Goal: Task Accomplishment & Management: Use online tool/utility

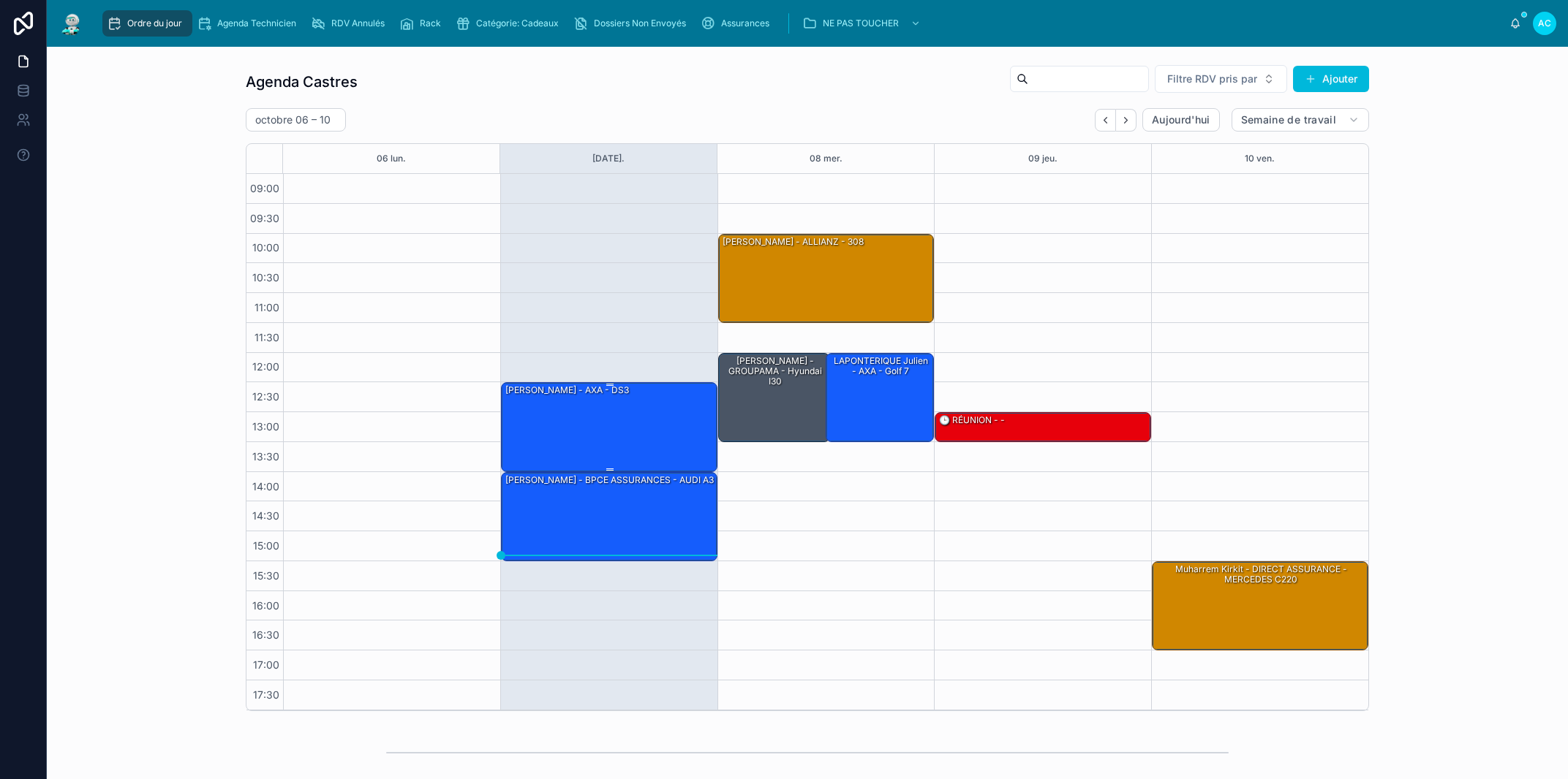
click at [660, 443] on div "FERNANDEZ Hizia - AXA - DS3" at bounding box center [610, 426] width 212 height 86
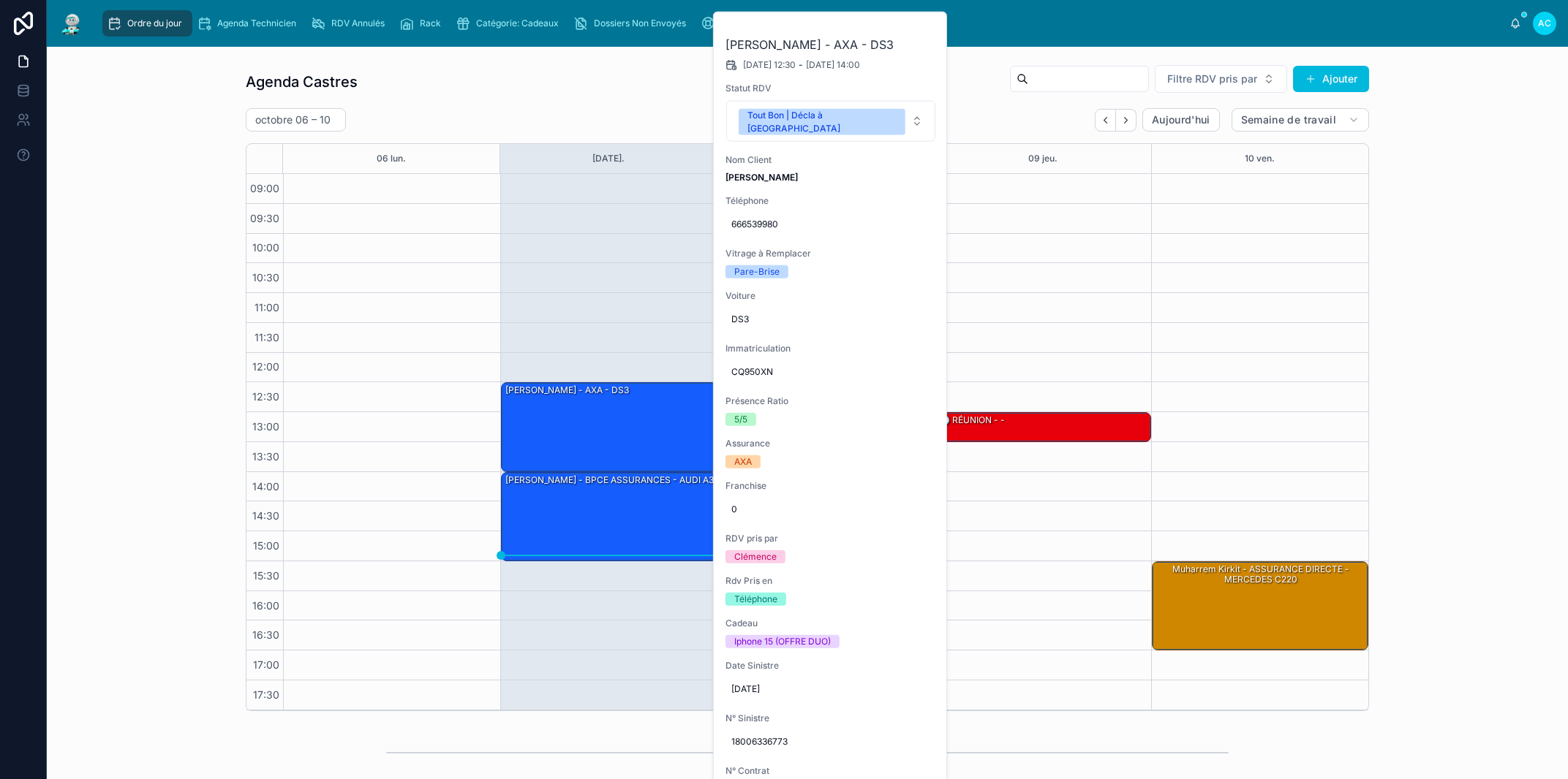
click at [0, 0] on button at bounding box center [0, 0] width 0 height 0
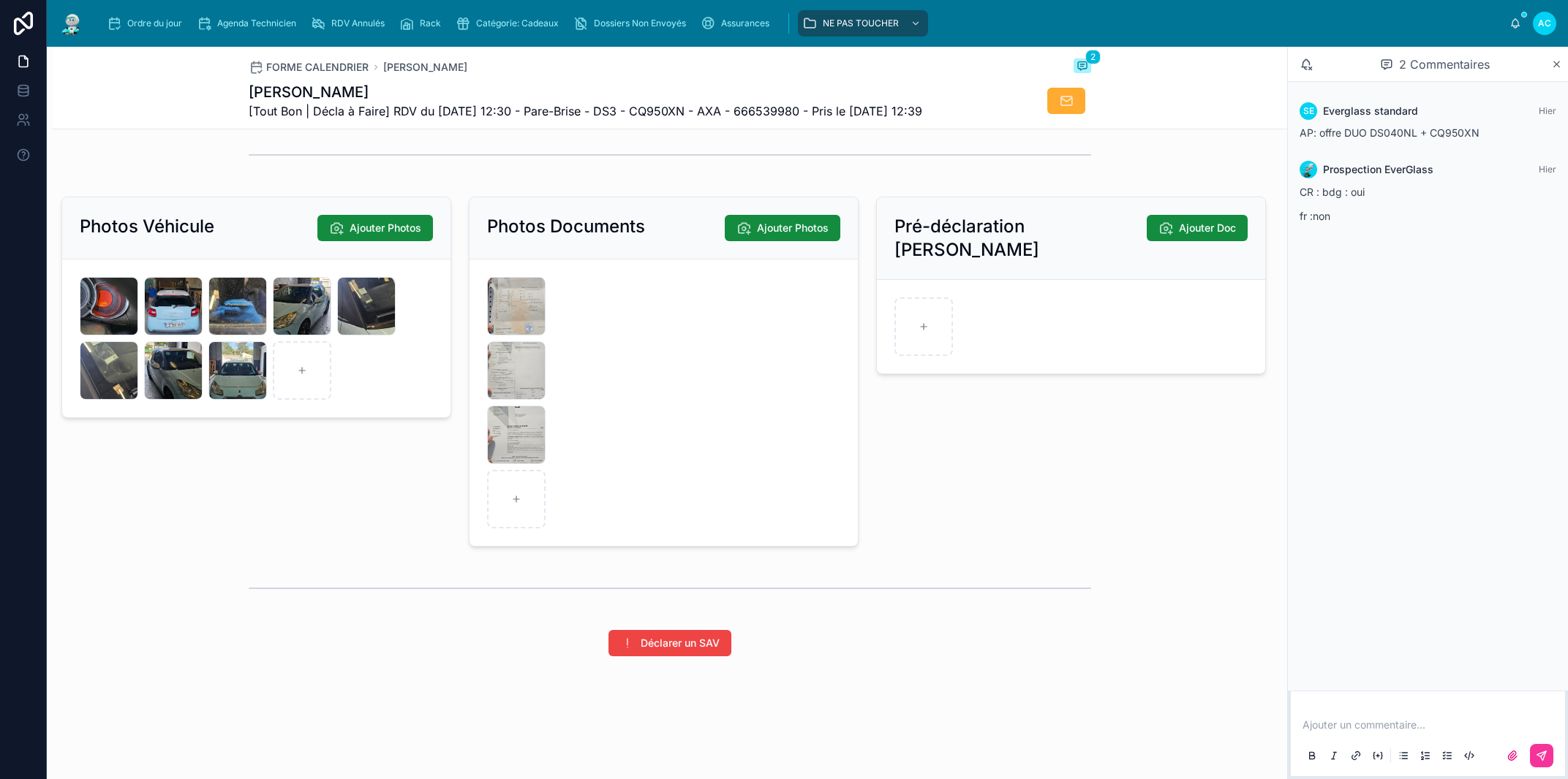
scroll to position [1950, 0]
click at [0, 0] on div "20251007_131823 .jpg" at bounding box center [0, 0] width 0 height 0
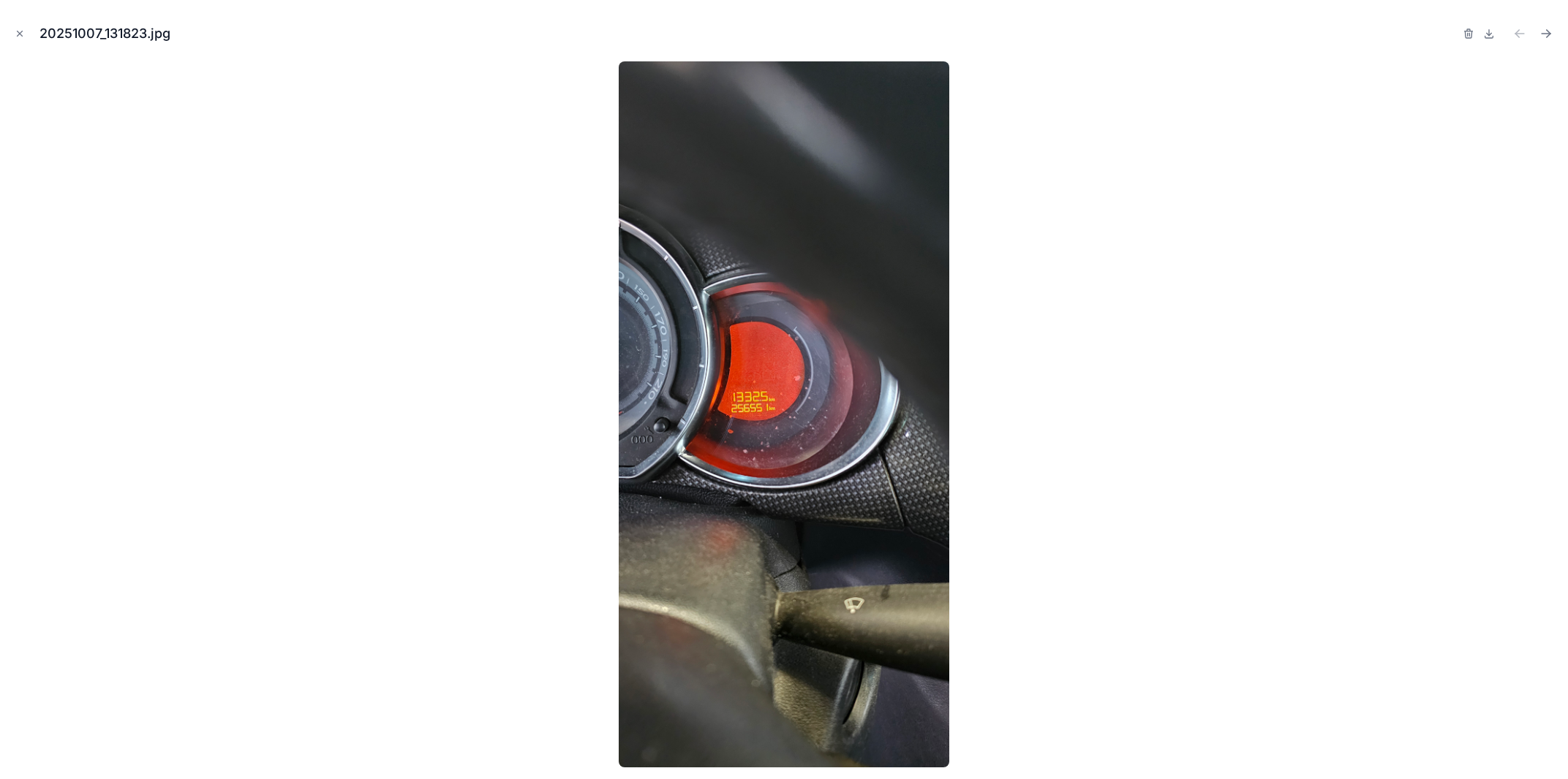
click at [23, 30] on icon "Fermer modal" at bounding box center [19, 33] width 10 height 10
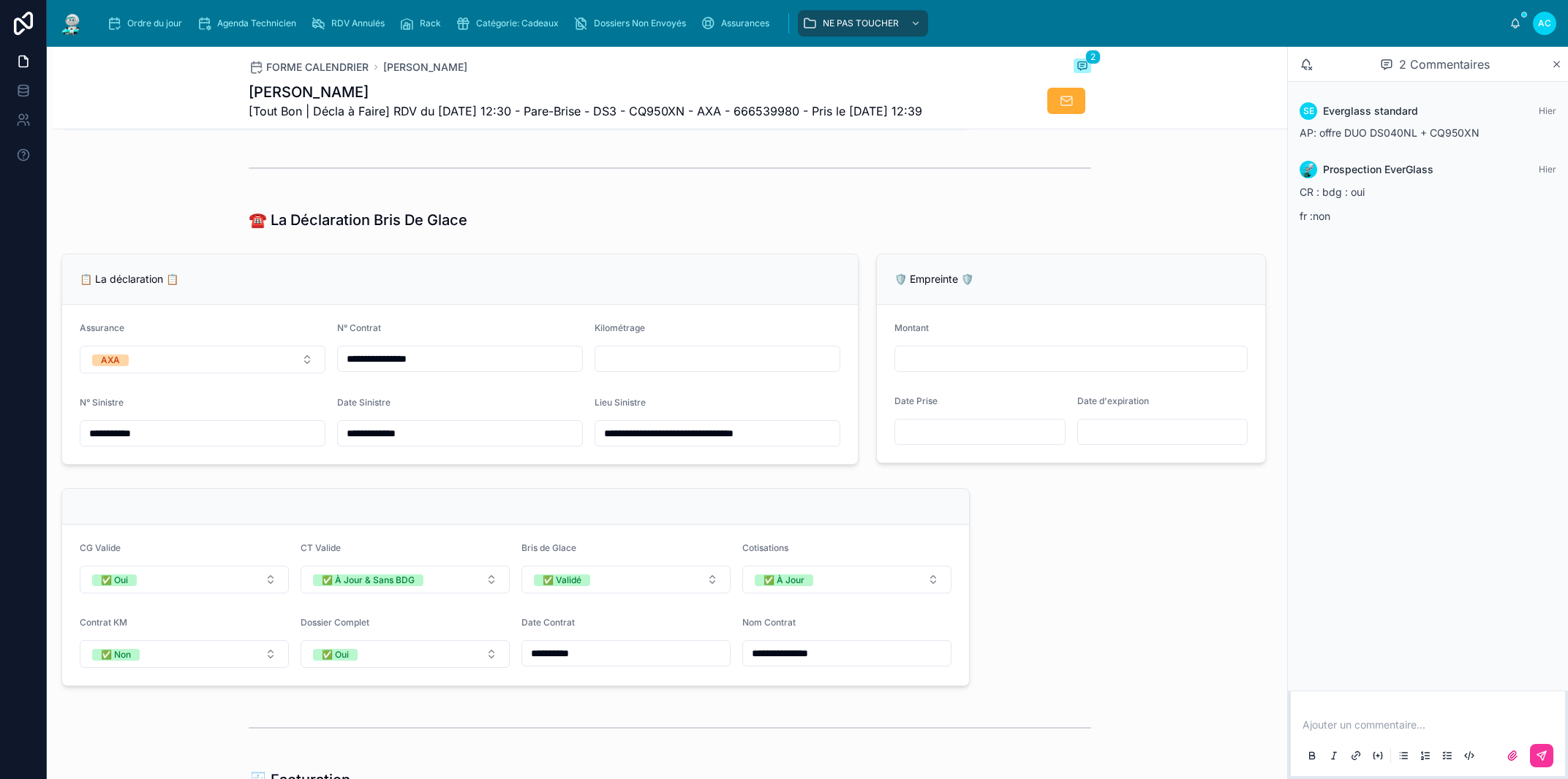
scroll to position [785, 0]
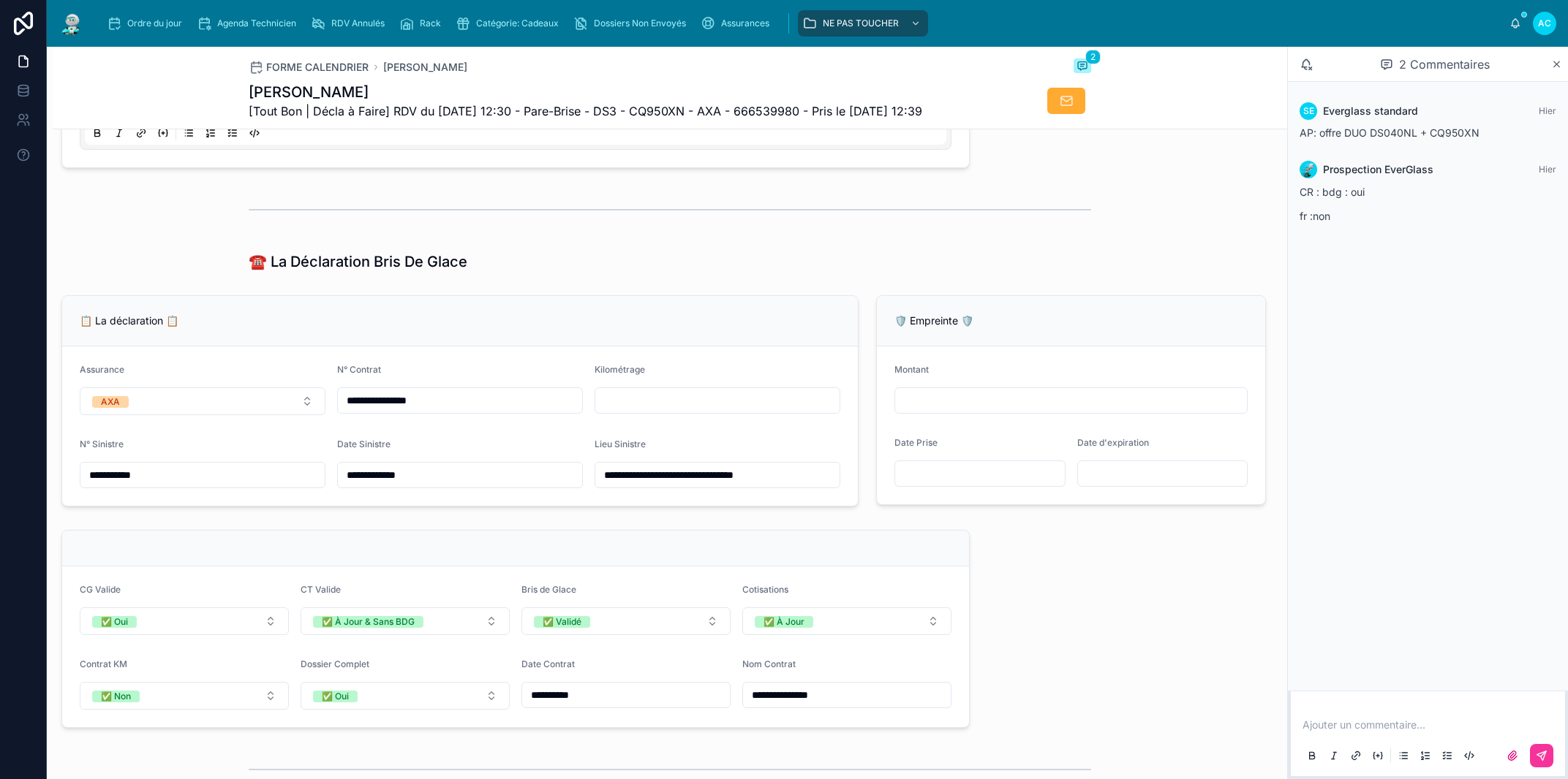
click at [674, 411] on input "text" at bounding box center [717, 401] width 244 height 21
type input "******"
click at [1196, 651] on div "**********" at bounding box center [670, 600] width 1235 height 2477
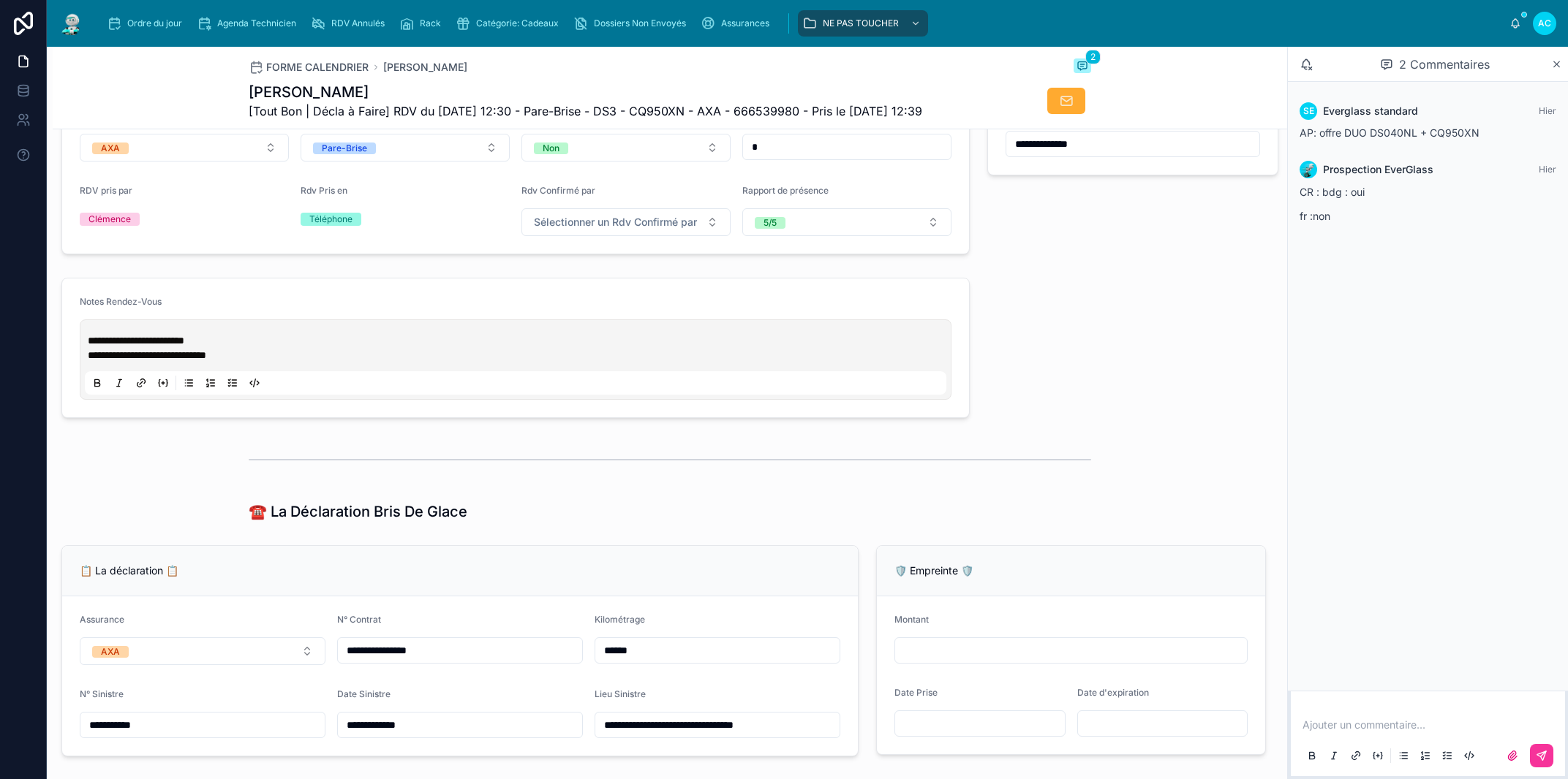
scroll to position [202, 0]
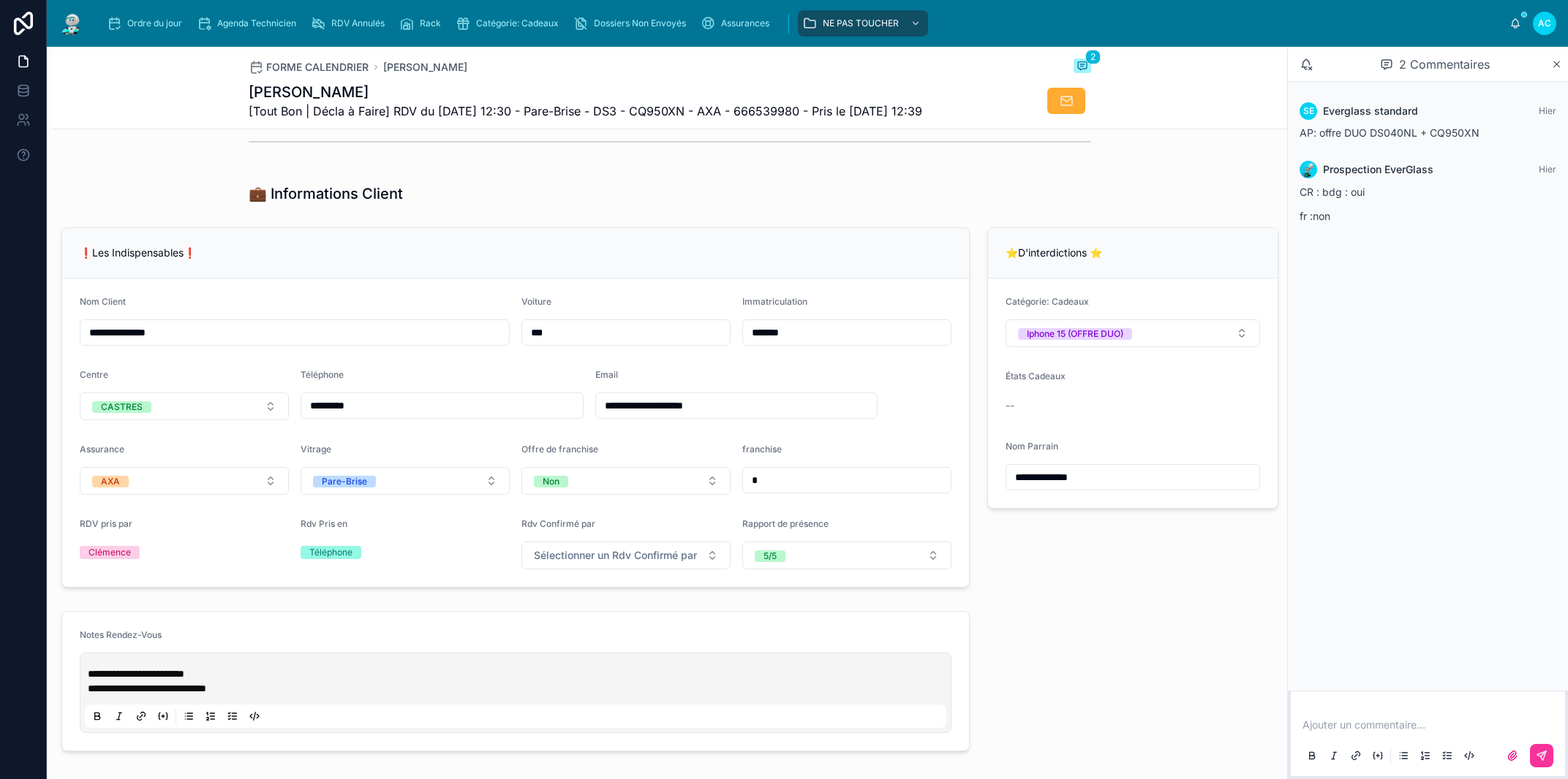
click at [92, 679] on span "**********" at bounding box center [136, 674] width 97 height 10
click at [89, 679] on span "**********" at bounding box center [136, 674] width 97 height 10
click at [104, 682] on p at bounding box center [518, 674] width 861 height 14
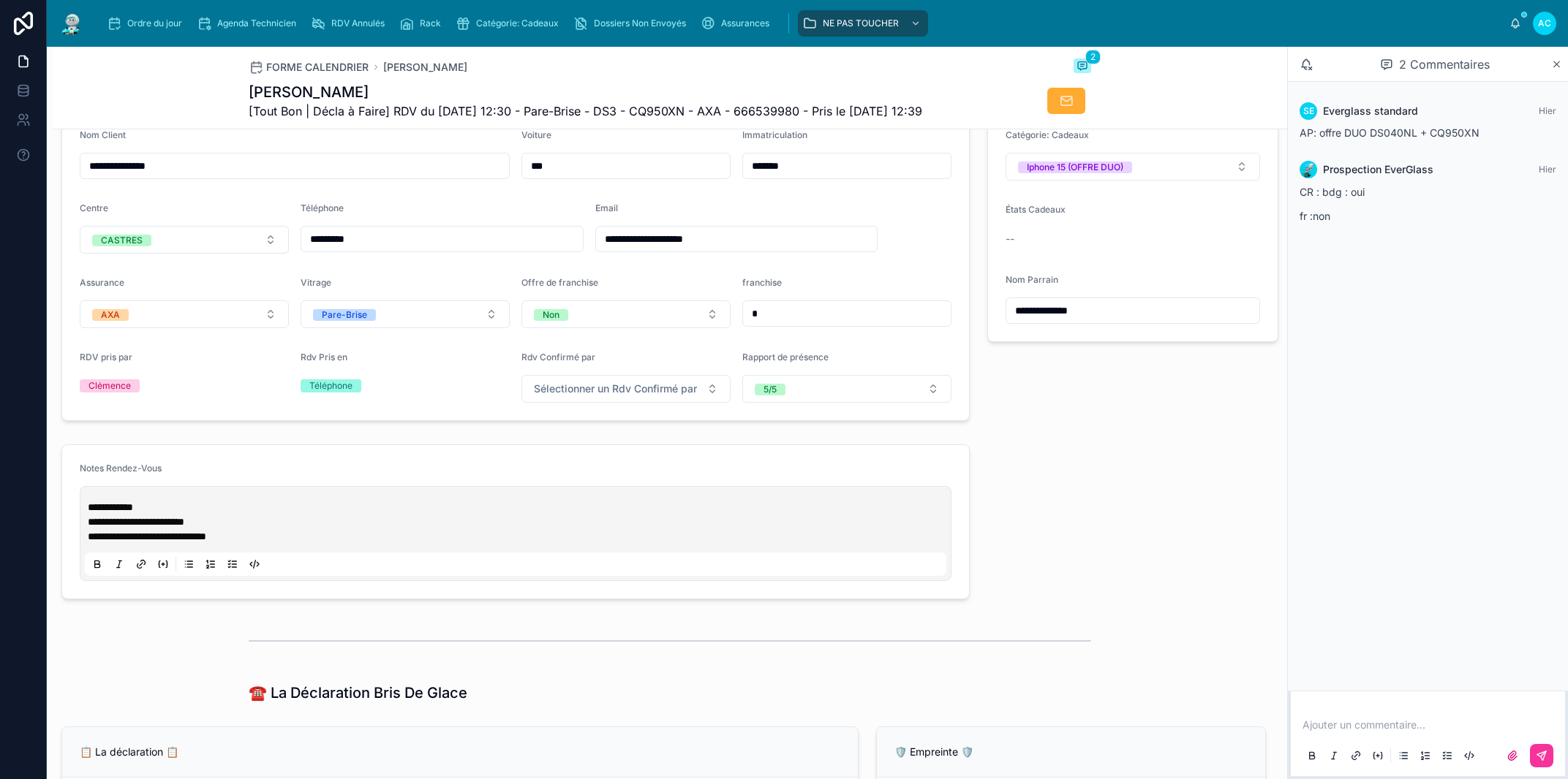
scroll to position [0, 0]
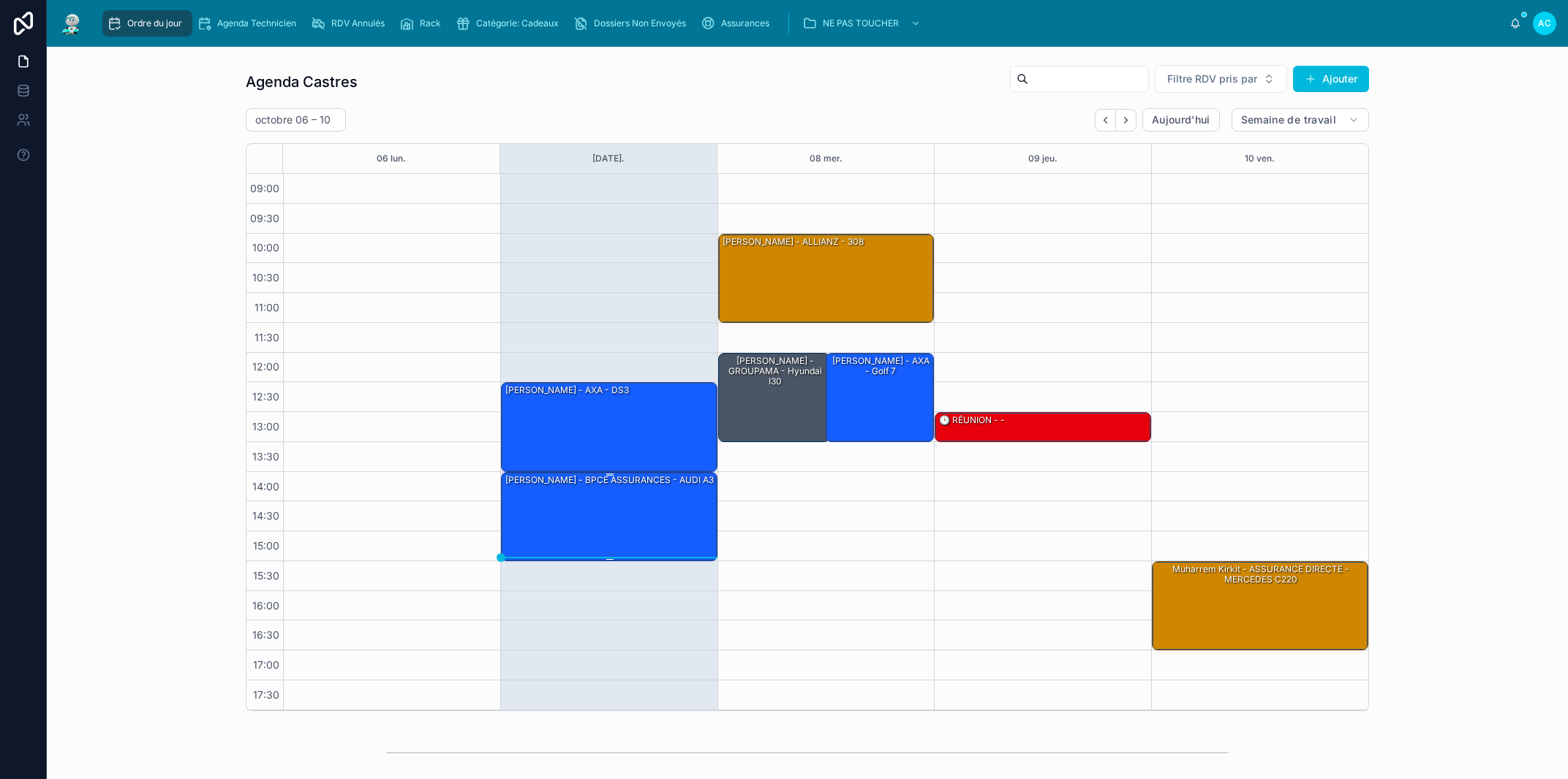
click at [629, 537] on div "DJELLILAHINE Sabrina - BPCE ASSURANCES - AUDI A3" at bounding box center [610, 516] width 212 height 86
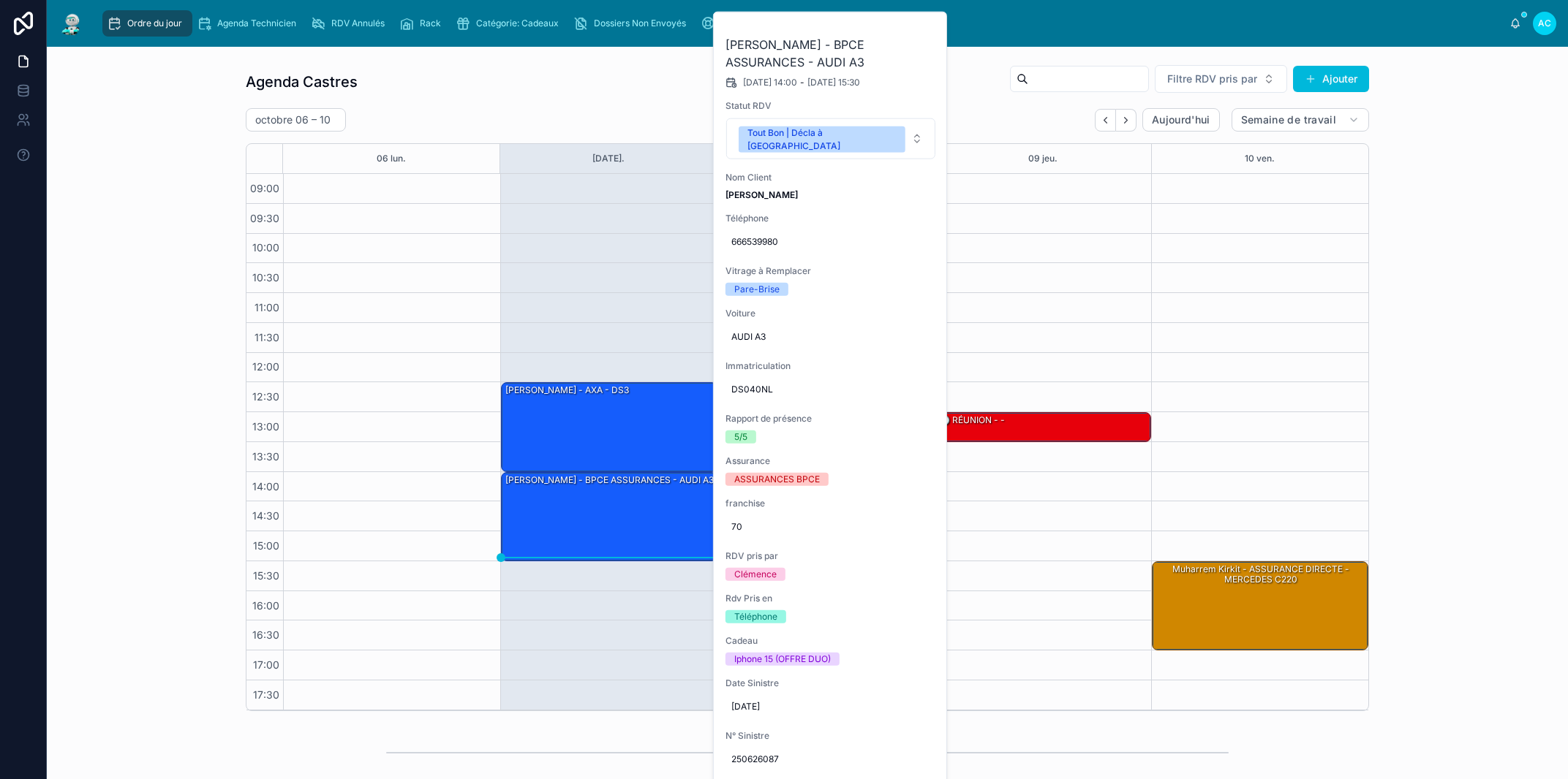
click at [0, 0] on icon at bounding box center [0, 0] width 0 height 0
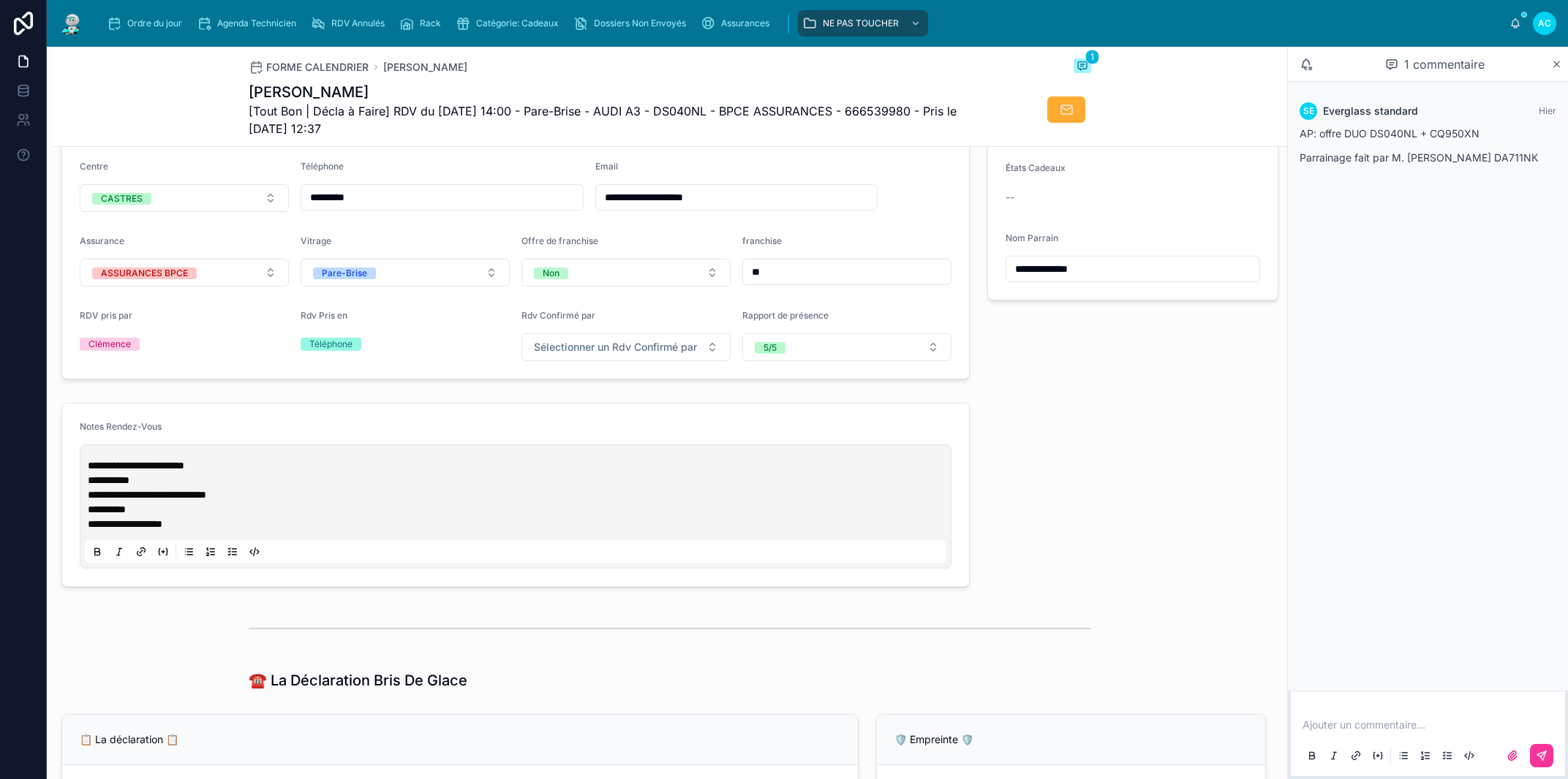
scroll to position [666, 0]
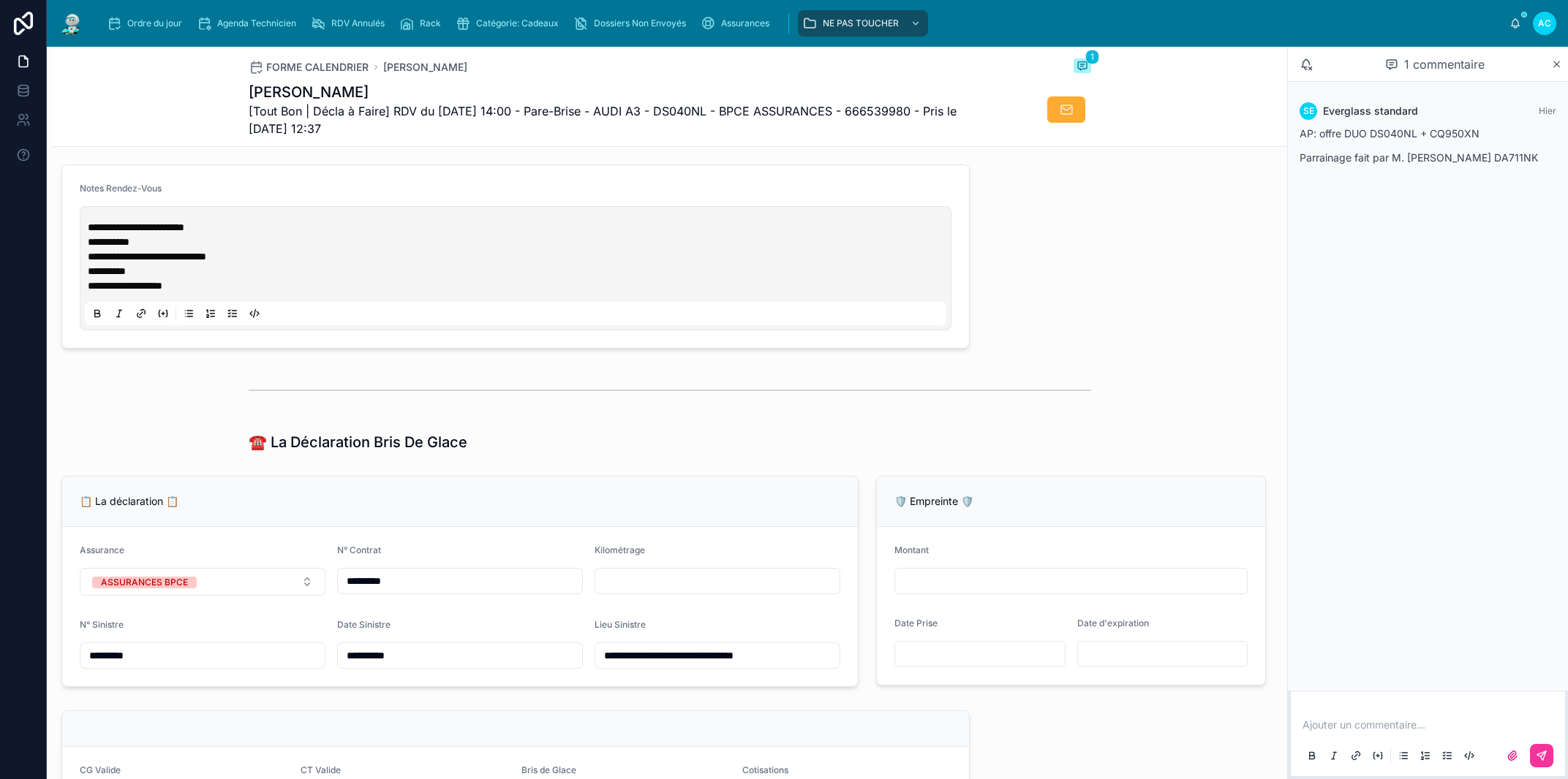
click at [90, 233] on span "**********" at bounding box center [136, 227] width 97 height 10
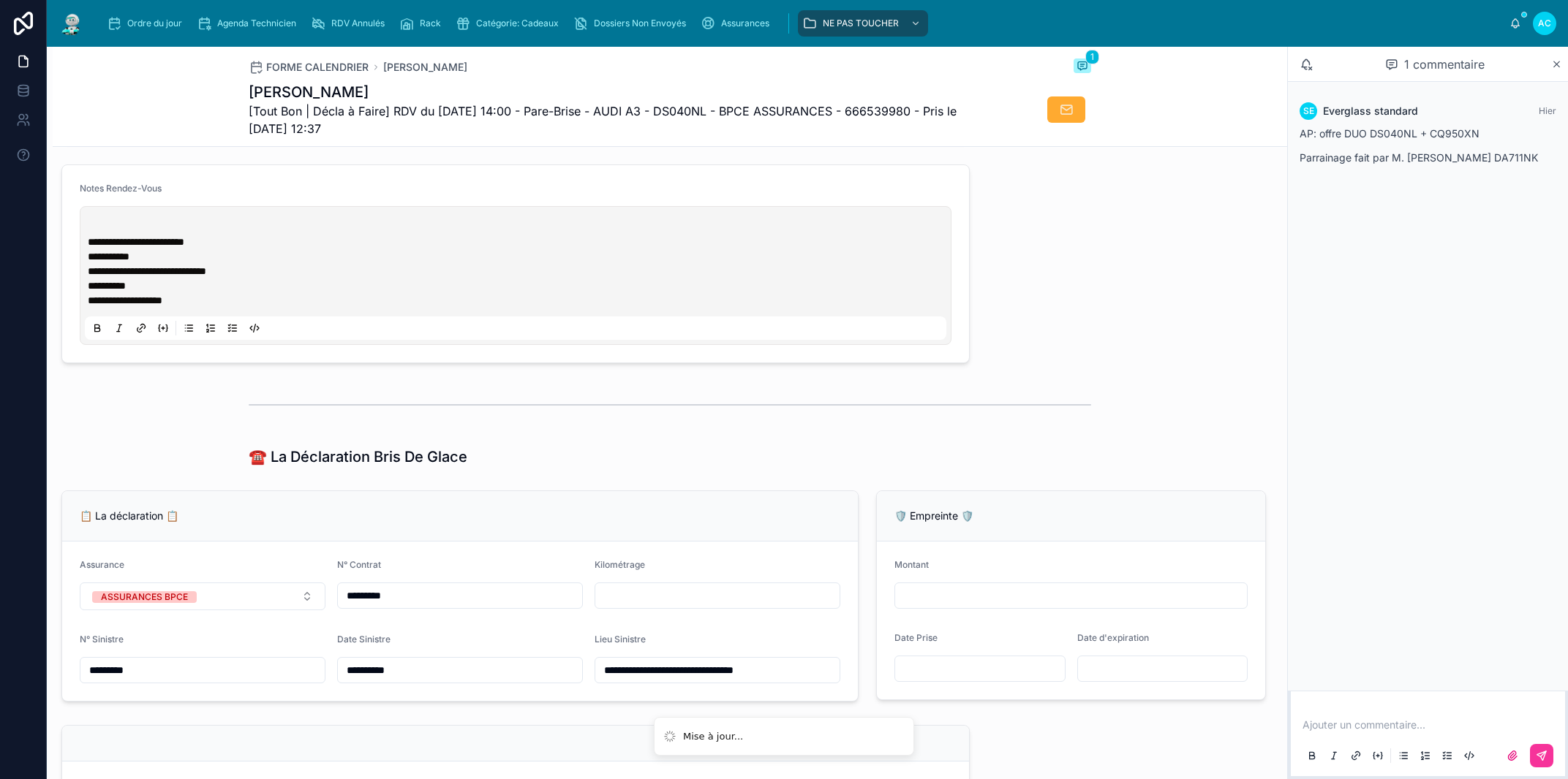
click at [119, 234] on p at bounding box center [518, 227] width 861 height 14
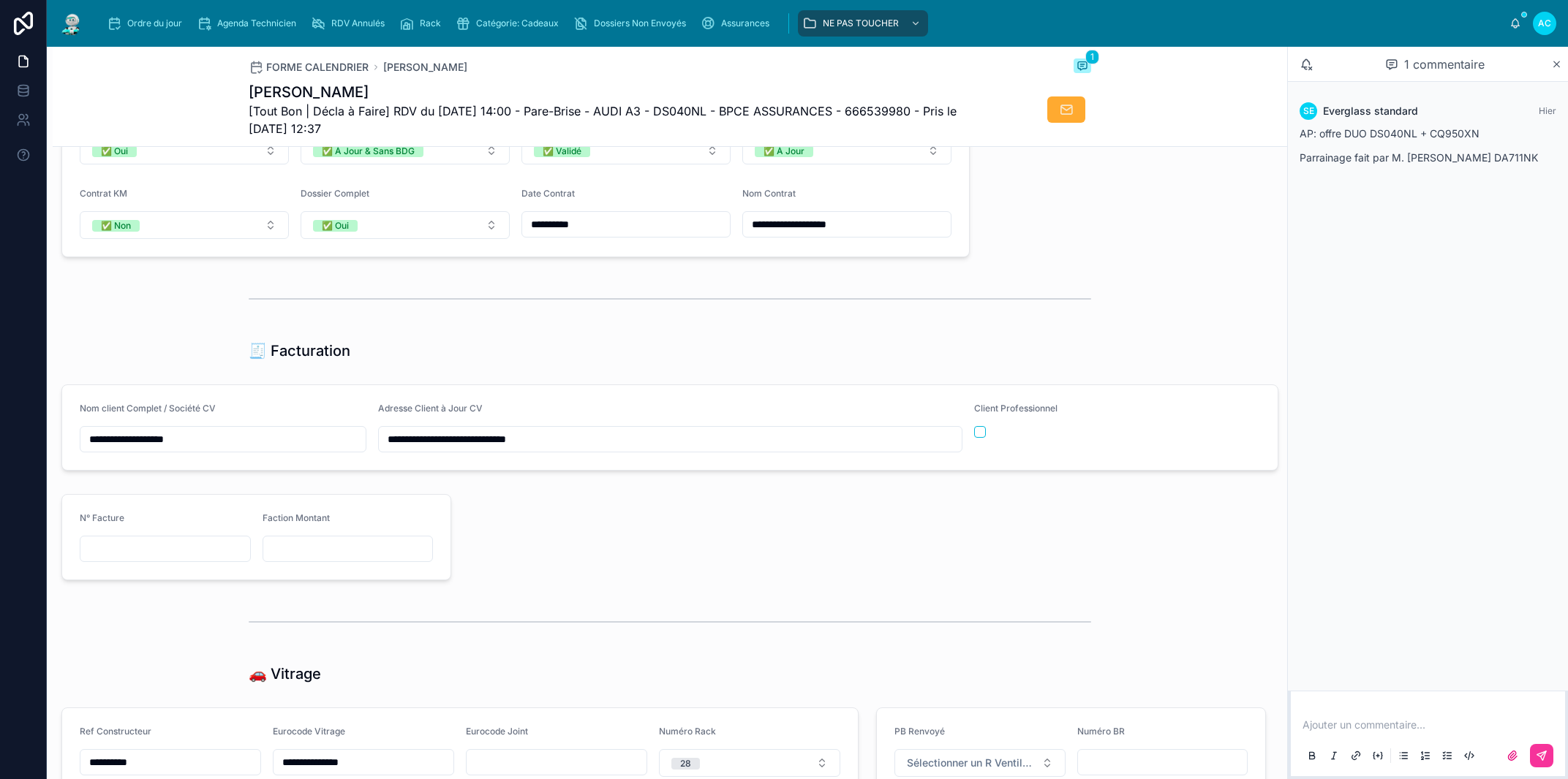
scroll to position [1915, 0]
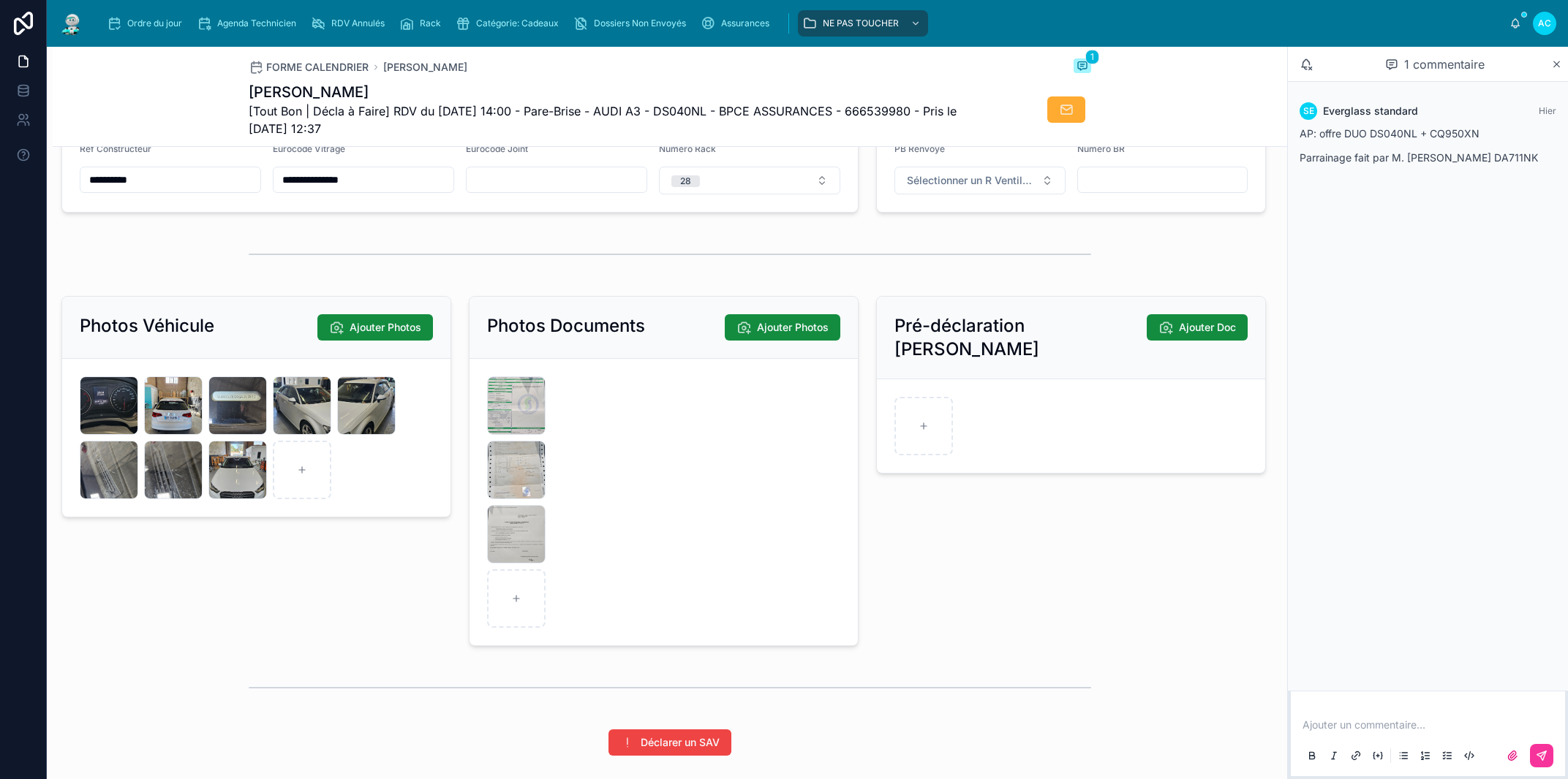
click at [116, 427] on div "20251007_131540 .jpg" at bounding box center [108, 405] width 58 height 58
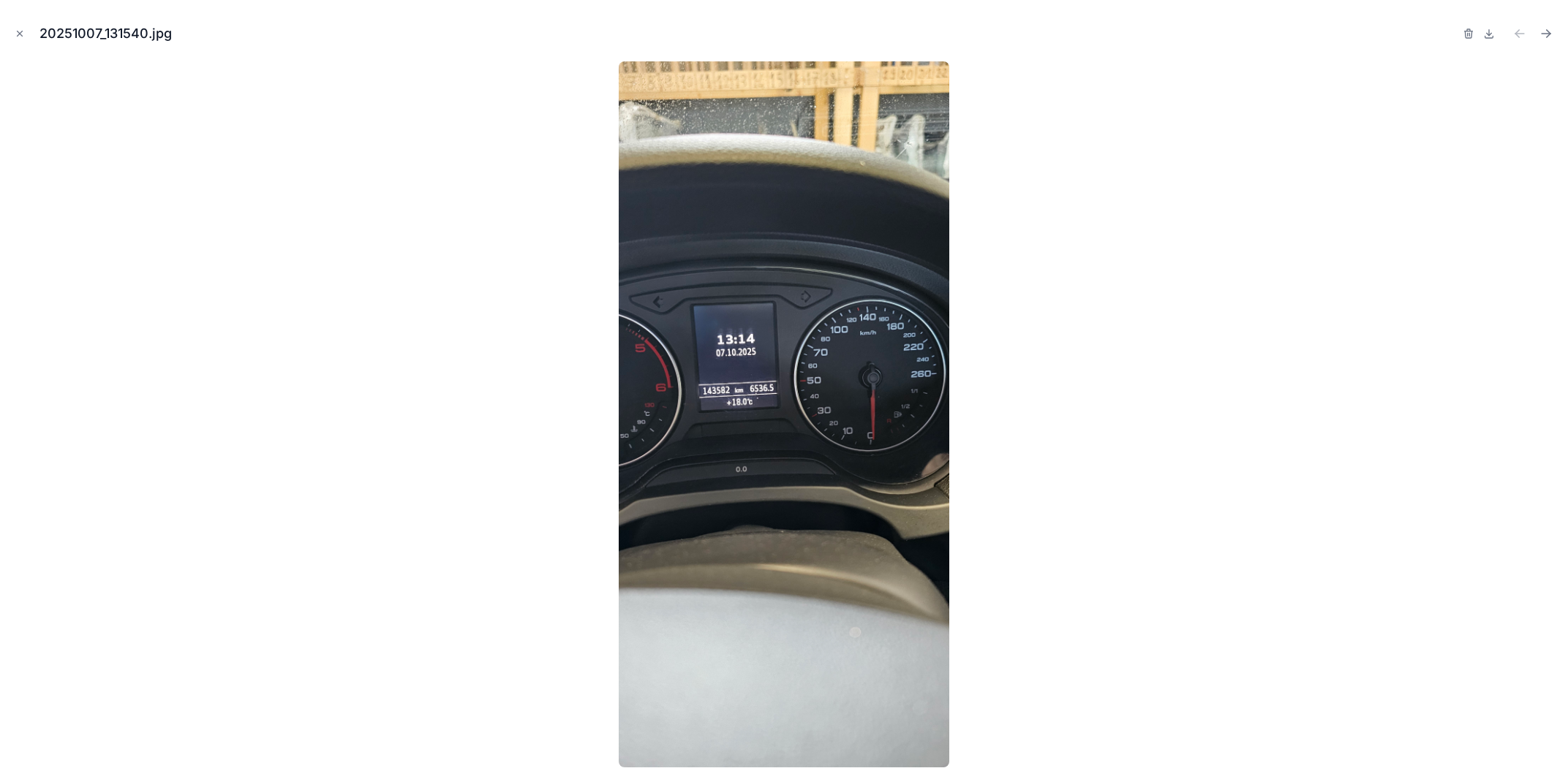
click at [19, 30] on icon "Fermer modal" at bounding box center [19, 33] width 10 height 10
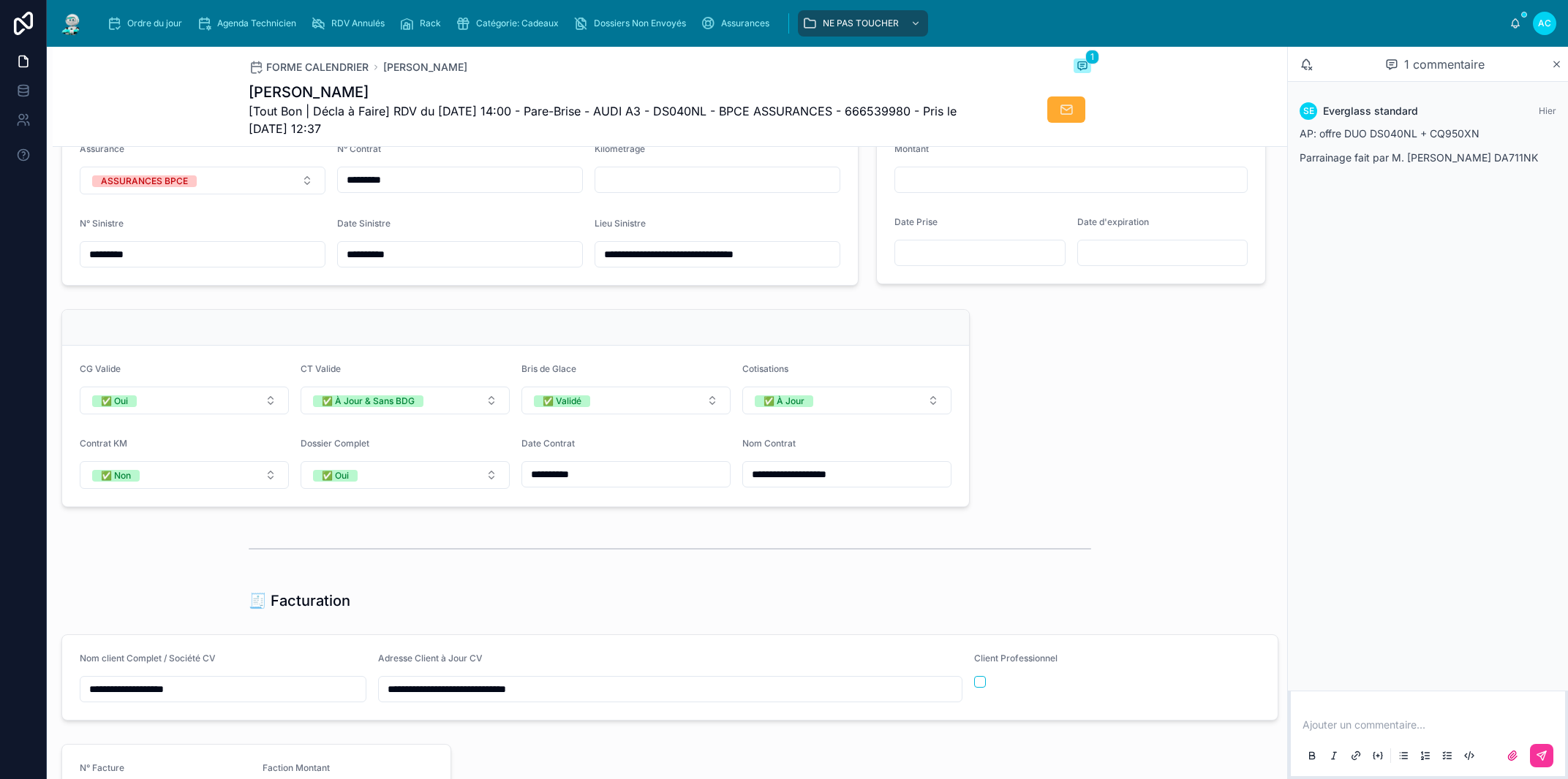
scroll to position [749, 0]
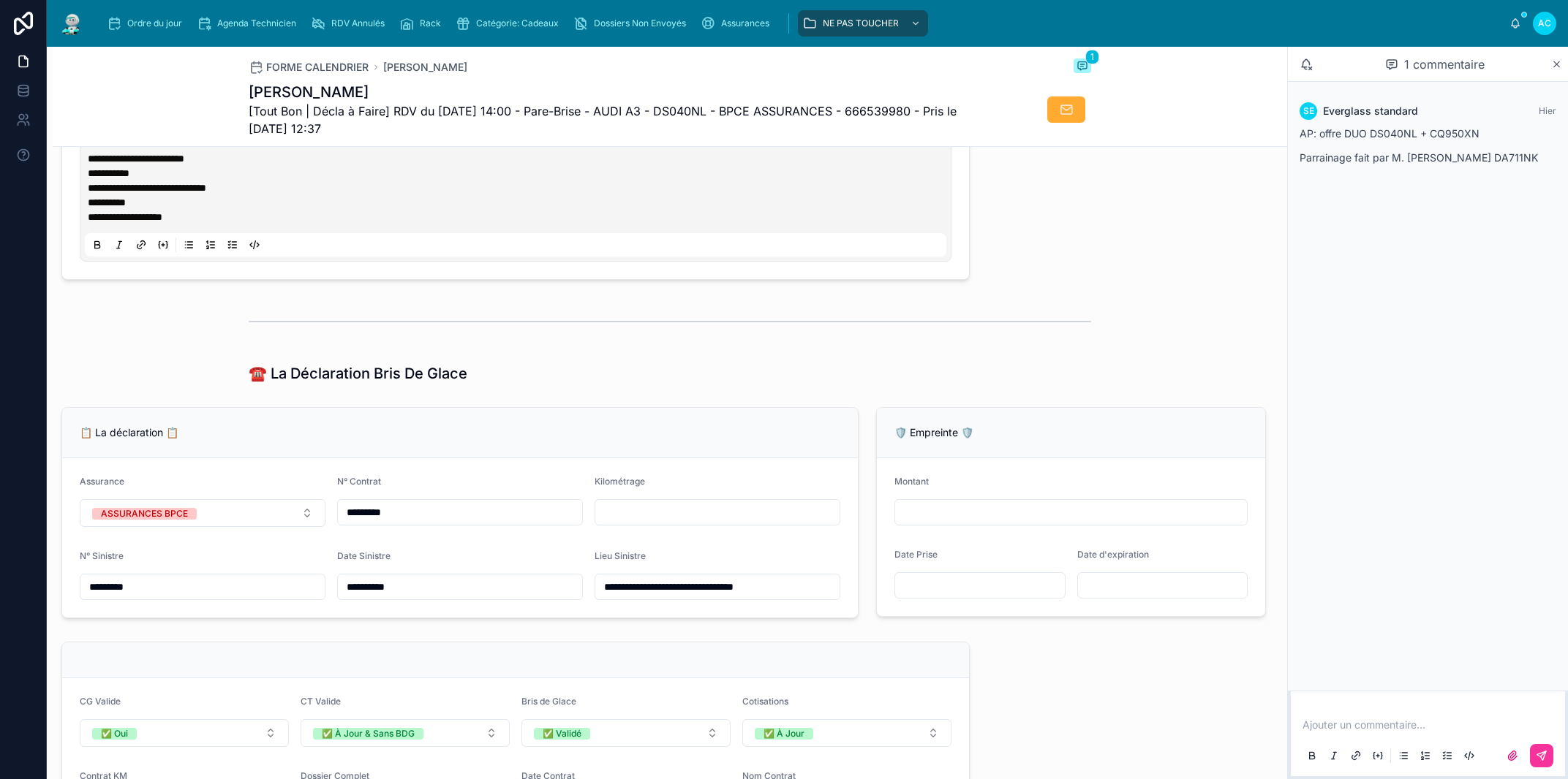
click at [768, 523] on input "text" at bounding box center [717, 513] width 244 height 21
type input "******"
click at [762, 365] on div "**********" at bounding box center [670, 683] width 1235 height 2536
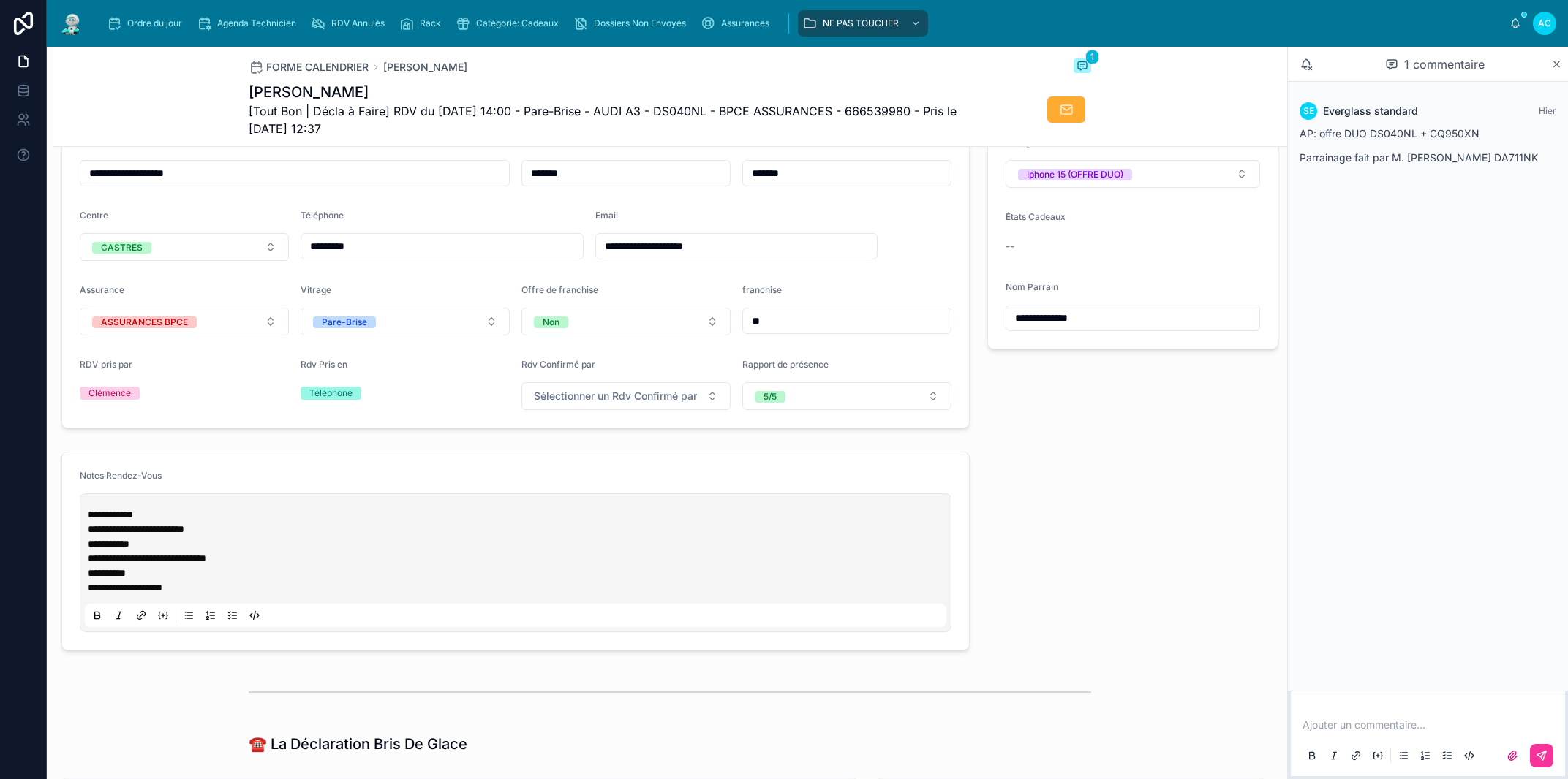
scroll to position [166, 0]
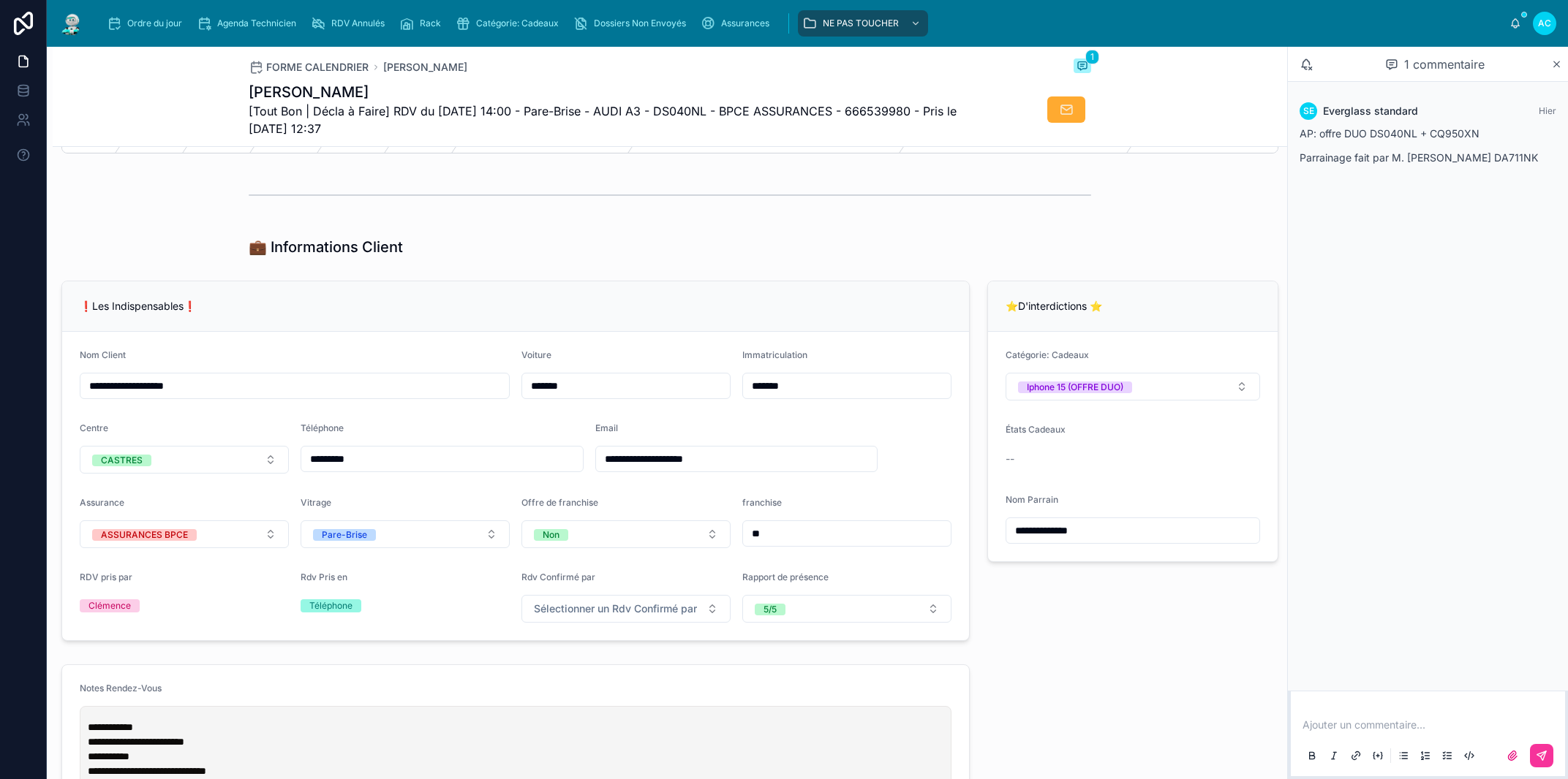
drag, startPoint x: 1093, startPoint y: 549, endPoint x: 1008, endPoint y: 544, distance: 85.1
click at [1008, 541] on input "**********" at bounding box center [1133, 531] width 253 height 21
click at [1077, 603] on div "**********" at bounding box center [1133, 461] width 309 height 372
drag, startPoint x: 1049, startPoint y: 551, endPoint x: 1005, endPoint y: 550, distance: 44.0
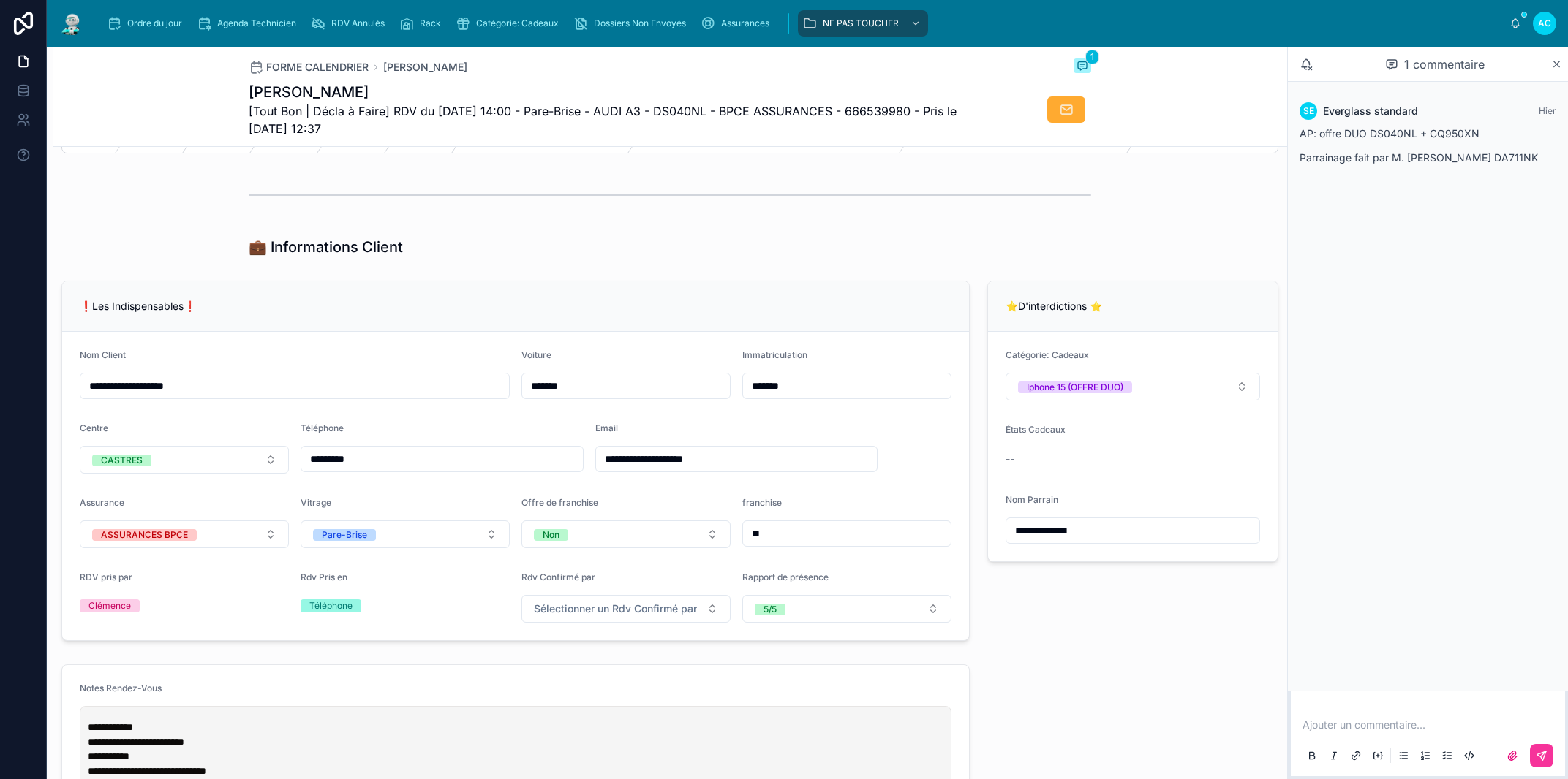
click at [1007, 541] on input "**********" at bounding box center [1133, 531] width 253 height 21
drag, startPoint x: 1101, startPoint y: 539, endPoint x: 988, endPoint y: 539, distance: 113.0
click at [1007, 539] on input "**********" at bounding box center [1133, 531] width 253 height 21
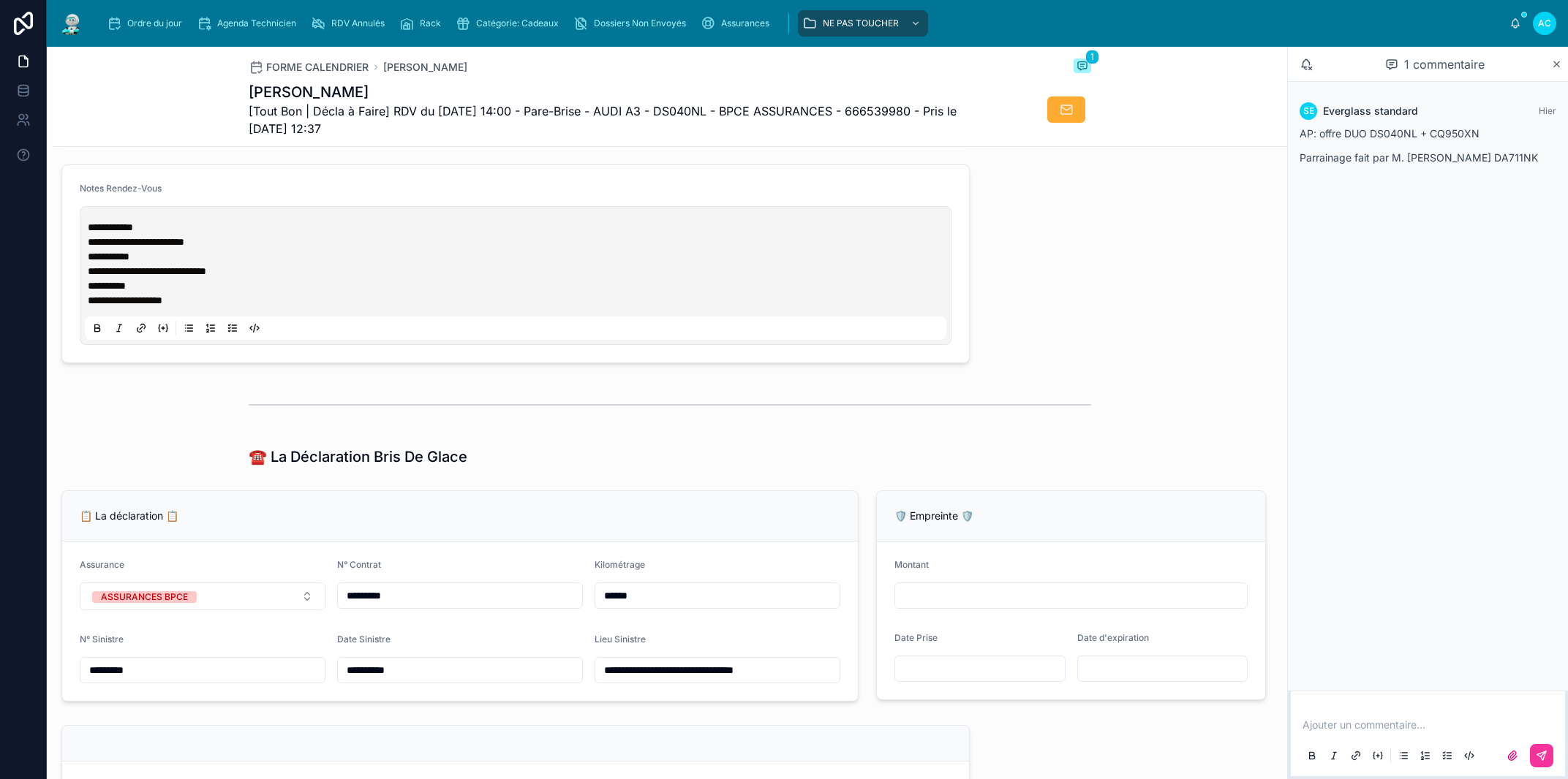
scroll to position [332, 0]
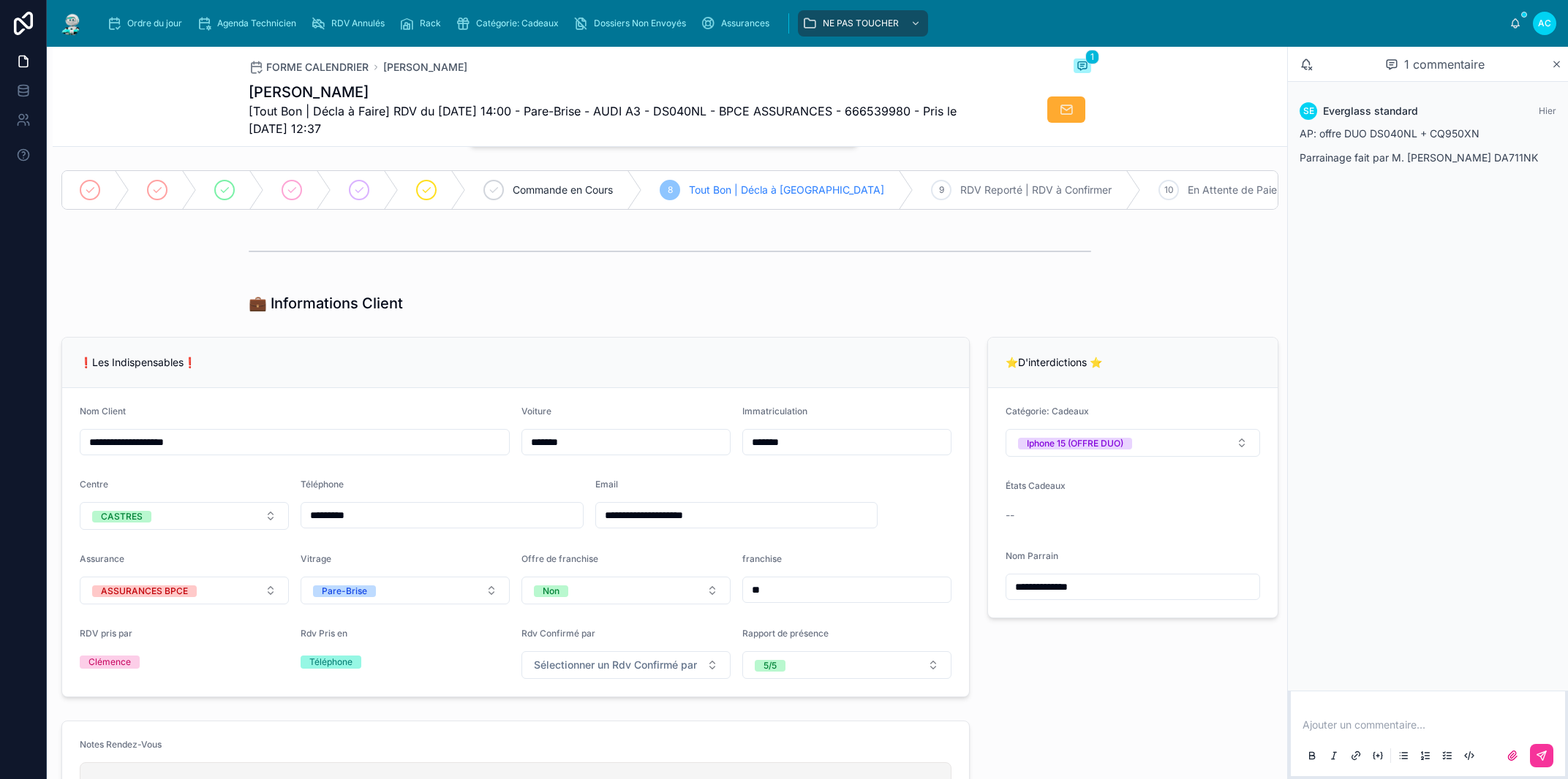
scroll to position [0, 0]
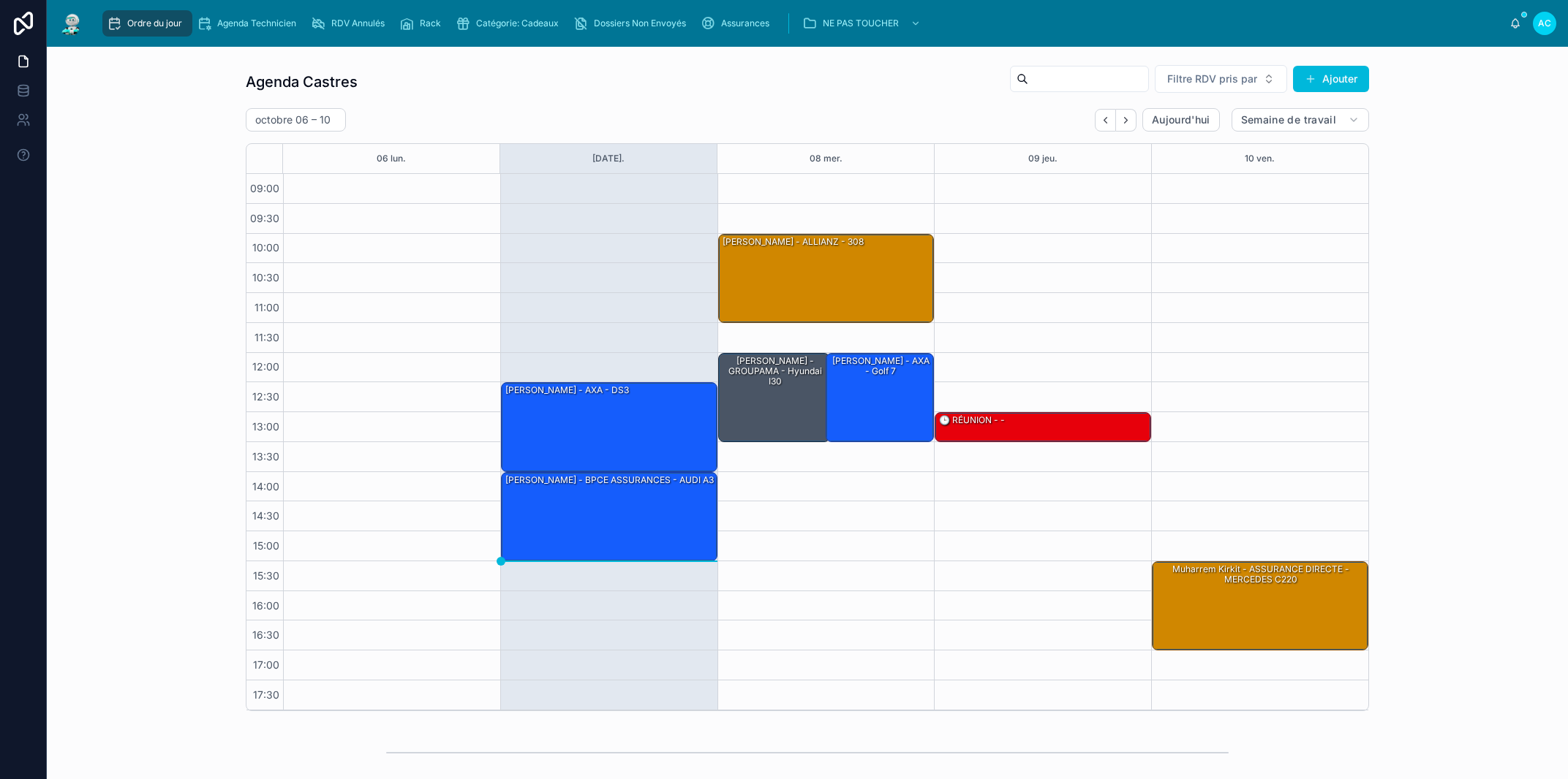
scroll to position [365, 0]
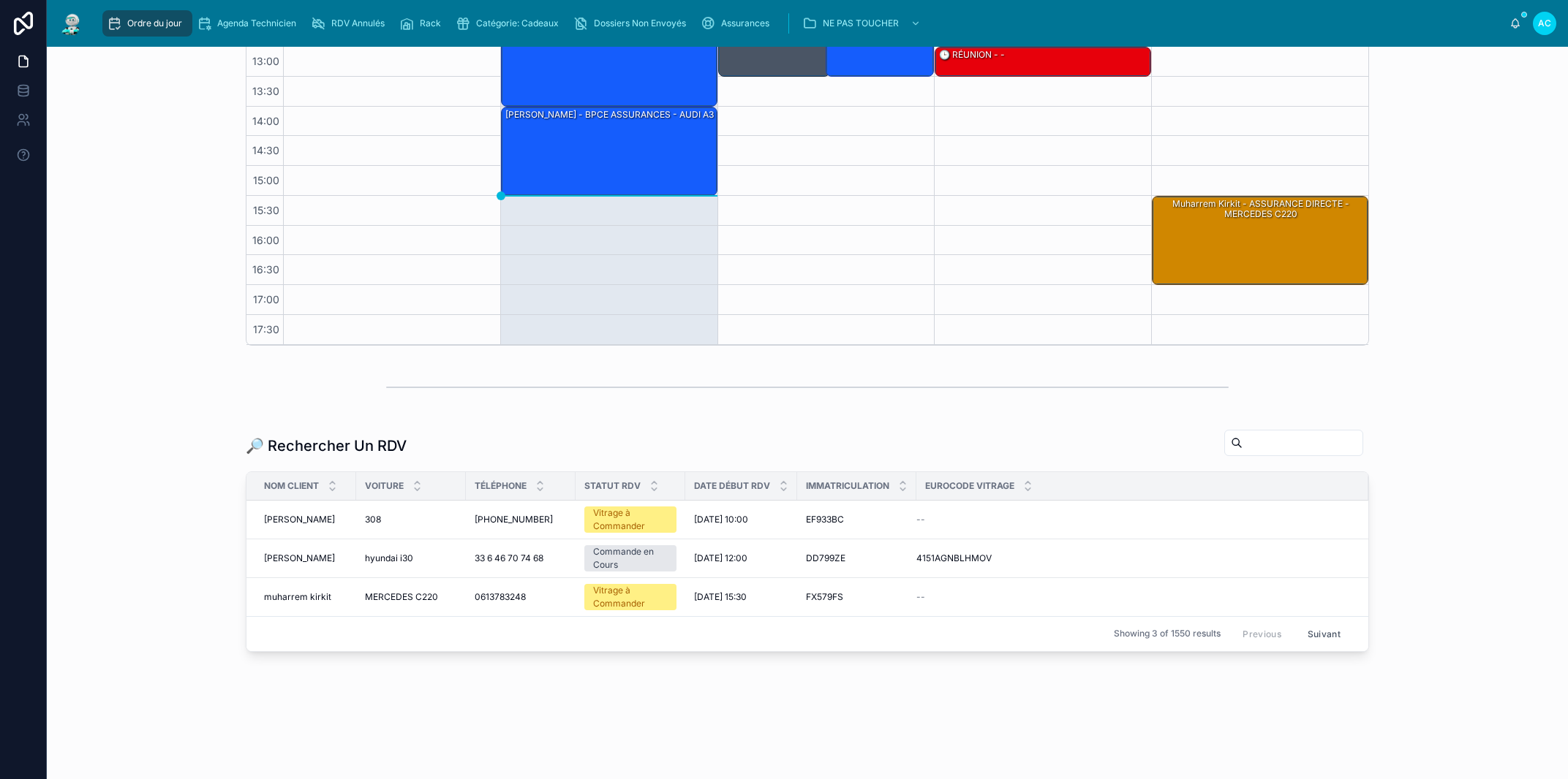
click at [1243, 445] on input "text" at bounding box center [1302, 443] width 120 height 21
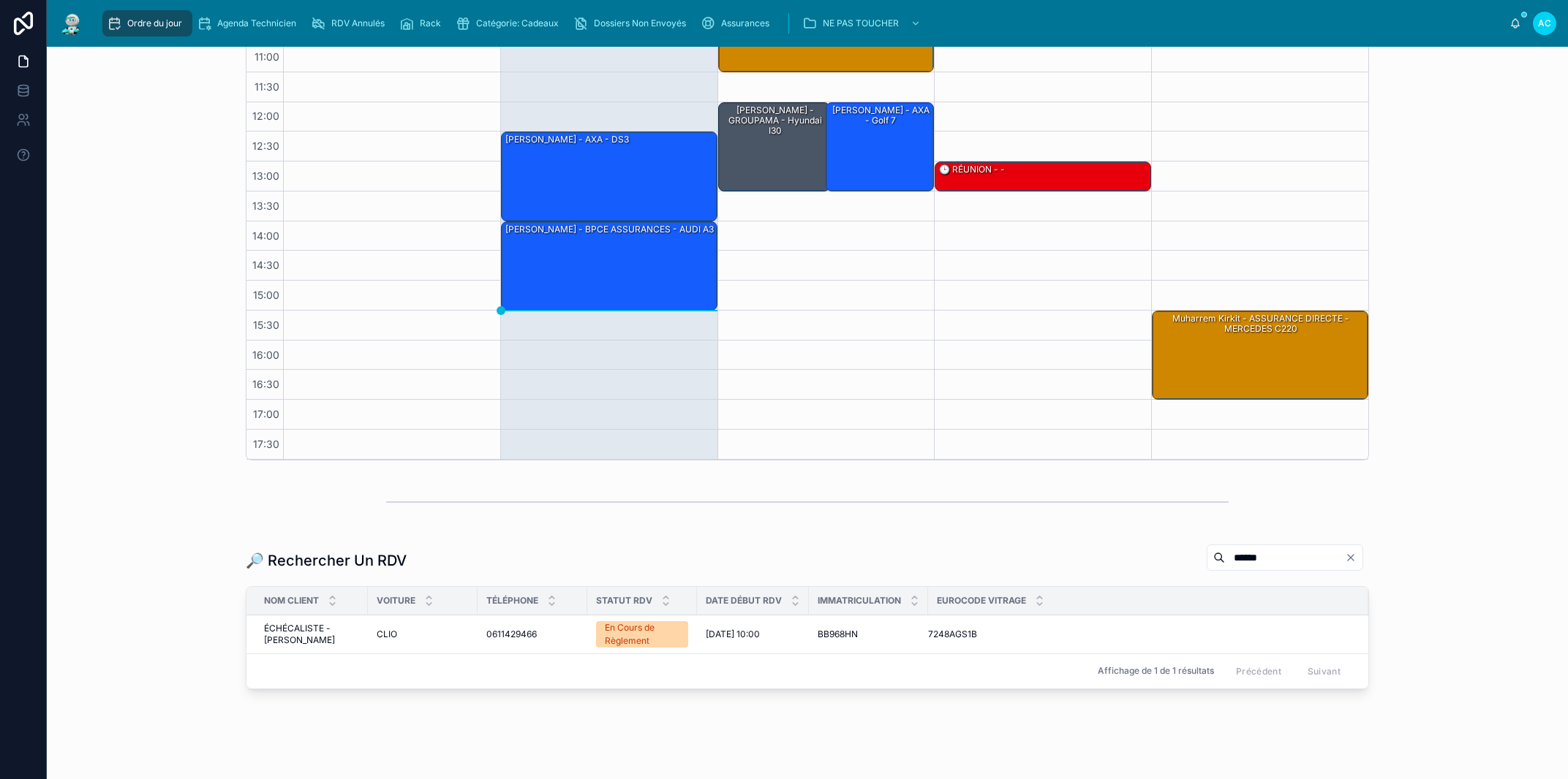
type input "******"
click at [392, 632] on span "CLIO" at bounding box center [387, 635] width 21 height 12
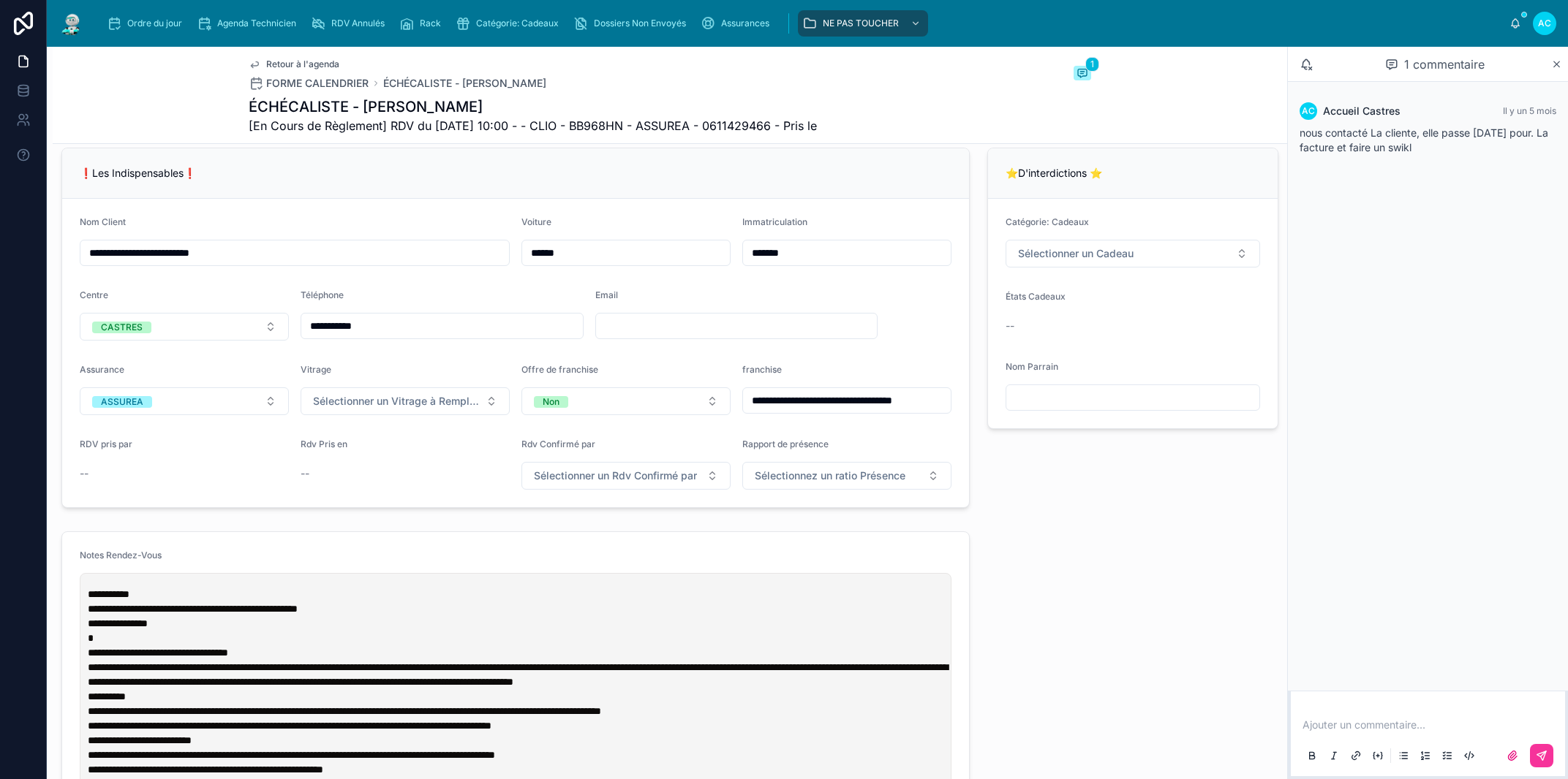
scroll to position [332, 0]
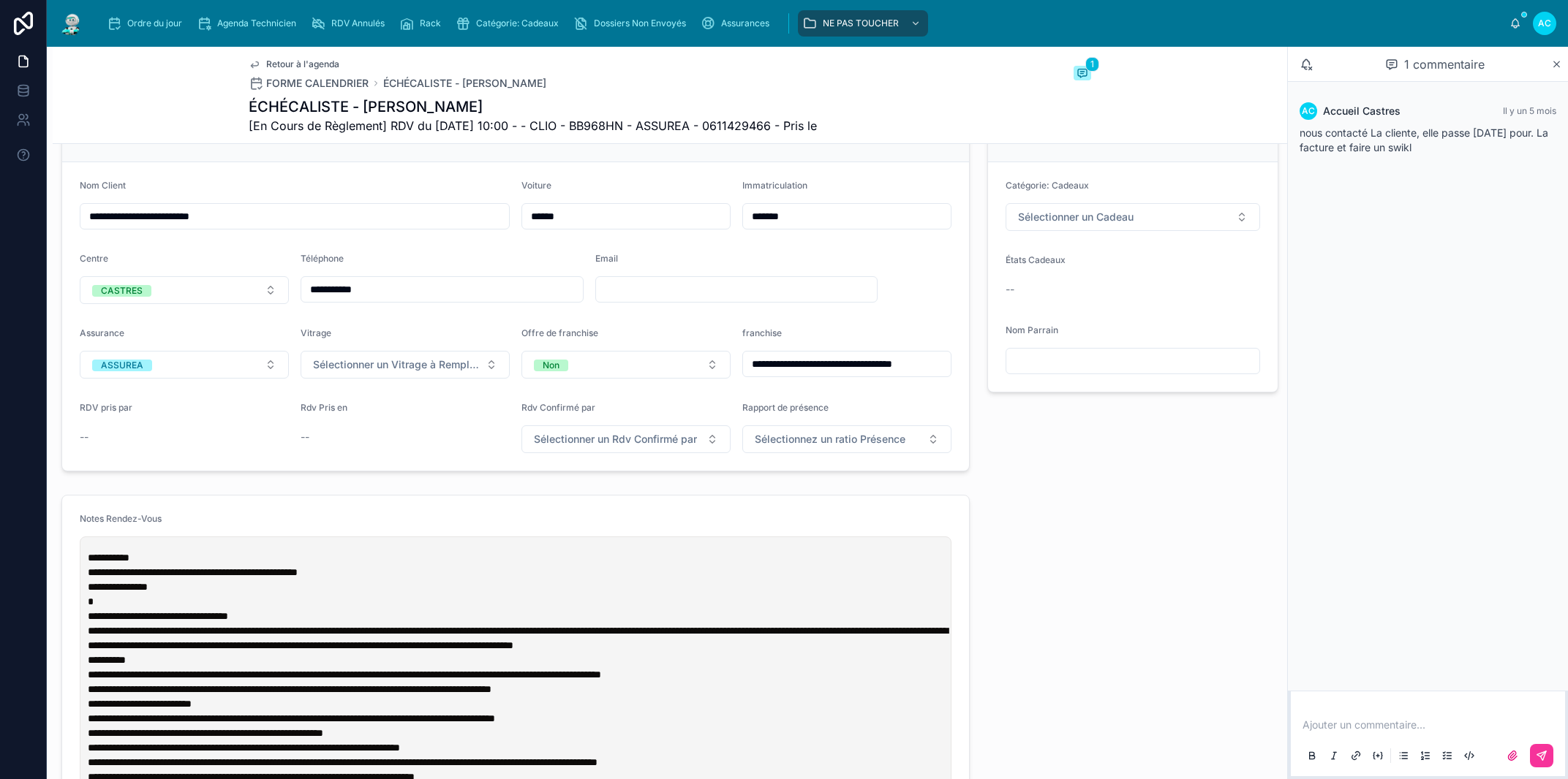
click at [160, 667] on p "**********" at bounding box center [518, 624] width 861 height 88
drag, startPoint x: 140, startPoint y: 15, endPoint x: 247, endPoint y: 63, distance: 117.3
click at [145, 15] on div "Ordre du jour" at bounding box center [148, 23] width 81 height 23
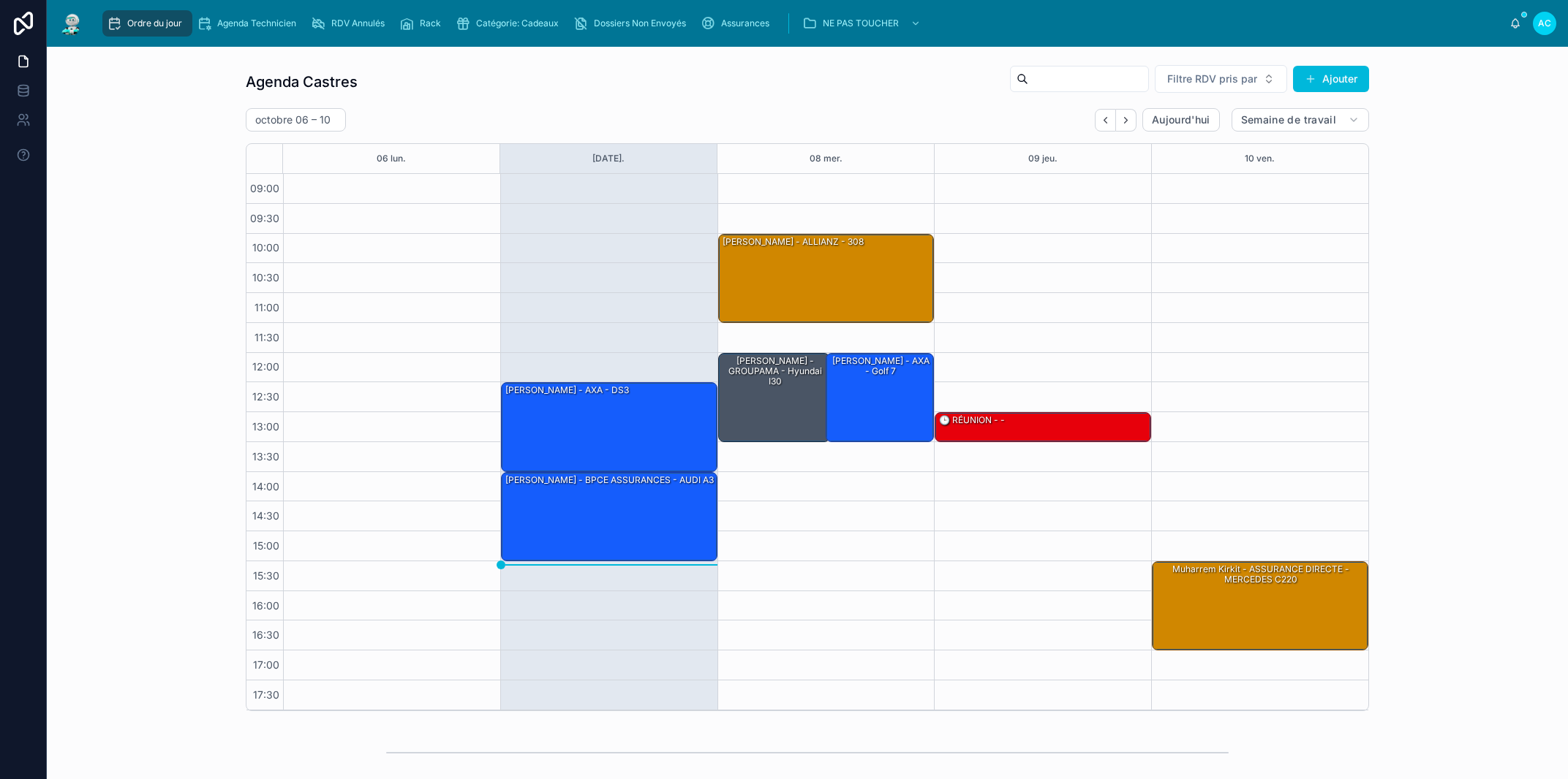
click at [1011, 277] on div "13:00 – 13:30 🕒 RÉUNION - -" at bounding box center [1042, 442] width 217 height 537
click at [884, 565] on div "10:00 – 11:30 Chloé BONTEMPS - ALLIANZ - 308 12:00 – 13:30 dache morgan - GROUP…" at bounding box center [826, 442] width 217 height 537
click at [859, 311] on div "Chloé BONTEMPS - ALLIANZ - 308" at bounding box center [827, 277] width 212 height 86
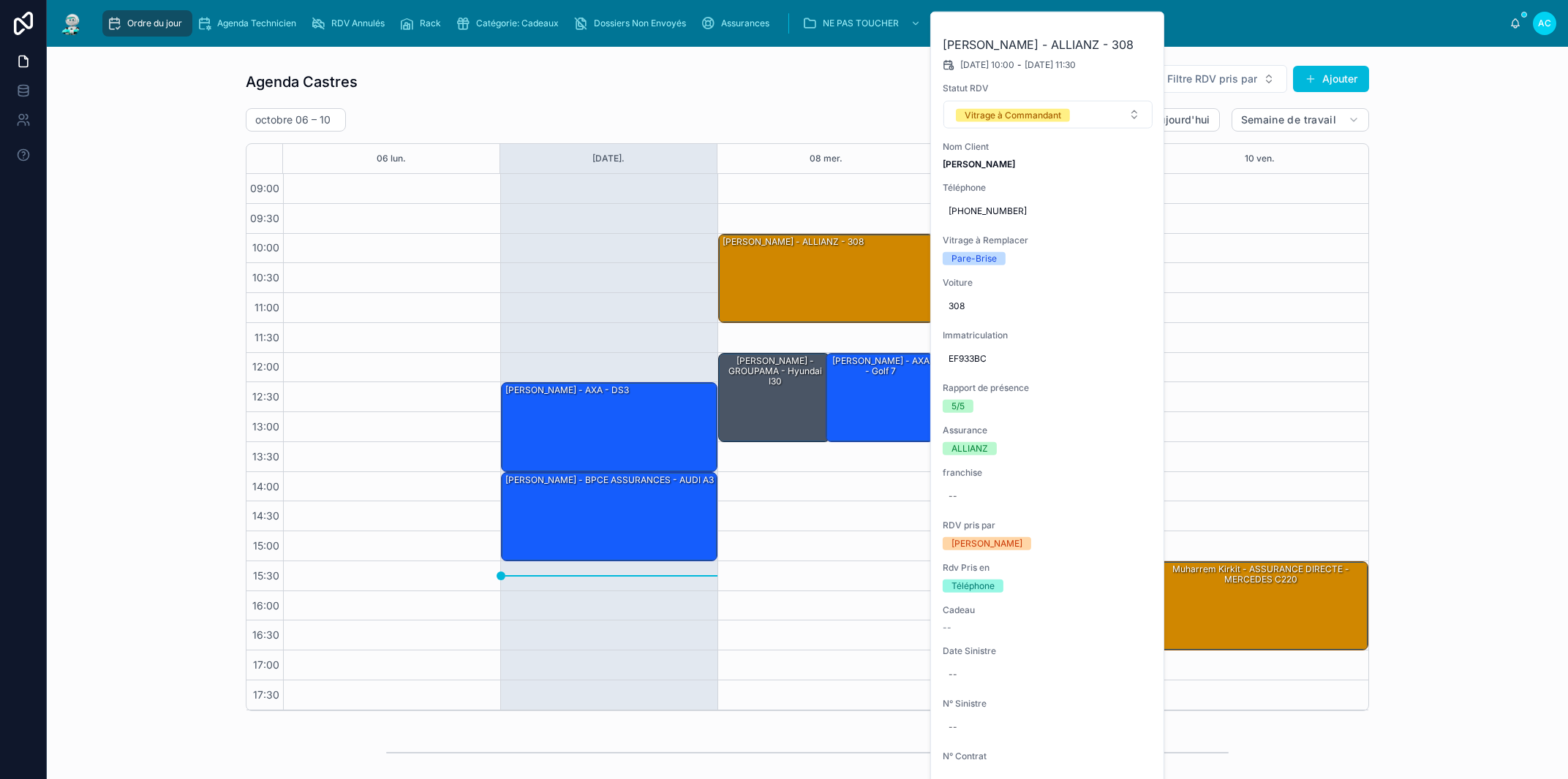
click at [0, 0] on icon at bounding box center [0, 0] width 0 height 0
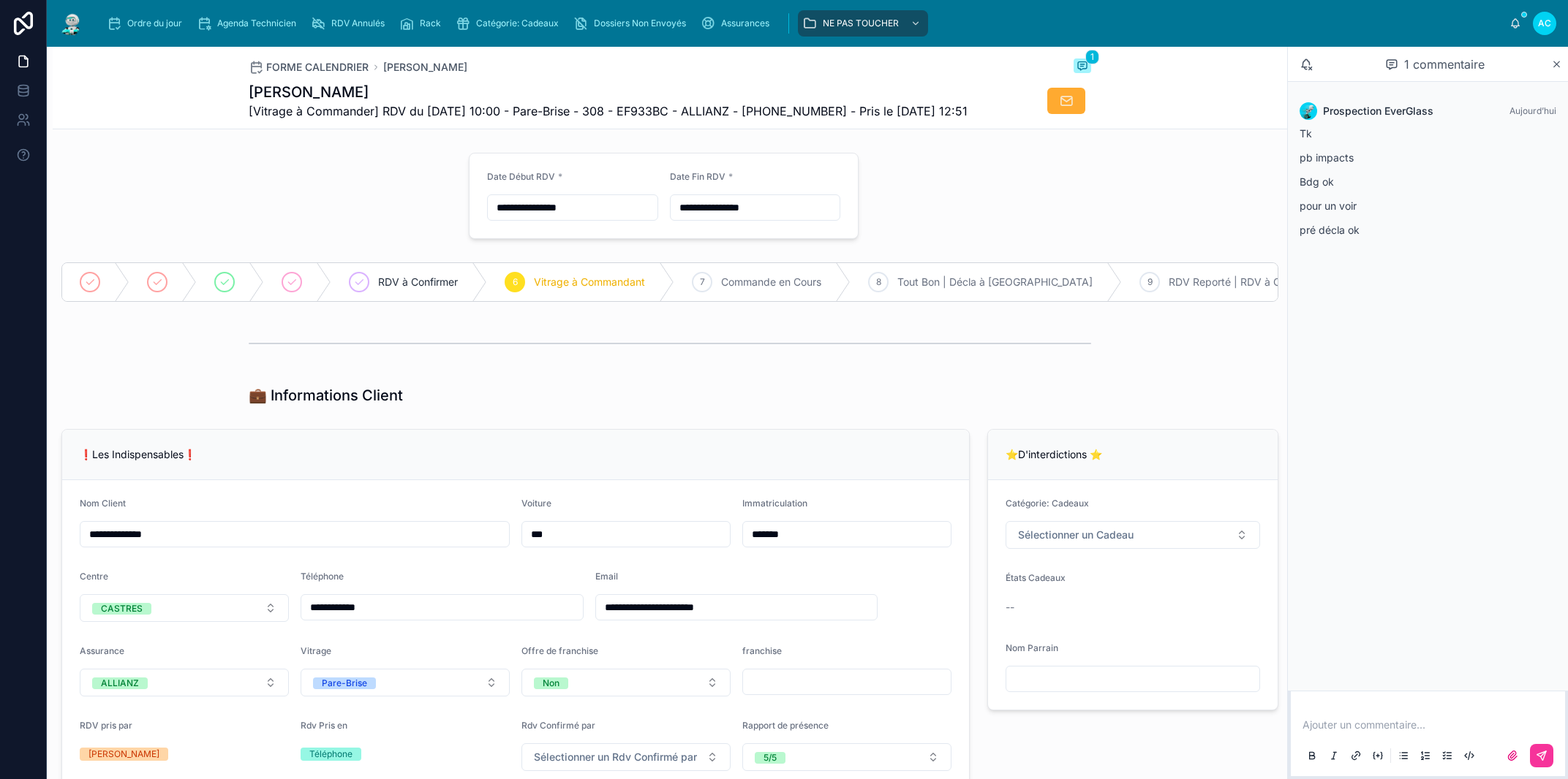
type input "**********"
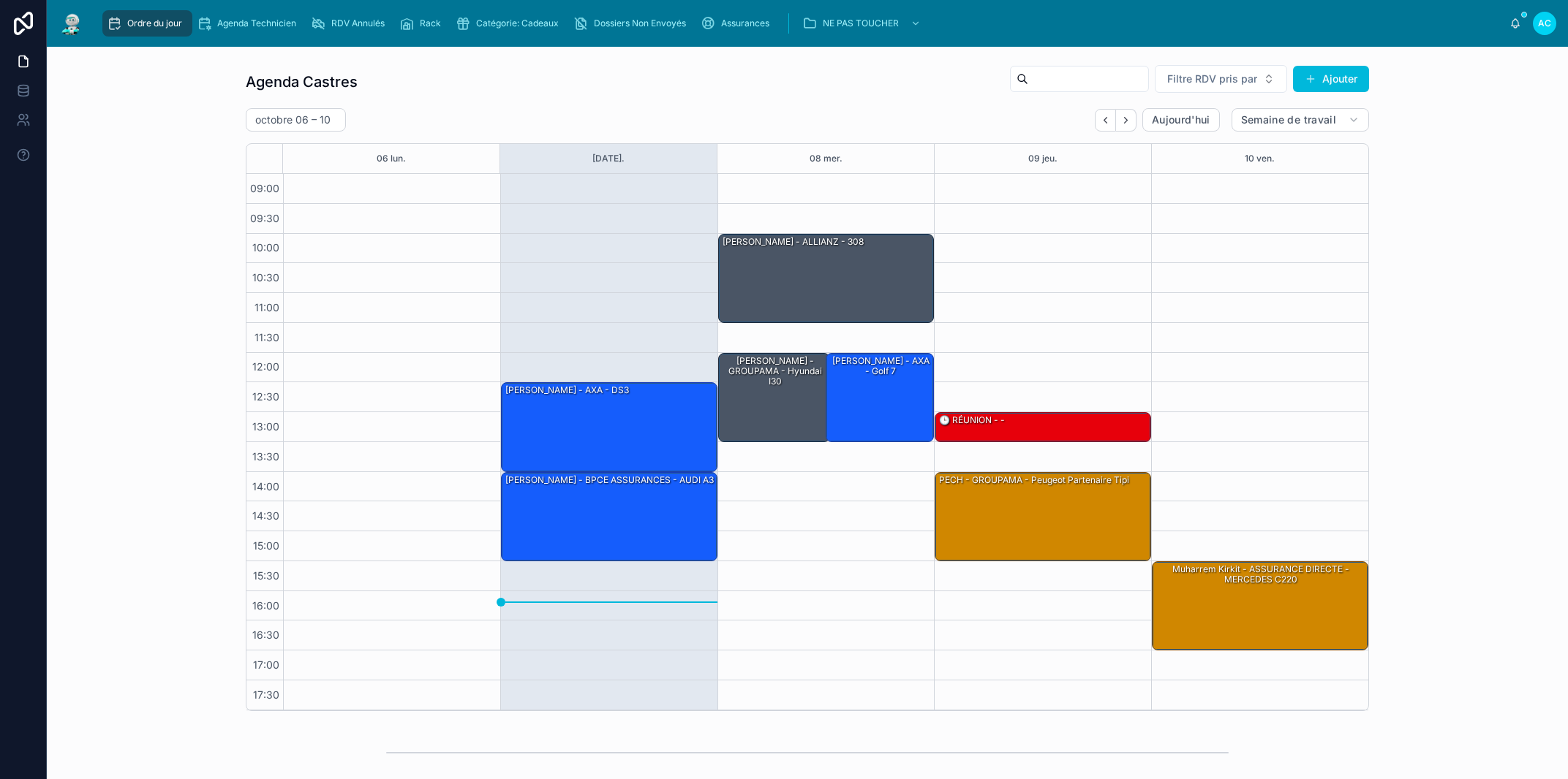
click at [364, 26] on span "RDV Annulés" at bounding box center [357, 23] width 53 height 12
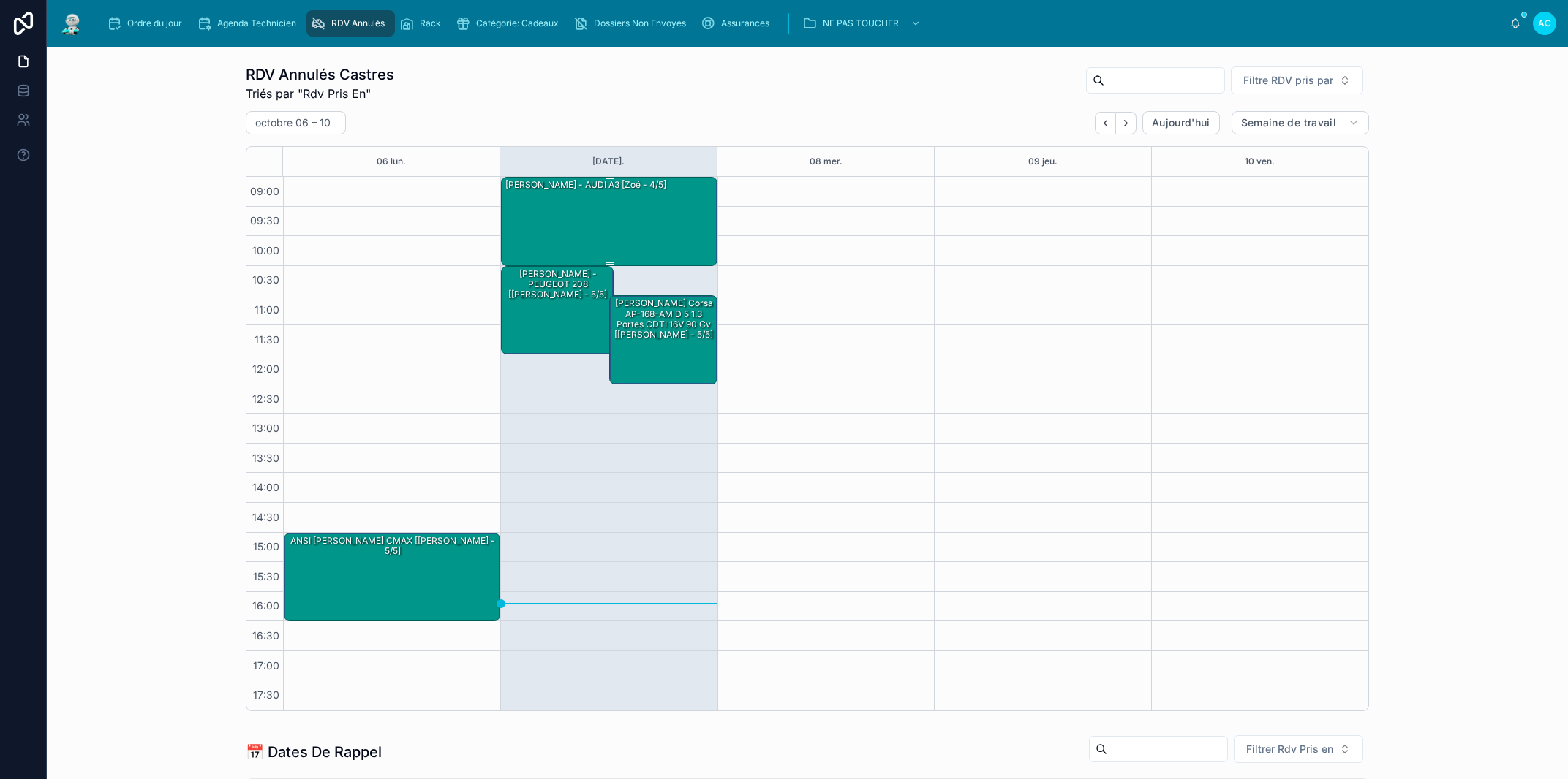
click at [648, 215] on div "Julien FEREZ - AUDI A3 [Zoé - 4/5]" at bounding box center [610, 221] width 212 height 86
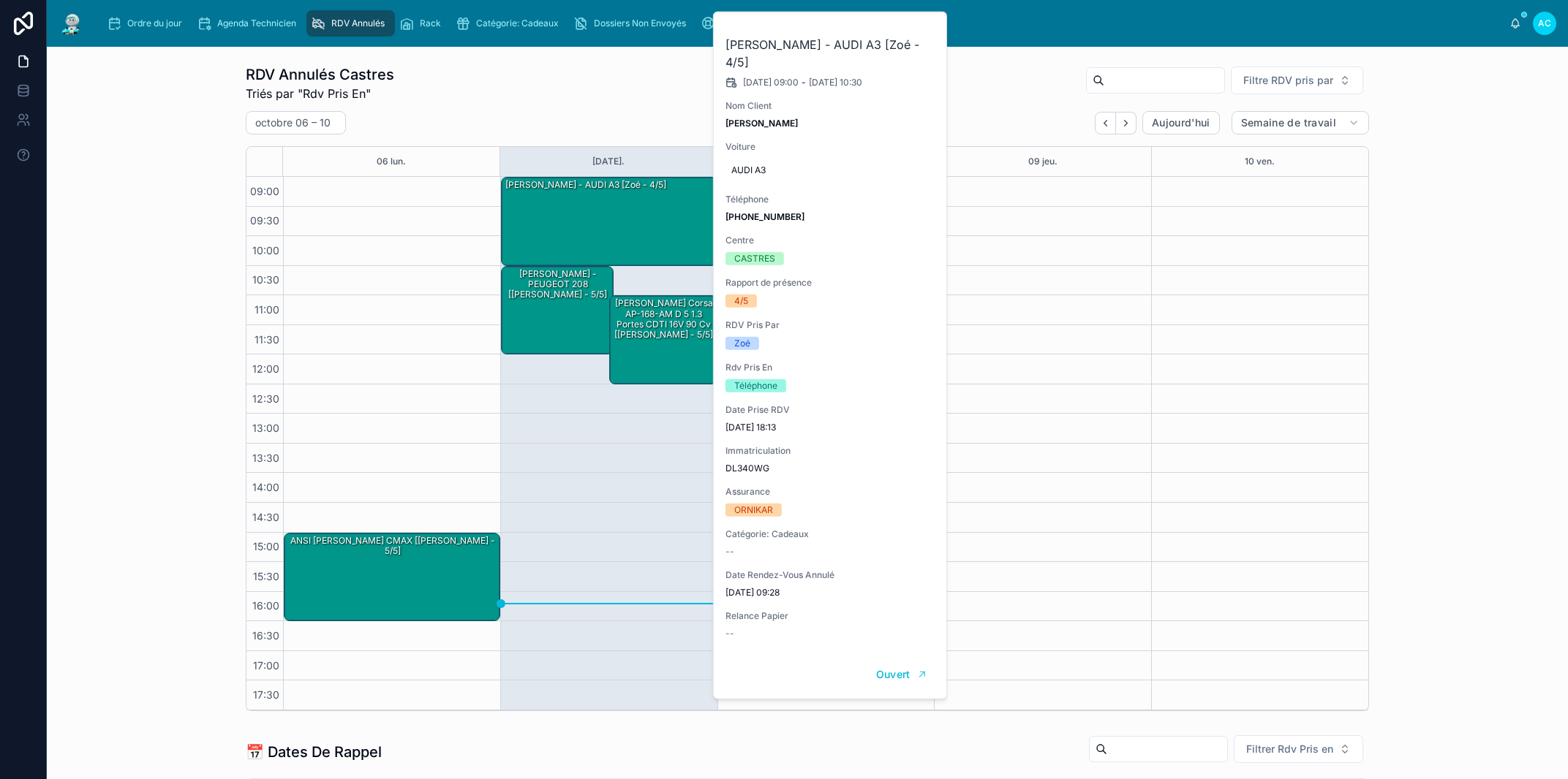
click at [0, 0] on icon at bounding box center [0, 0] width 0 height 0
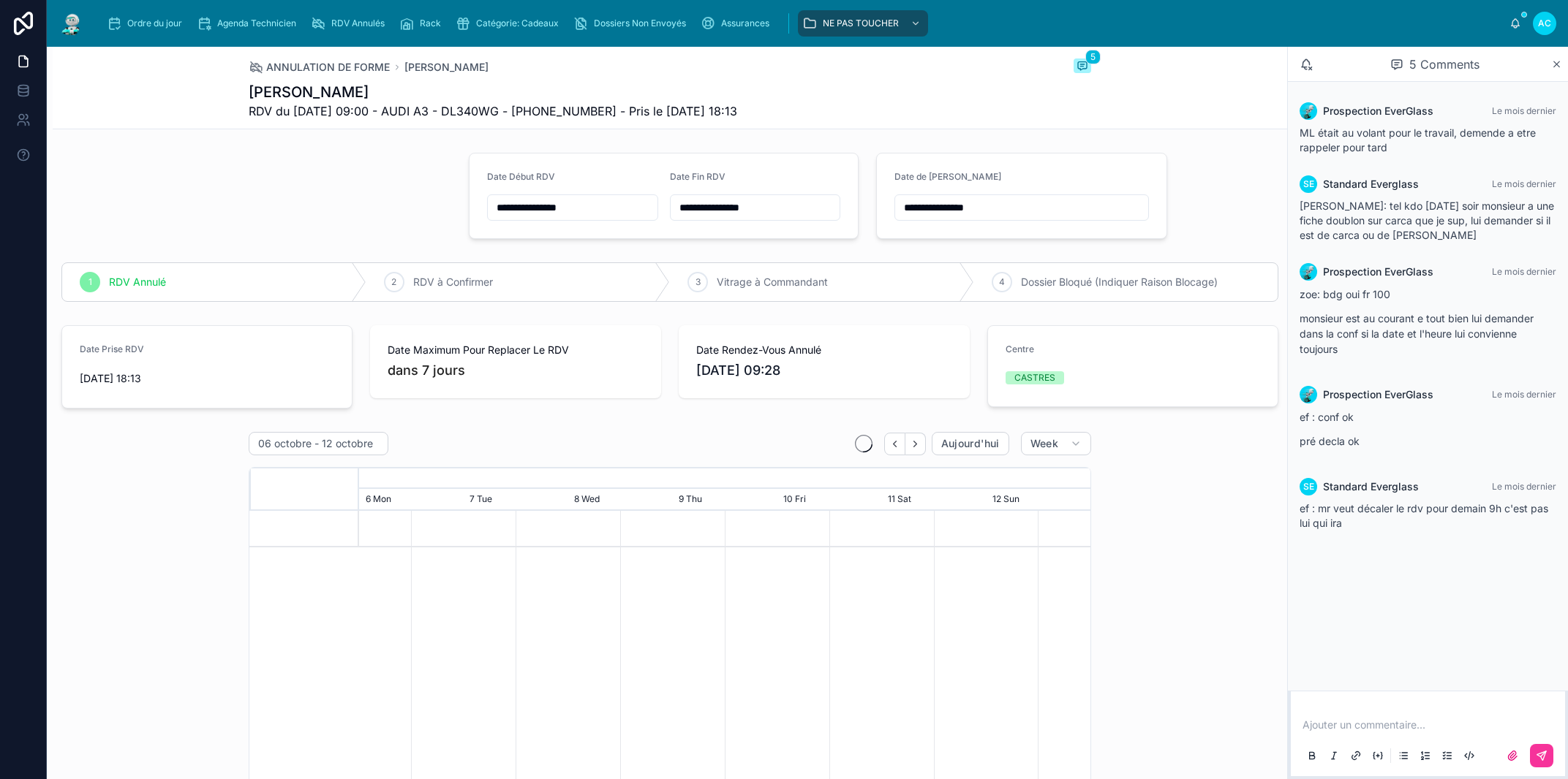
scroll to position [0, 1097]
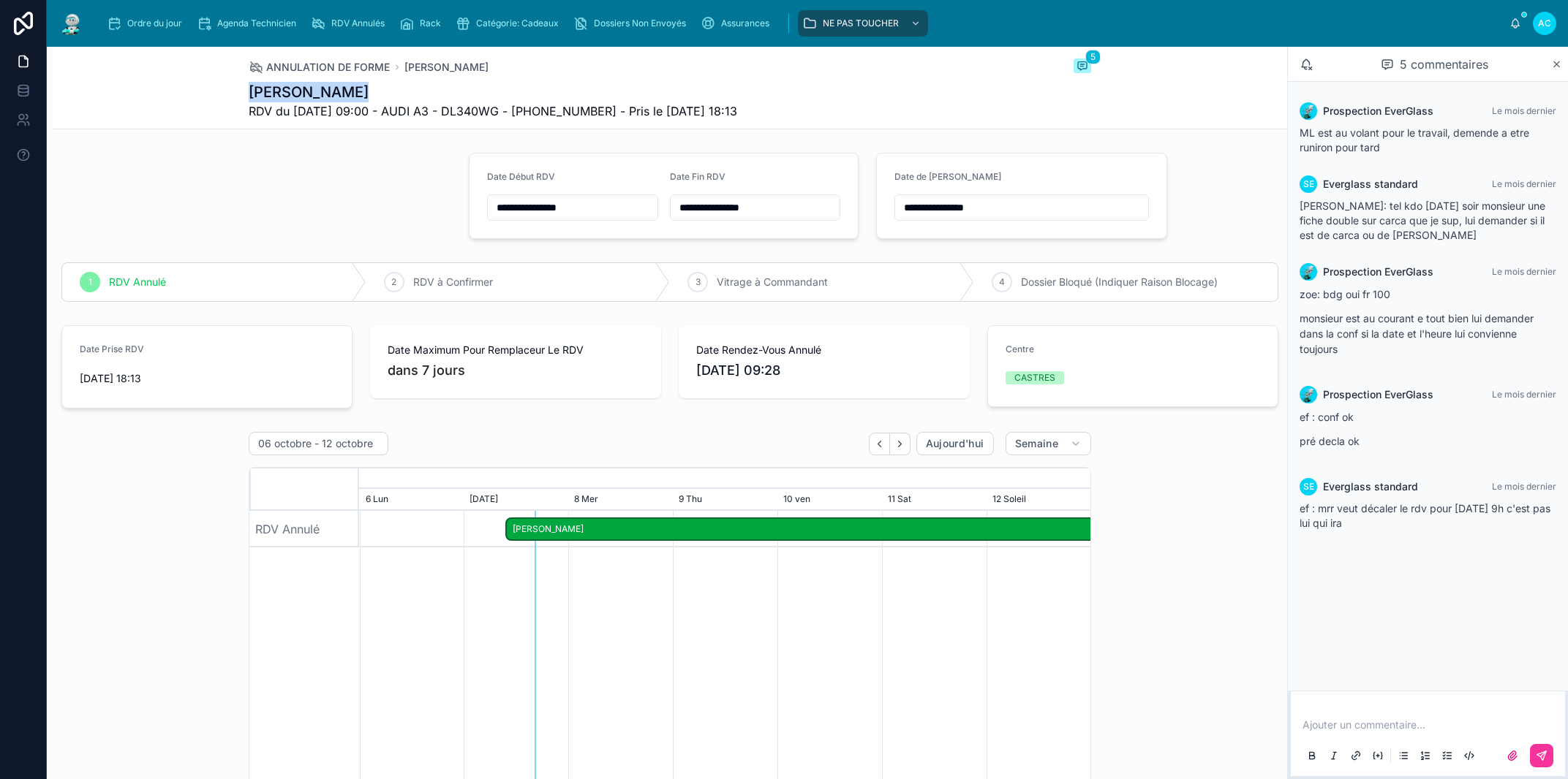
drag, startPoint x: 733, startPoint y: 114, endPoint x: 237, endPoint y: 100, distance: 496.2
click at [237, 100] on div "ANNULATION DE FORME Julien FEREZ 5 Julien FEREZ RDV du 07/10/2025 09:00 - AUDI …" at bounding box center [670, 89] width 1235 height 83
click at [225, 97] on div "ANNULATION DE FORME Julien FEREZ 5 Julien FEREZ RDV du 07/10/2025 09:00 - AUDI …" at bounding box center [670, 89] width 1235 height 83
drag, startPoint x: 243, startPoint y: 87, endPoint x: 762, endPoint y: 120, distance: 520.0
click at [737, 102] on h1 "Julien FEREZ" at bounding box center [493, 92] width 489 height 21
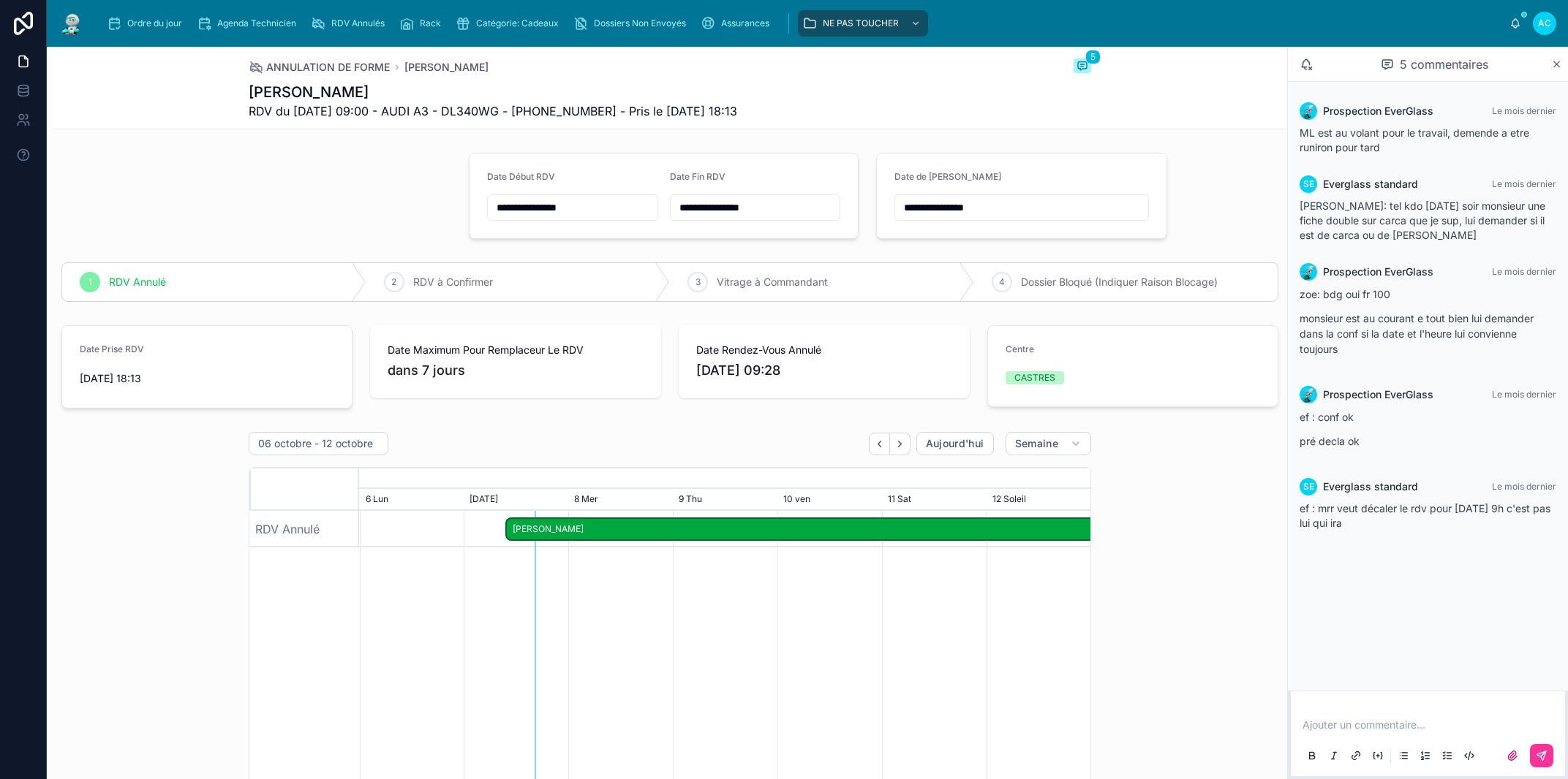
copy div "Julien FEREZ RDV du 07/10/2025 09:00 - AUDI A3 - DL340WG - +33769547508 - Pris …"
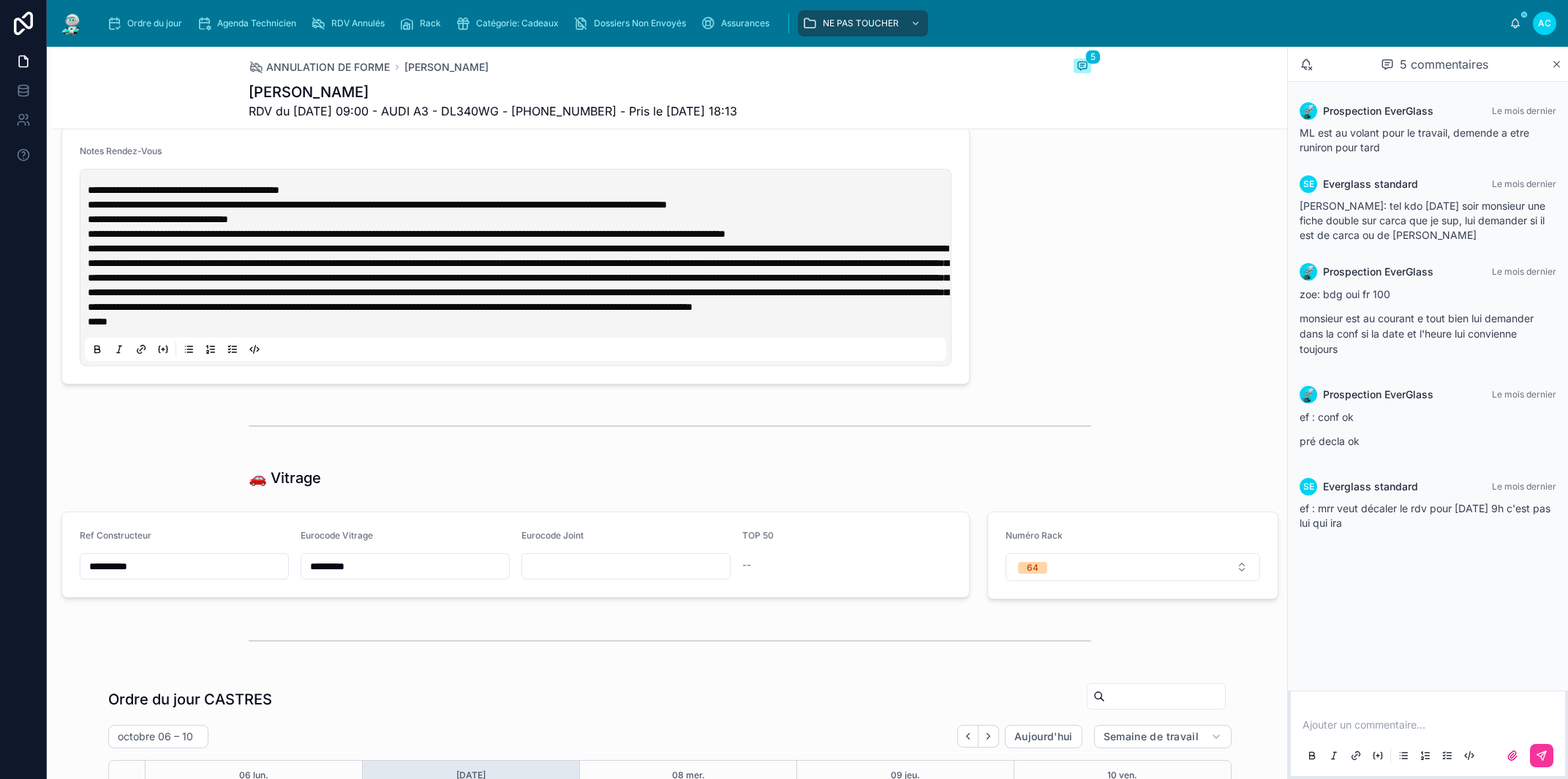
scroll to position [1082, 0]
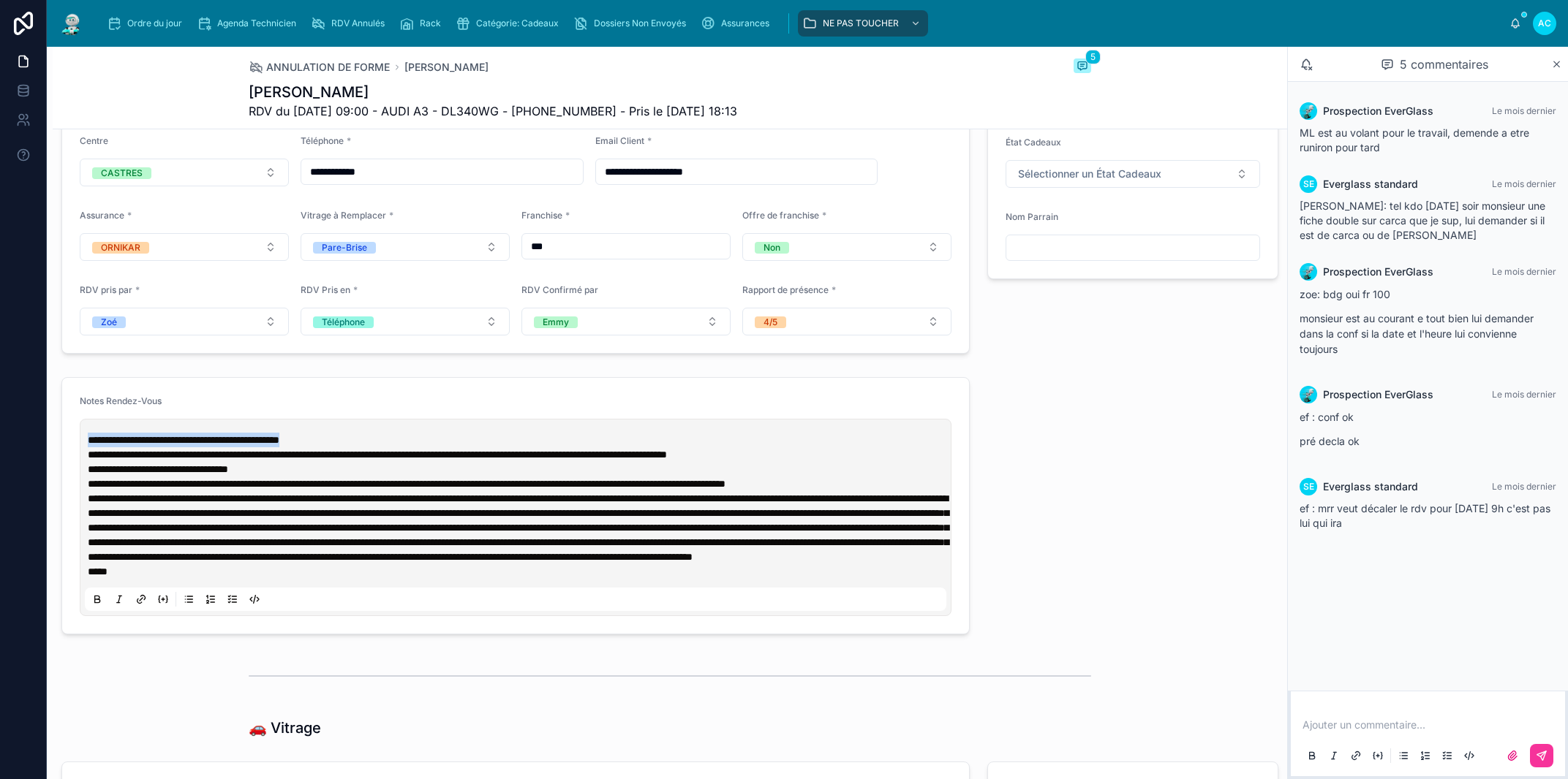
drag, startPoint x: 345, startPoint y: 441, endPoint x: 85, endPoint y: 446, distance: 260.0
click at [85, 446] on div "**********" at bounding box center [515, 517] width 861 height 187
copy span "**********"
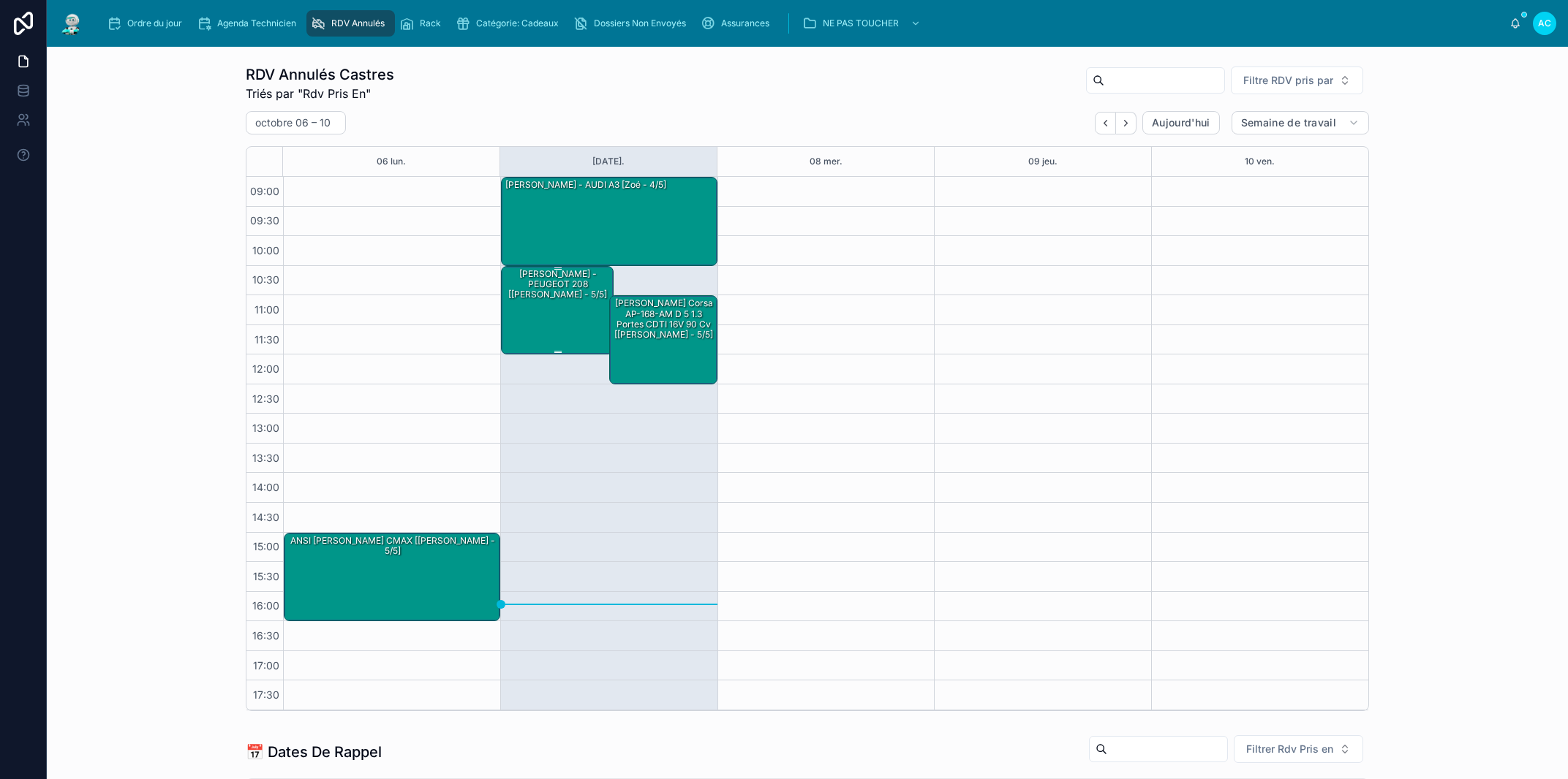
click at [509, 320] on div "romain montaignet - PEUGEOT 208 [Clément Alt - 5/5]" at bounding box center [558, 310] width 108 height 86
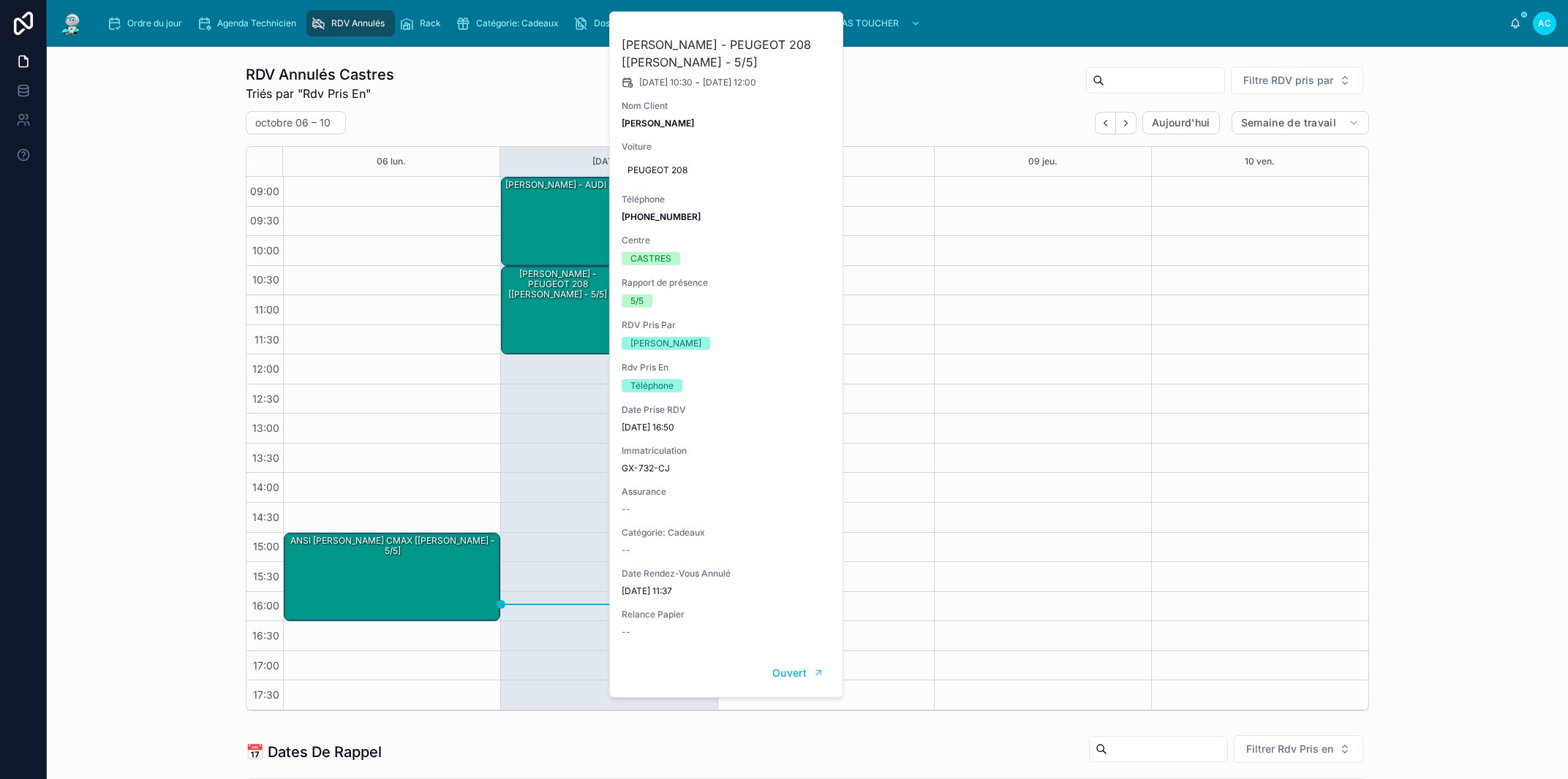
click at [0, 0] on icon at bounding box center [0, 0] width 0 height 0
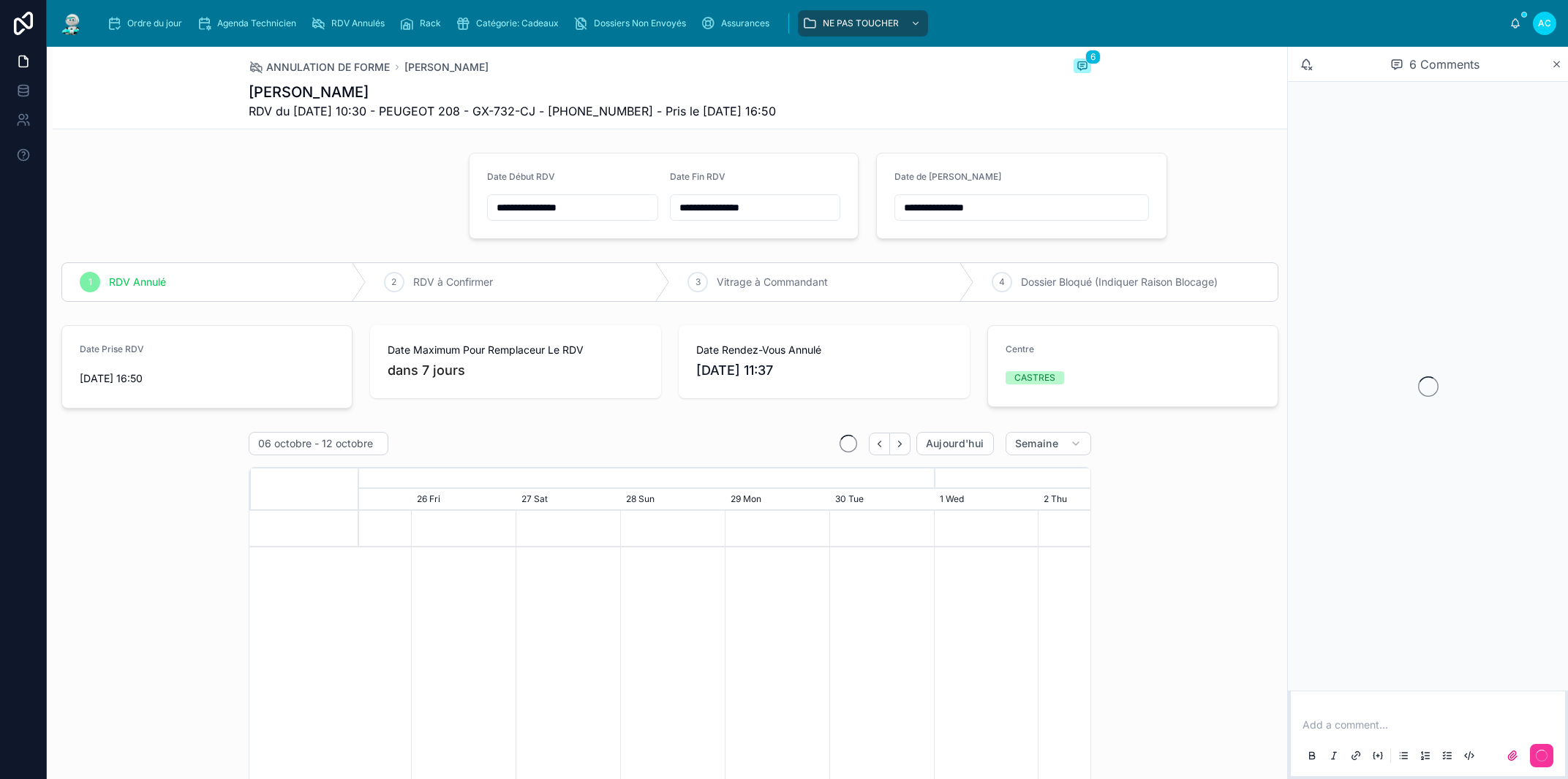
scroll to position [0, 1097]
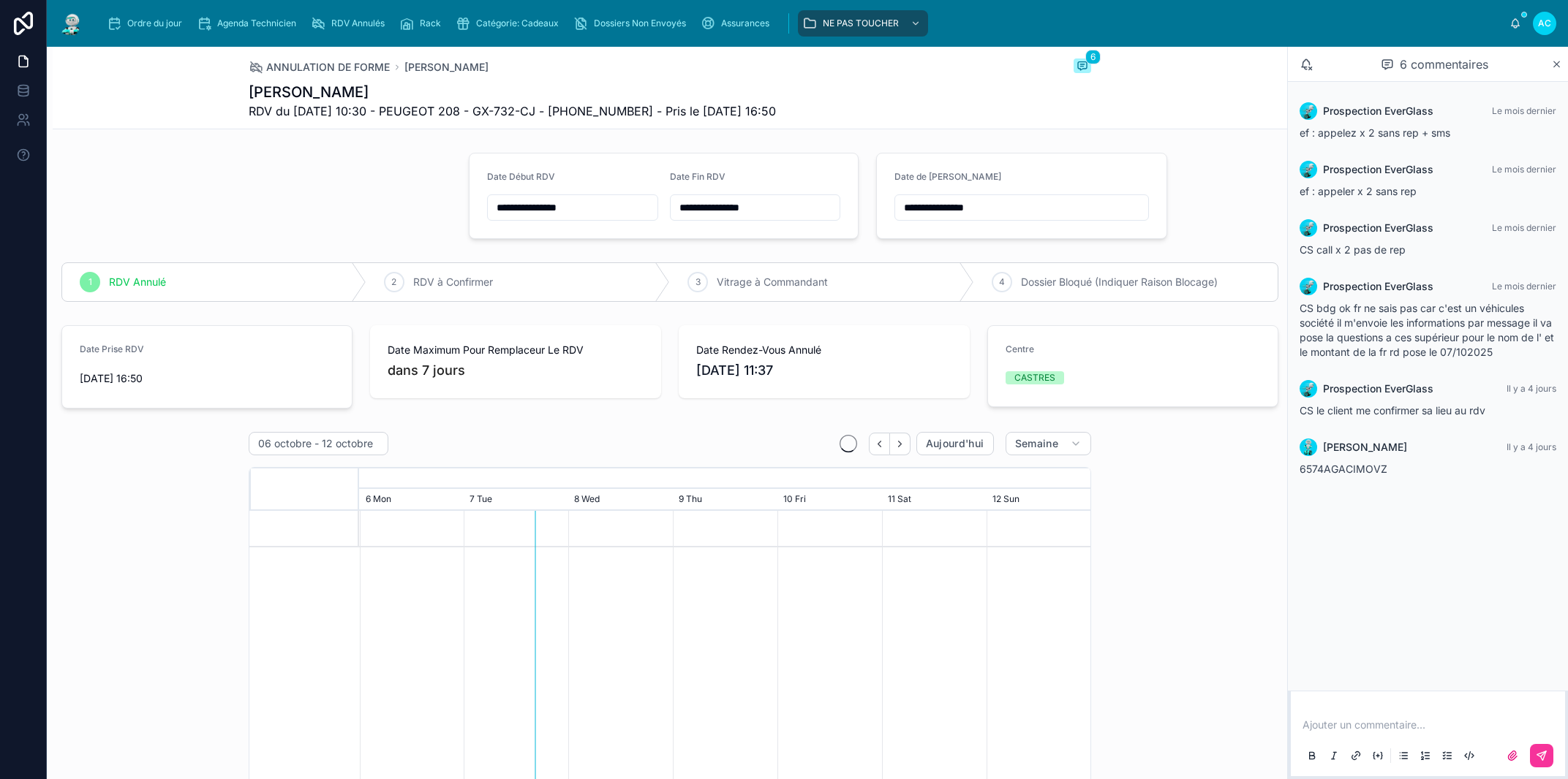
drag, startPoint x: 779, startPoint y: 108, endPoint x: 238, endPoint y: 97, distance: 541.1
click at [238, 97] on div "ANNULATION DE FORME romain montaignet 6 romain montaignet RDV du 07/10/2025 10:…" at bounding box center [670, 89] width 1235 height 83
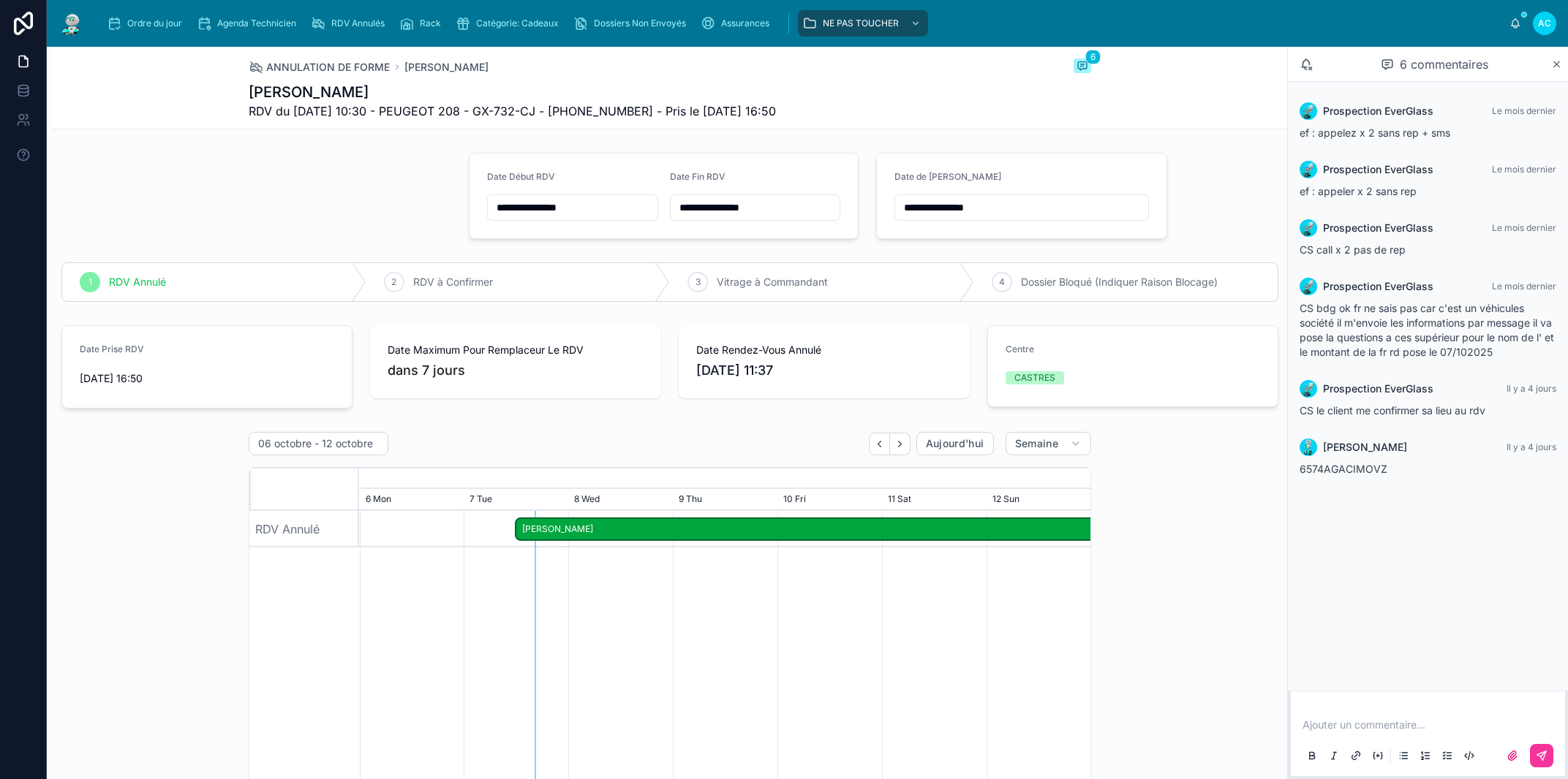
copy div "romain montaignet RDV du 07/10/2025 10:30 - PEUGEOT 208 - GX-732-CJ - +33617055…"
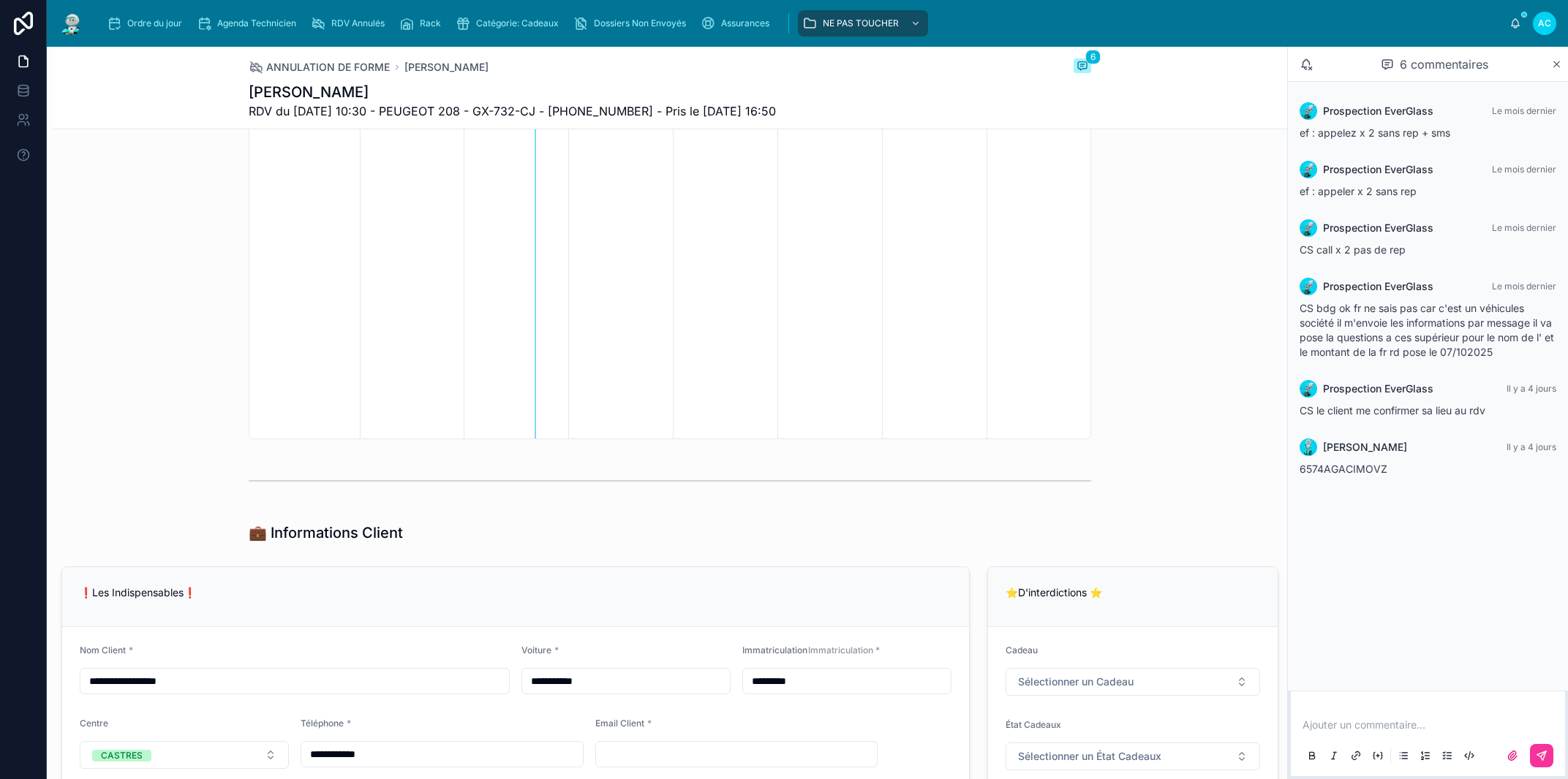
scroll to position [915, 0]
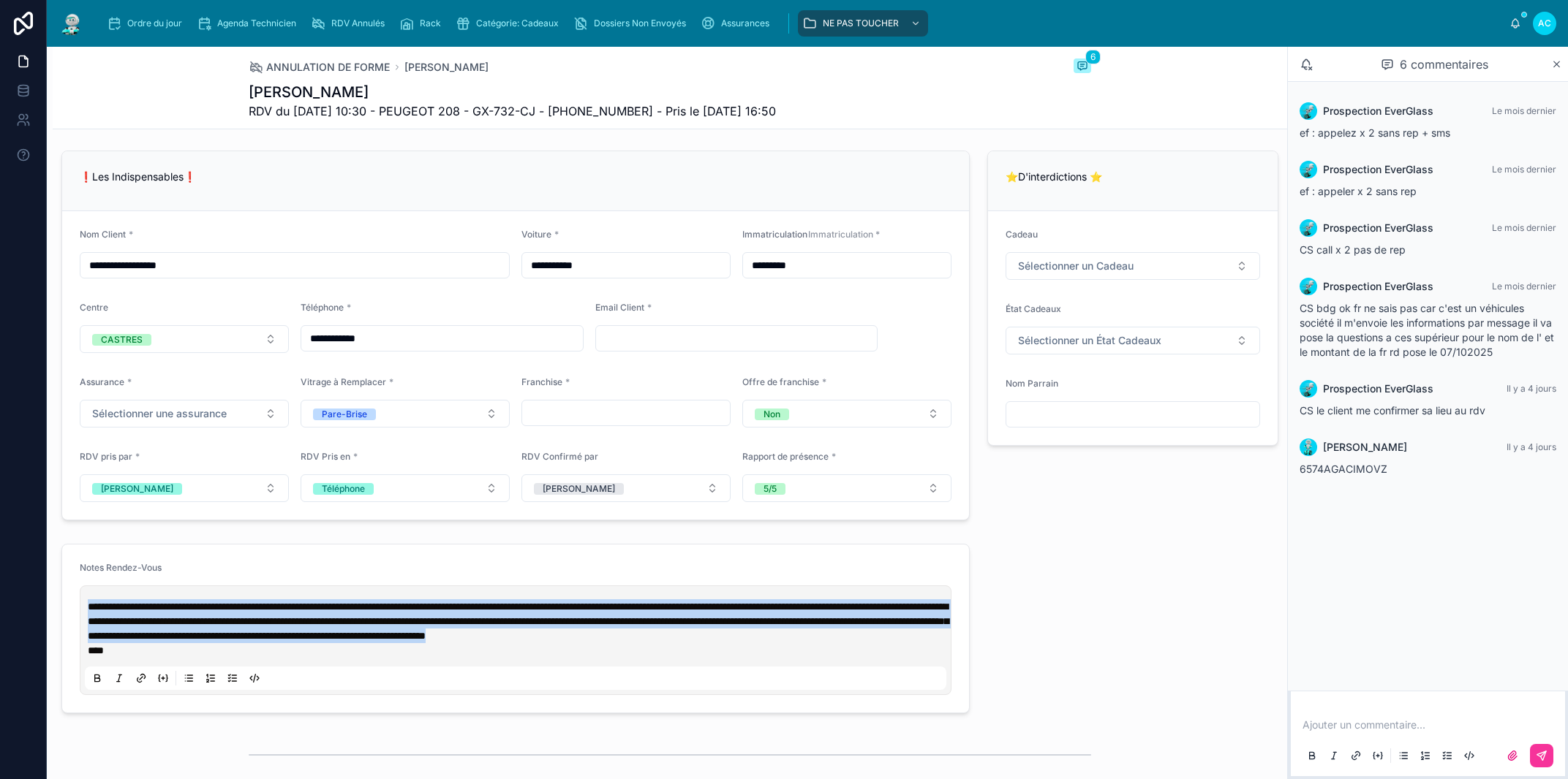
drag, startPoint x: 259, startPoint y: 657, endPoint x: 85, endPoint y: 606, distance: 181.3
click at [85, 606] on div "**********" at bounding box center [515, 640] width 872 height 110
copy div "romain montaignet RDV du 07/10/2025 10:30 - PEUGEOT 208 - GX-732-CJ - +33617055…"
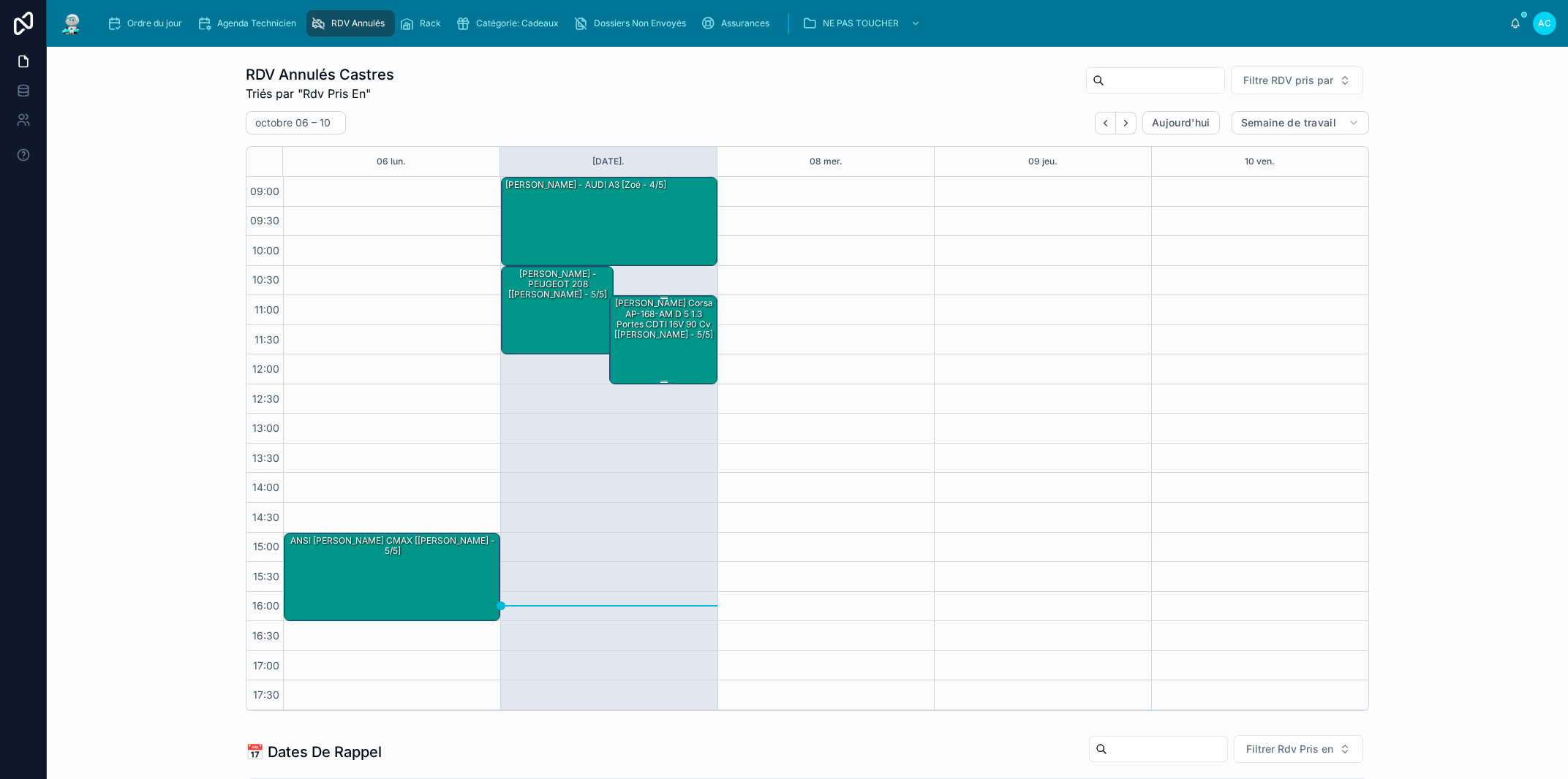
click at [656, 333] on div "MALKI YLANN - OPEL Corsa AP-168-AM D 5 1.3 portes CDTI 16V 90 cv [Jérémy - 5/5]" at bounding box center [664, 319] width 104 height 45
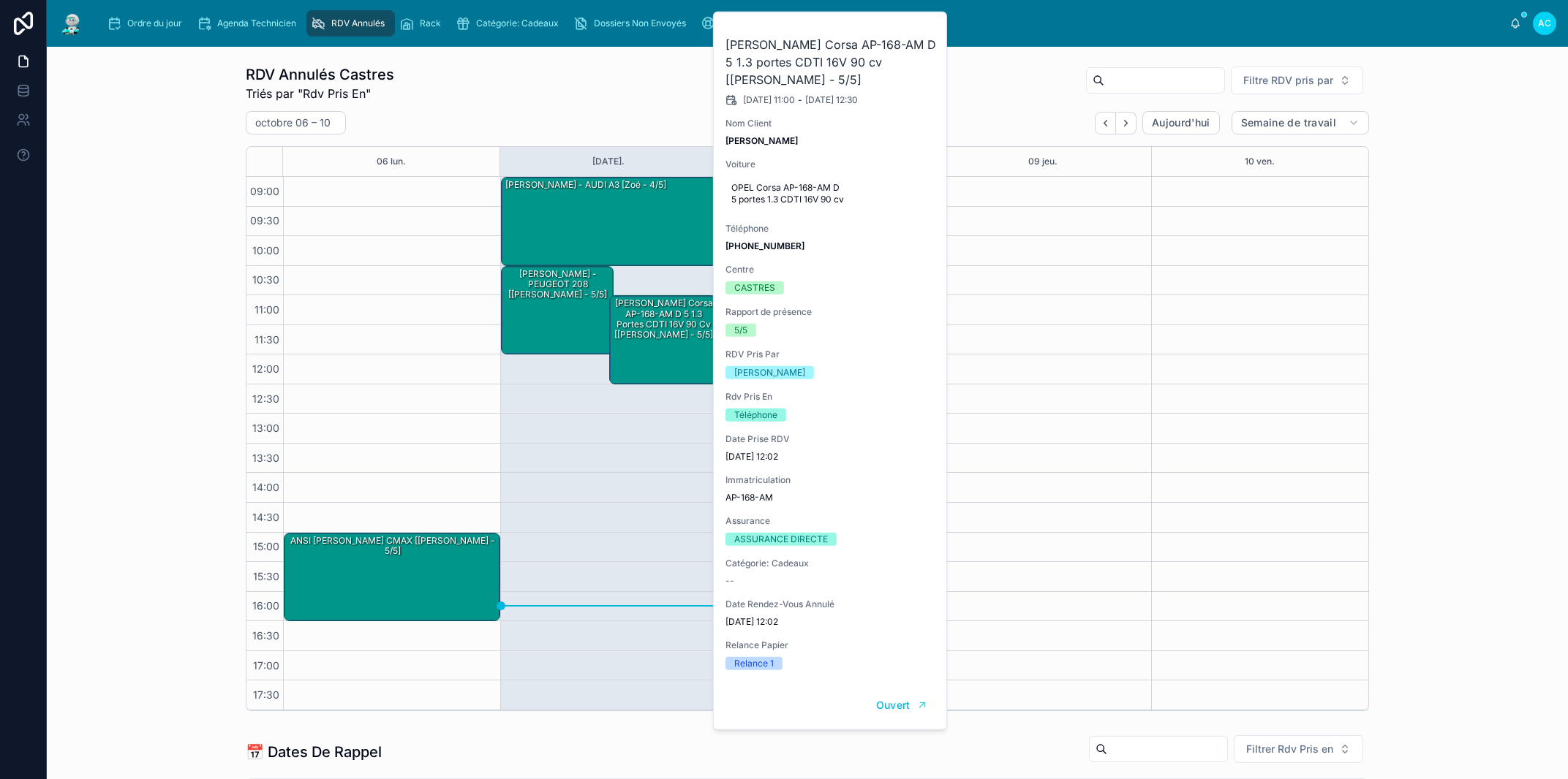
click at [0, 0] on icon at bounding box center [0, 0] width 0 height 0
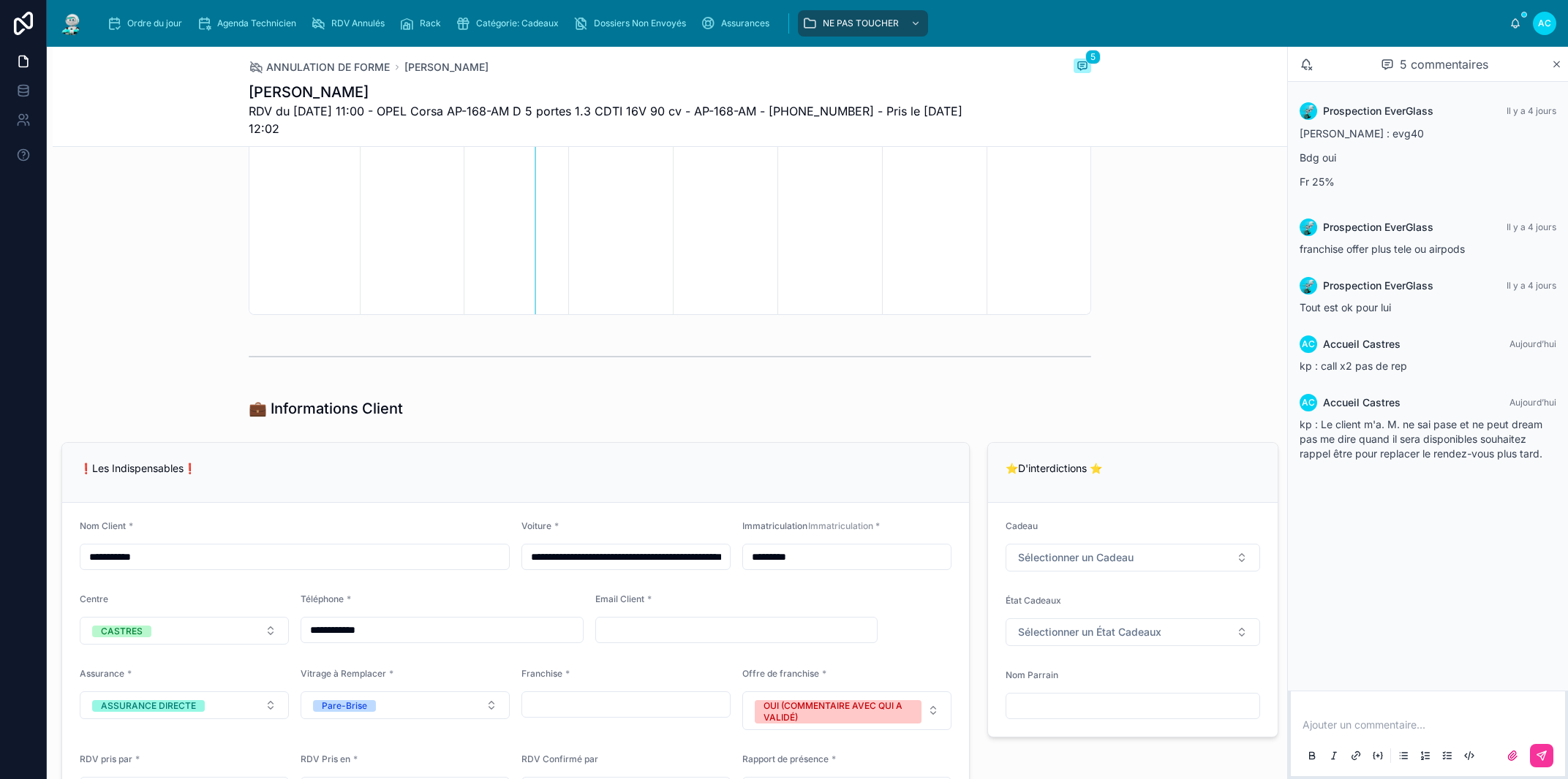
scroll to position [999, 0]
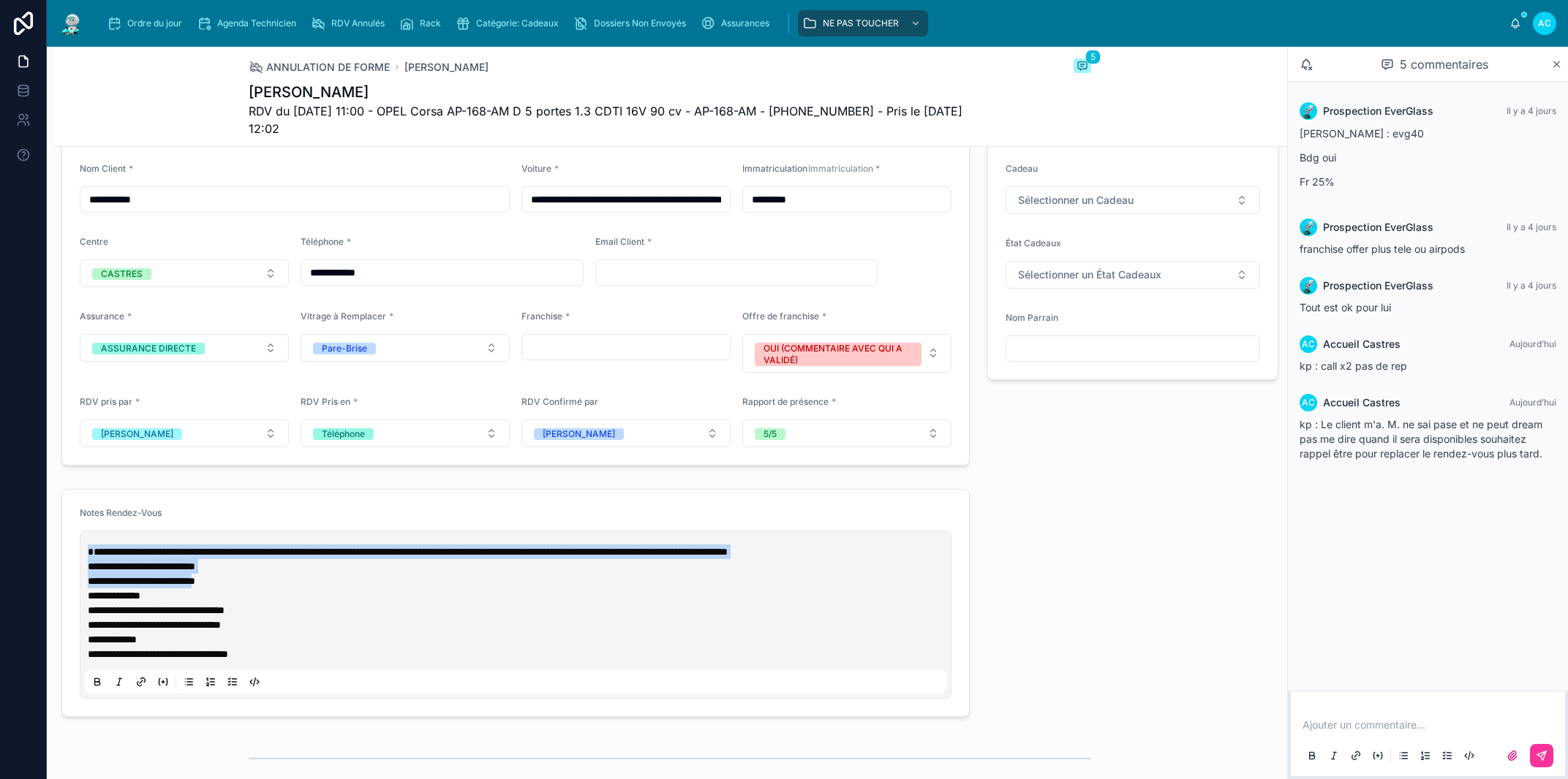
drag, startPoint x: 229, startPoint y: 575, endPoint x: 76, endPoint y: 552, distance: 154.7
click at [80, 552] on div "**********" at bounding box center [515, 615] width 872 height 168
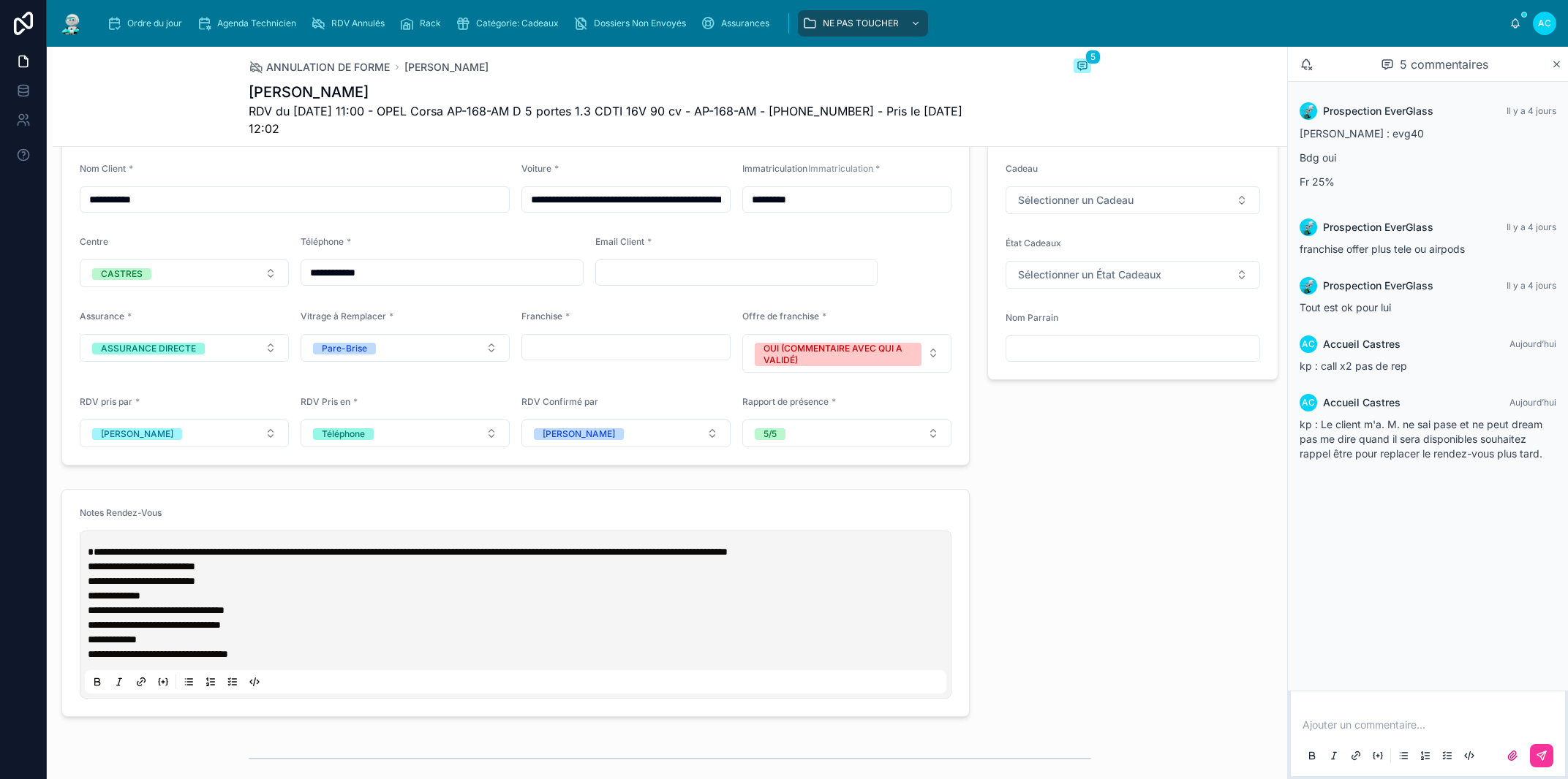
click at [254, 579] on p "**********" at bounding box center [518, 581] width 861 height 14
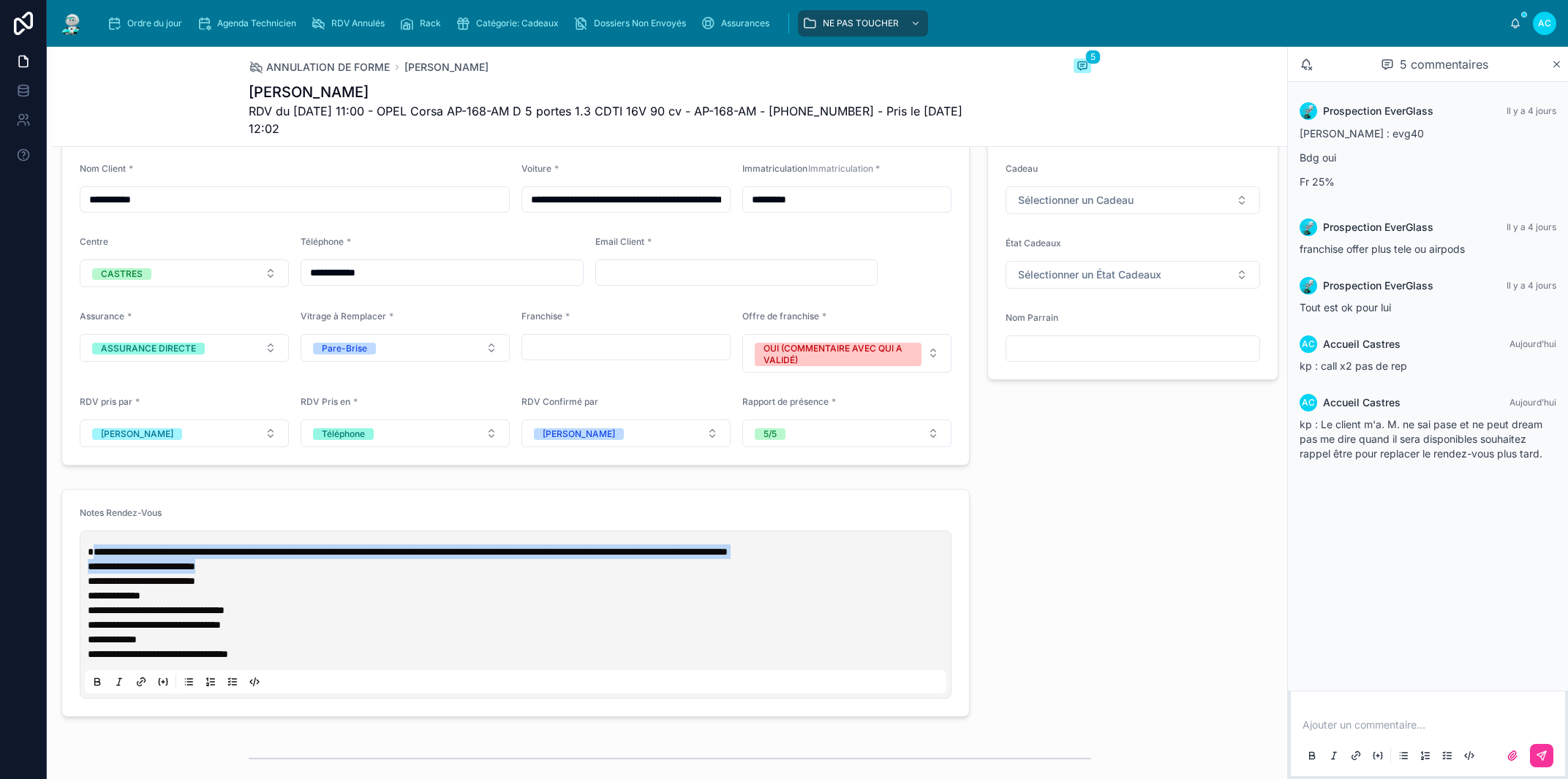
drag, startPoint x: 225, startPoint y: 569, endPoint x: 106, endPoint y: 547, distance: 121.0
click at [92, 547] on div "**********" at bounding box center [518, 603] width 861 height 117
copy div "**********"
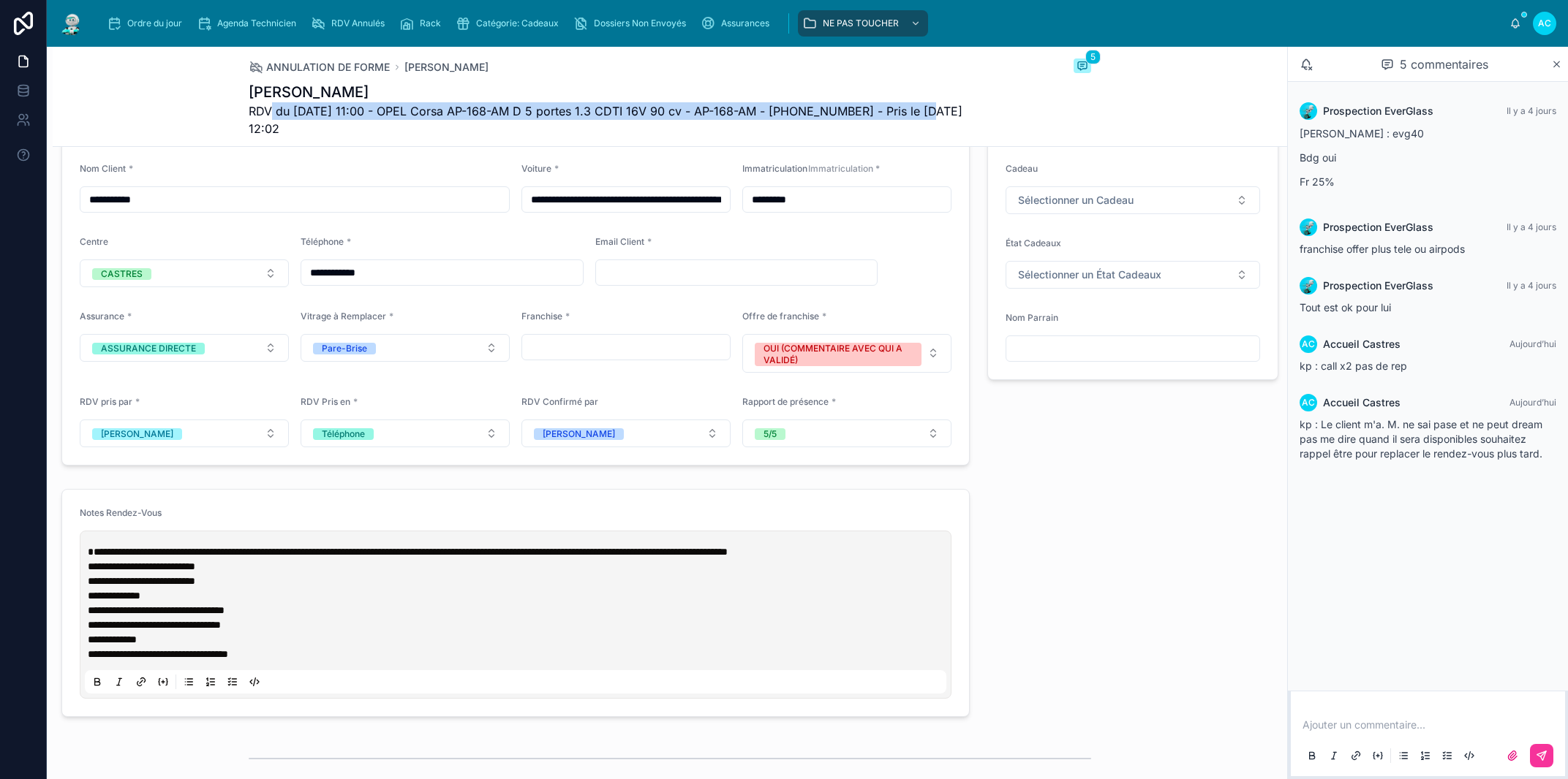
drag, startPoint x: 919, startPoint y: 110, endPoint x: 203, endPoint y: 86, distance: 716.4
click at [256, 117] on span "RDV du 07/10/2025 11:00 - OPEL Corsa AP-168-AM D 5 portes 1.3 CDTI 16V 90 cv - …" at bounding box center [615, 120] width 733 height 35
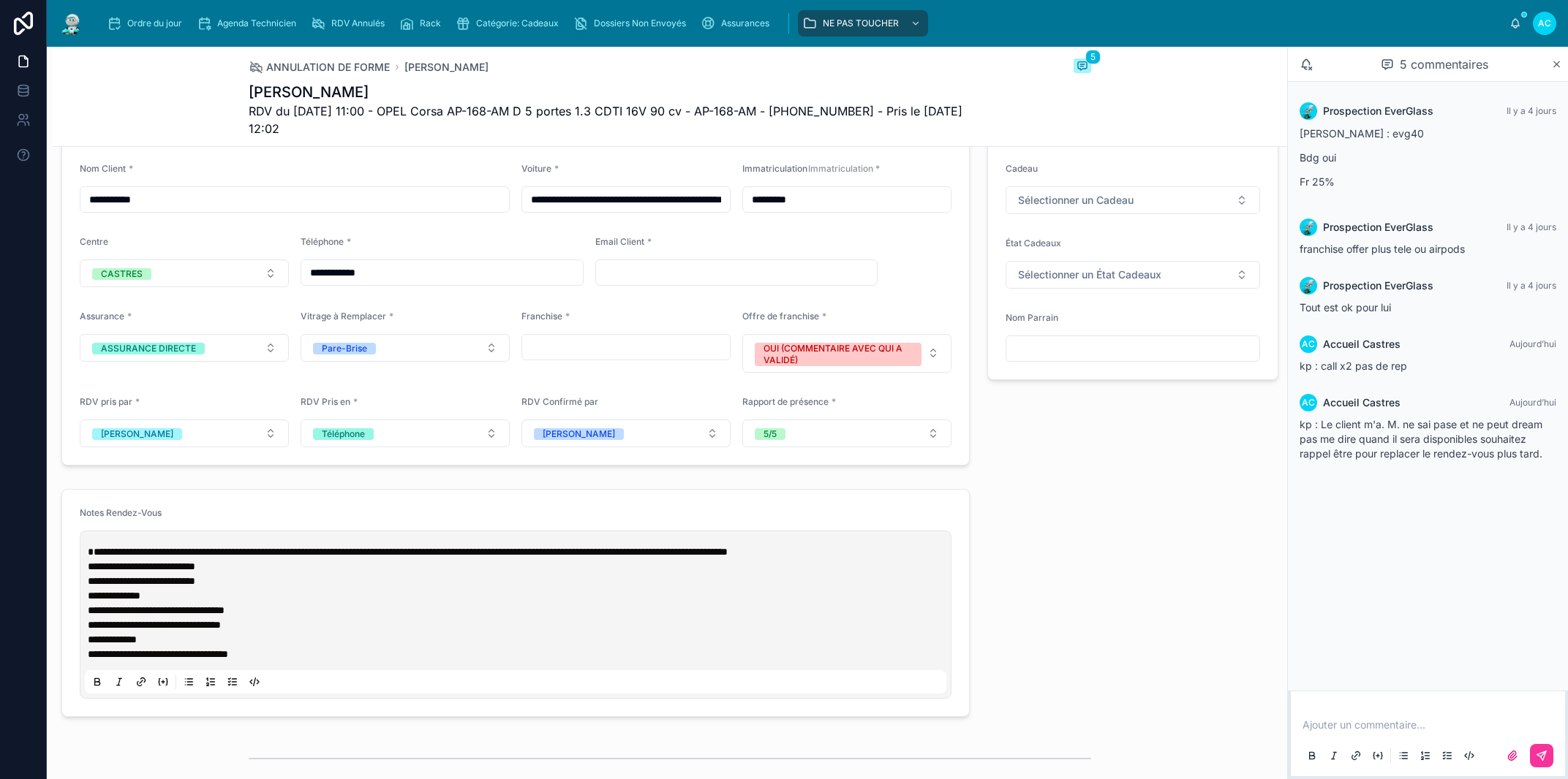
click at [200, 86] on div "ANNULATION DE FORME MALKI YLANN 5 MALKI YLANN RDV du 07/10/2025 11:00 - OPEL Co…" at bounding box center [670, 97] width 1235 height 100
drag, startPoint x: 342, startPoint y: 132, endPoint x: 238, endPoint y: 96, distance: 110.1
click at [249, 96] on div "MALKI YLANN RDV du 07/10/2025 11:00 - OPEL Corsa AP-168-AM D 5 portes 1.3 CDTI …" at bounding box center [615, 110] width 733 height 56
copy div "MALKI YLANN RDV du 07/10/2025 11:00 - OPEL Corsa AP-168-AM D 5 portes 1.3 CDTI …"
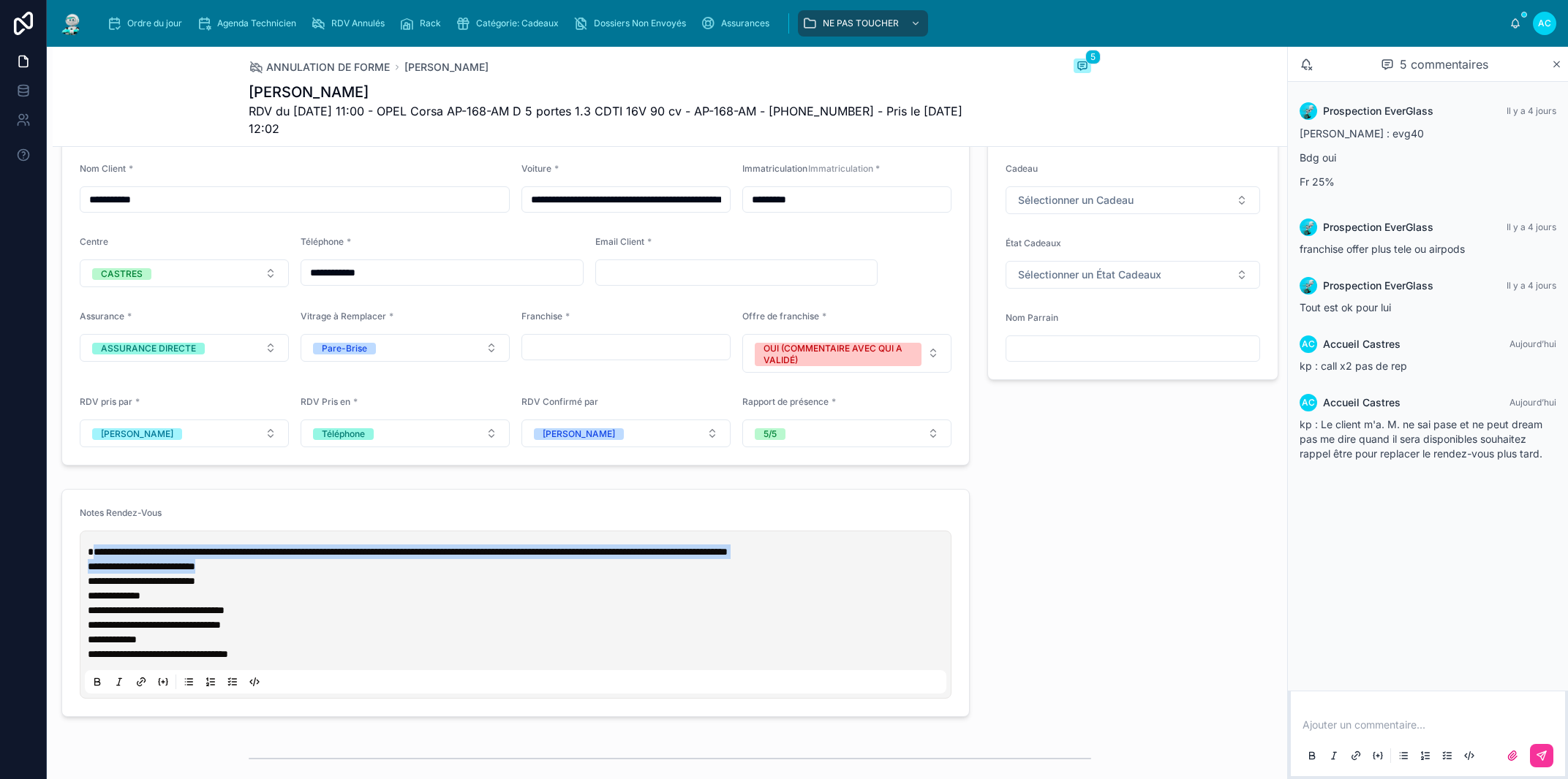
drag, startPoint x: 234, startPoint y: 573, endPoint x: 90, endPoint y: 548, distance: 146.2
click at [90, 548] on div "**********" at bounding box center [518, 603] width 861 height 117
copy div "**********"
click at [148, 29] on span "Ordre du jour" at bounding box center [155, 23] width 55 height 12
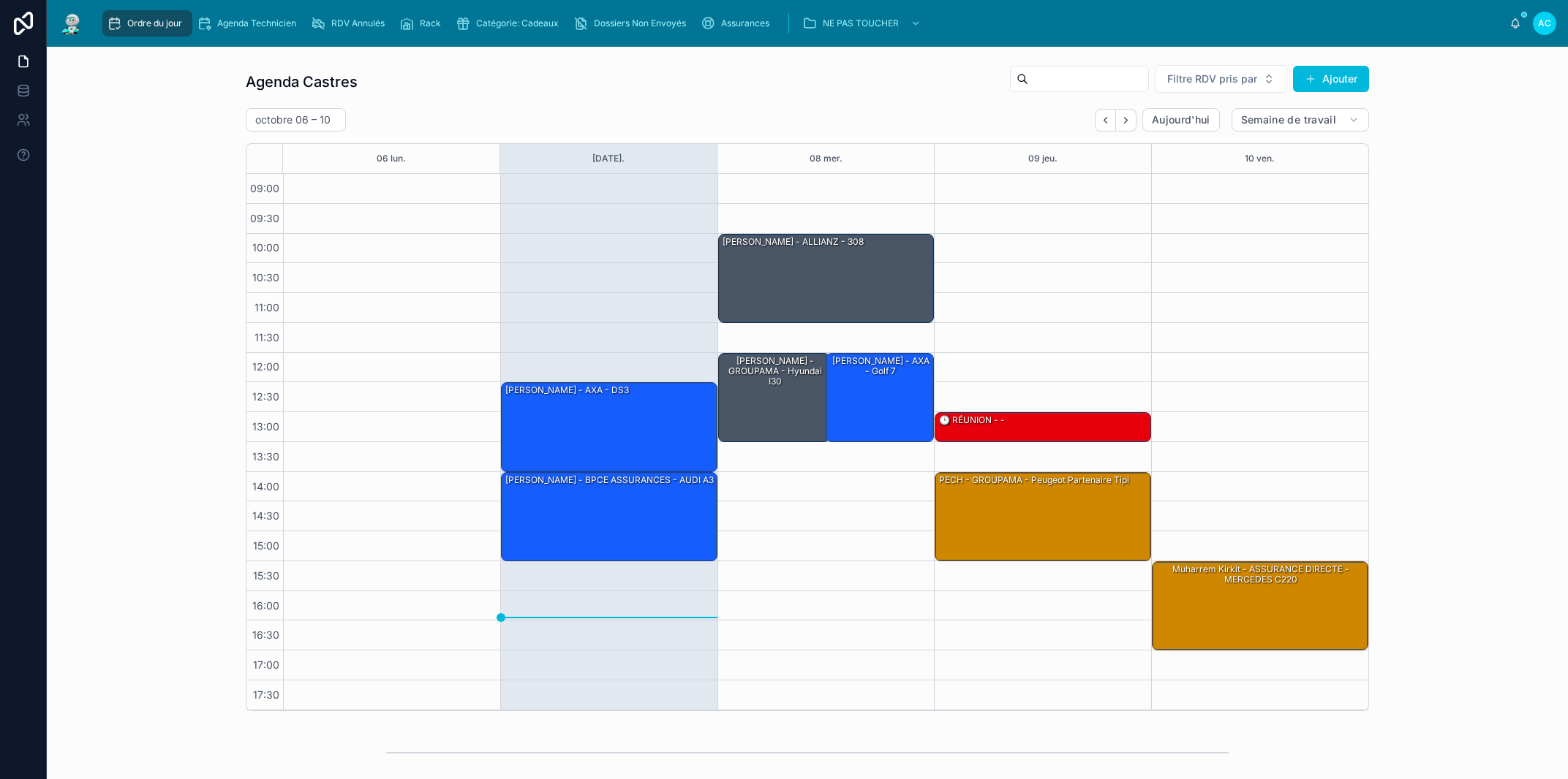
click at [510, 30] on div "Catégorie: Cadeaux" at bounding box center [510, 23] width 109 height 23
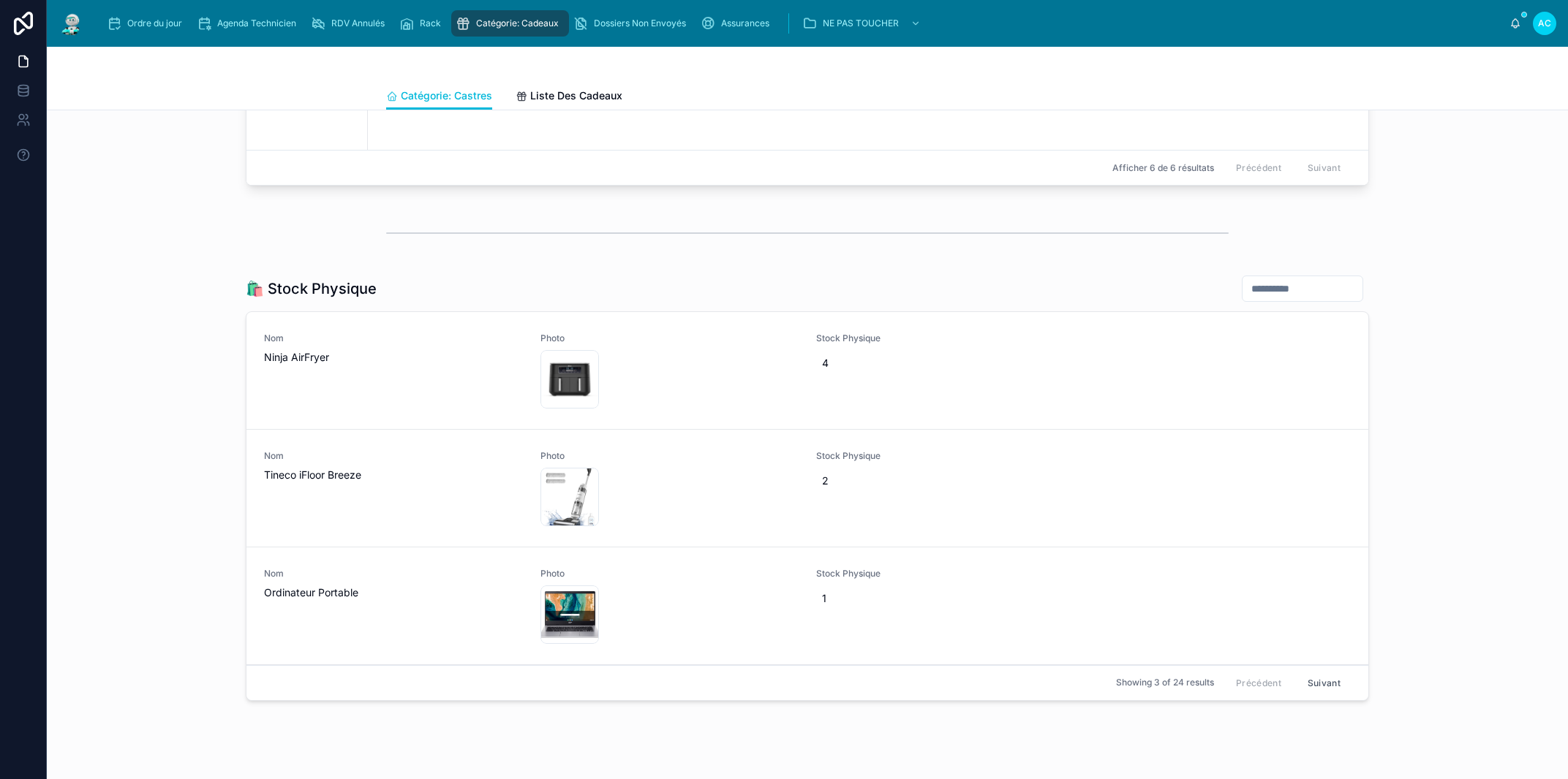
scroll to position [2122, 0]
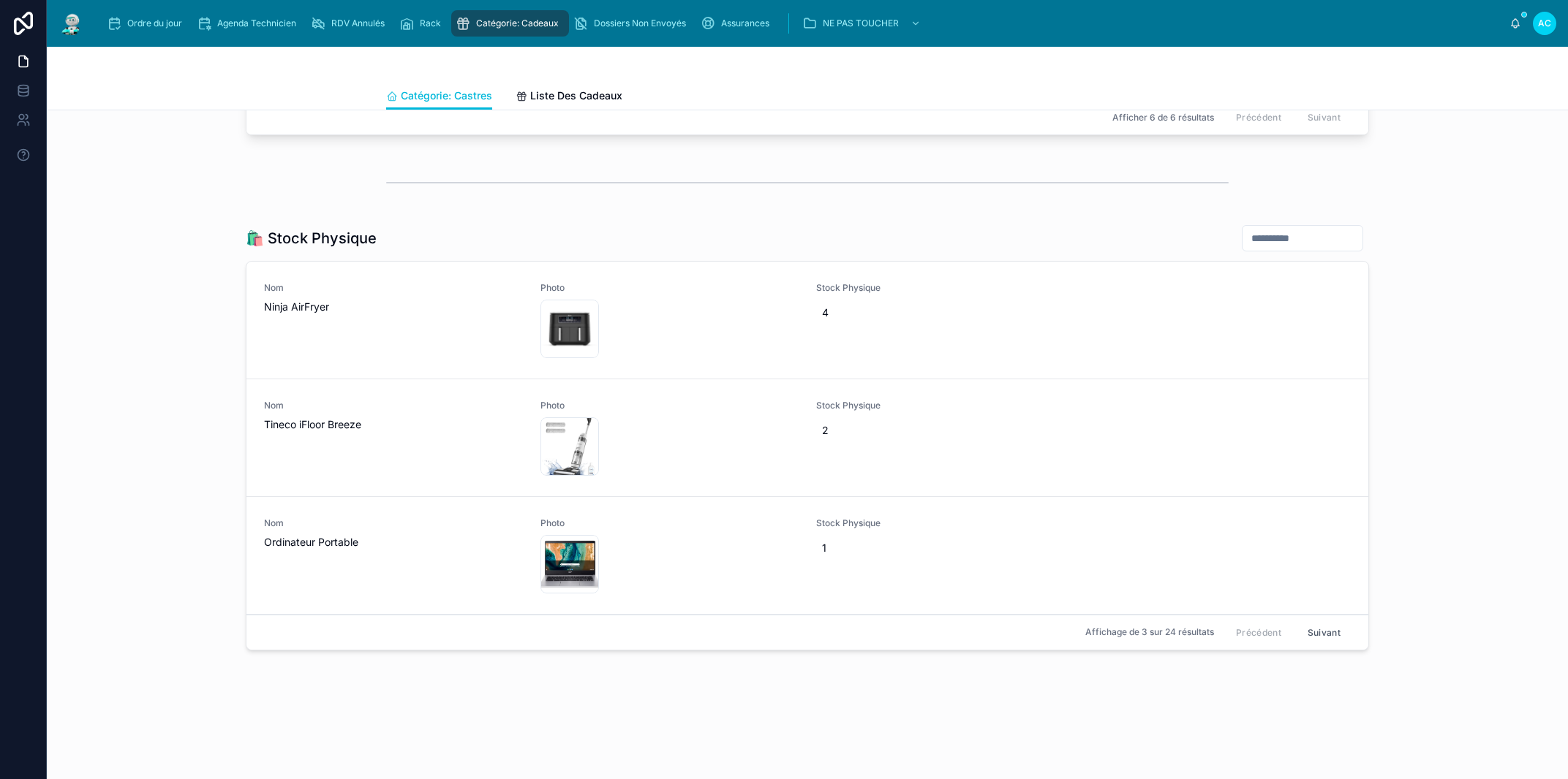
click at [837, 429] on span "2" at bounding box center [946, 431] width 247 height 14
drag, startPoint x: 841, startPoint y: 450, endPoint x: 812, endPoint y: 450, distance: 29.0
click at [818, 450] on input "*" at bounding box center [887, 452] width 137 height 21
type input "*"
click at [999, 450] on icon "submit" at bounding box center [995, 450] width 12 height 12
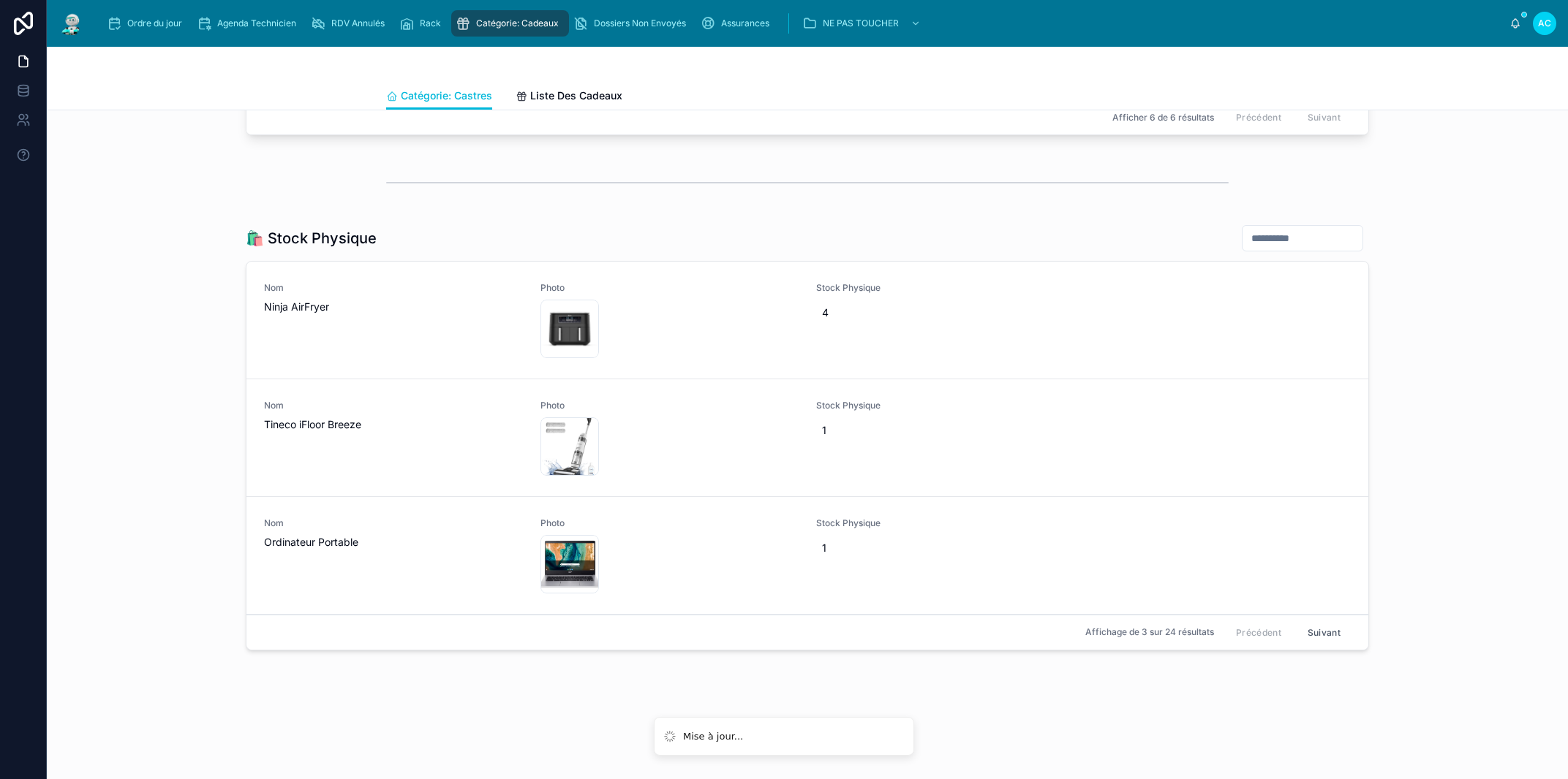
click at [1083, 506] on div "Nom Ordinateur Portable Photo download .png Stock Physique 1" at bounding box center [807, 557] width 1122 height 118
click at [836, 310] on span "4" at bounding box center [946, 313] width 247 height 14
drag, startPoint x: 841, startPoint y: 327, endPoint x: 788, endPoint y: 329, distance: 53.0
click at [818, 329] on input "*" at bounding box center [887, 334] width 137 height 21
type input "*"
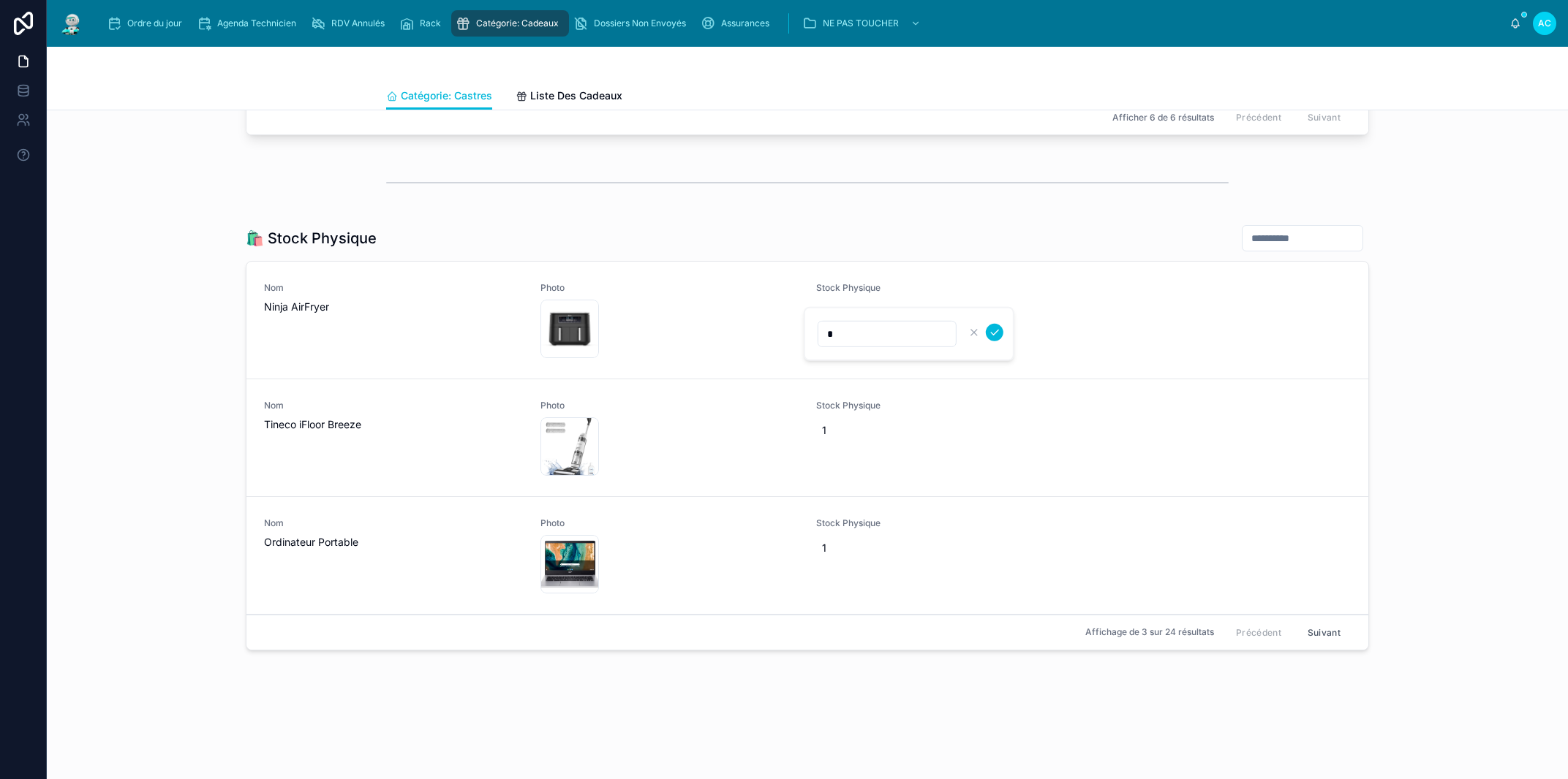
click at [1196, 462] on div "Nom Tineco iFloor Breeze Photo 71iOjyssQdL .jpg Stock Physique 1" at bounding box center [807, 438] width 1087 height 76
click at [861, 316] on span "4" at bounding box center [946, 313] width 247 height 14
click at [1002, 328] on div at bounding box center [984, 332] width 38 height 18
click at [994, 333] on icon "submit" at bounding box center [995, 332] width 7 height 5
click at [1331, 634] on button "Suivant" at bounding box center [1324, 632] width 53 height 22
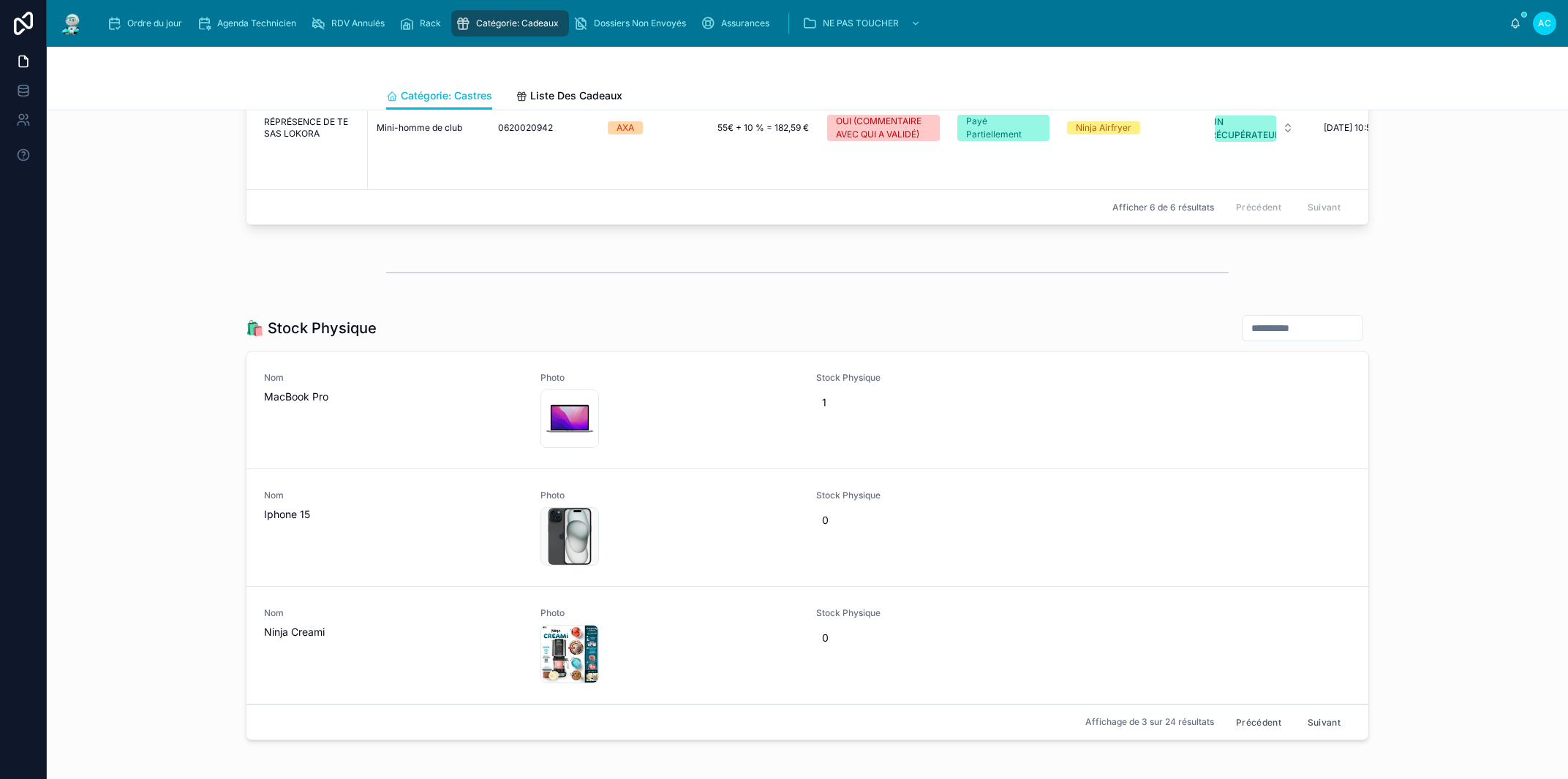
scroll to position [2048, 0]
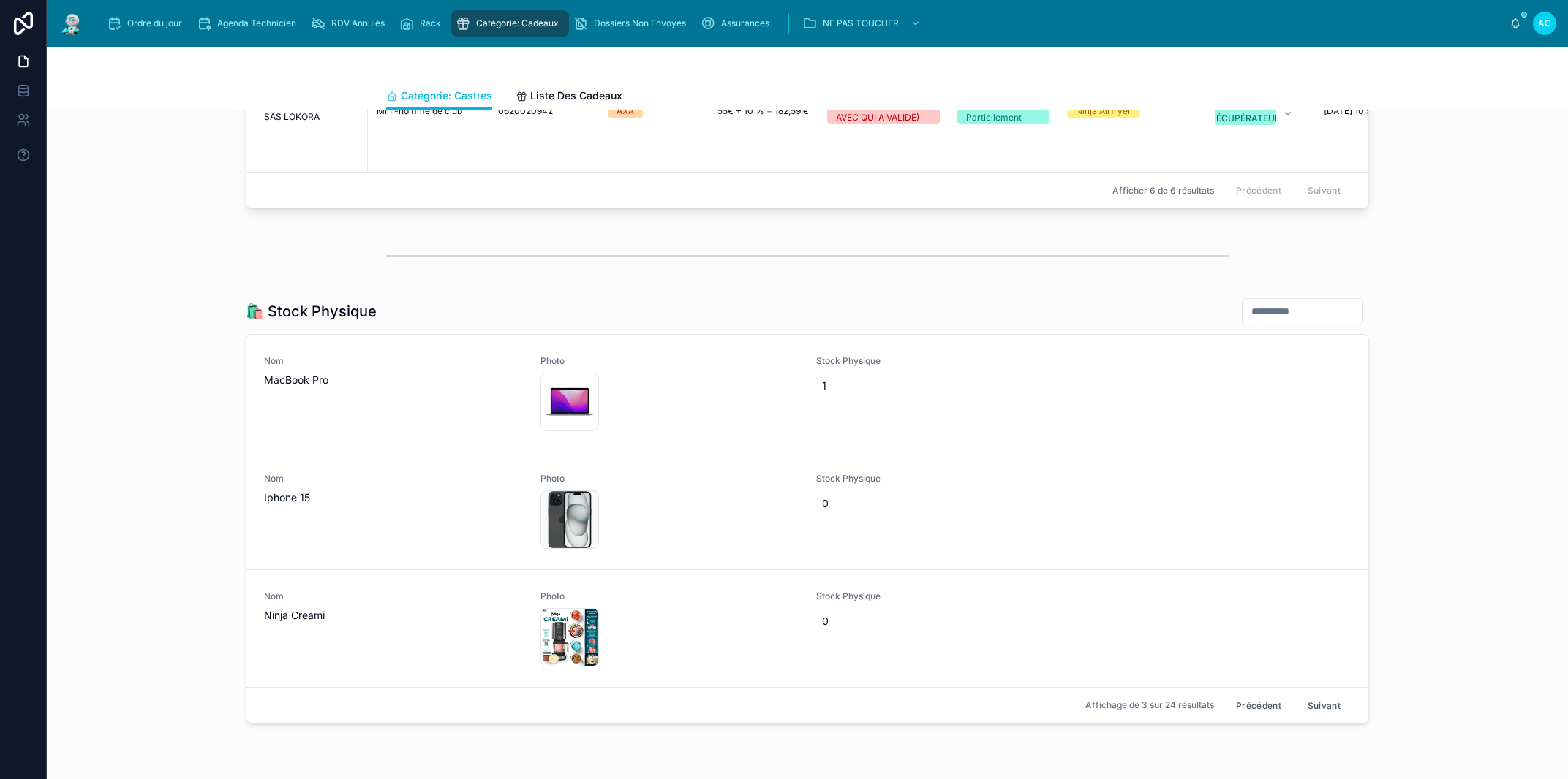
click at [1307, 700] on button "Suivant" at bounding box center [1324, 706] width 53 height 22
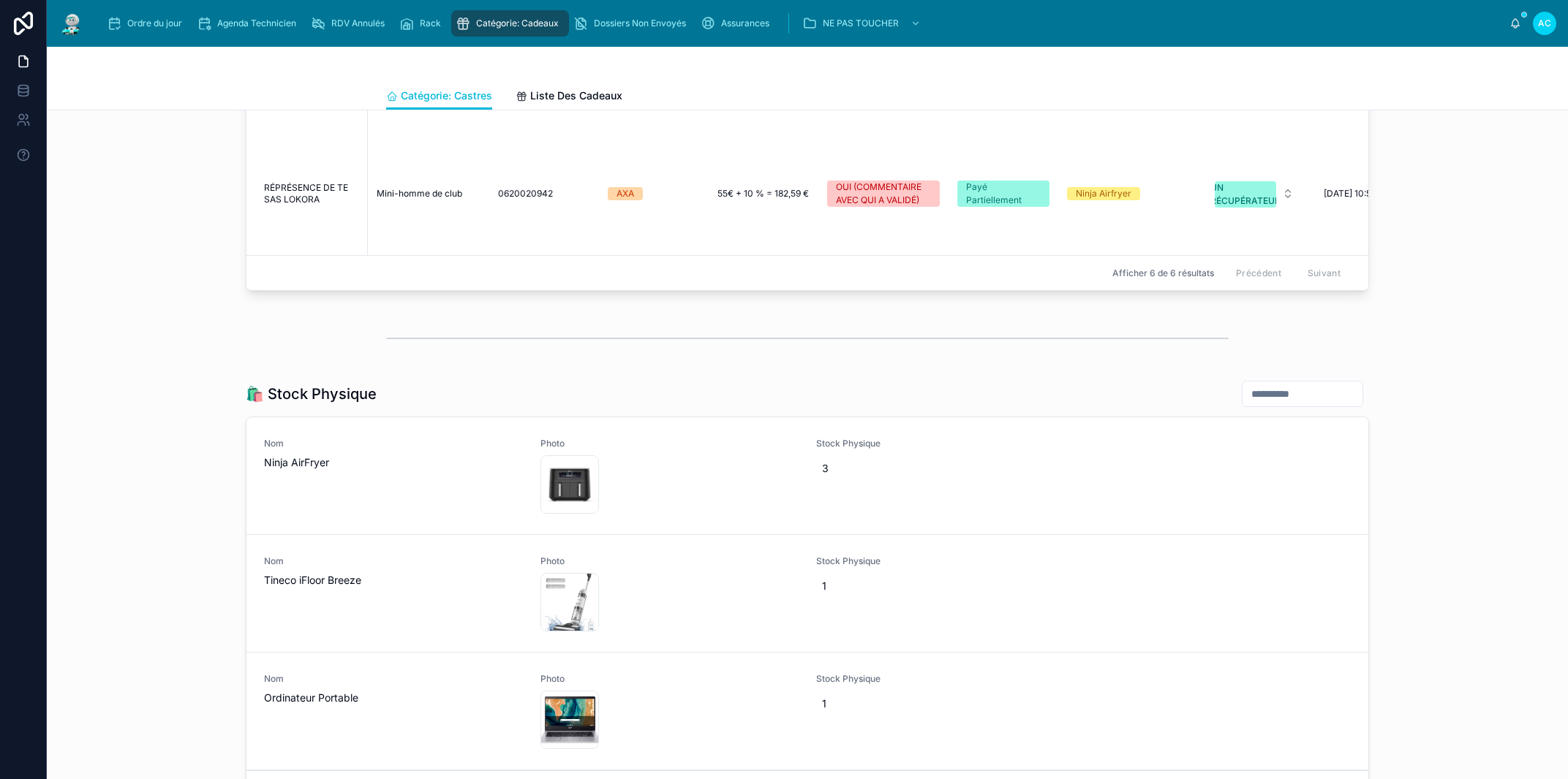
scroll to position [2048, 0]
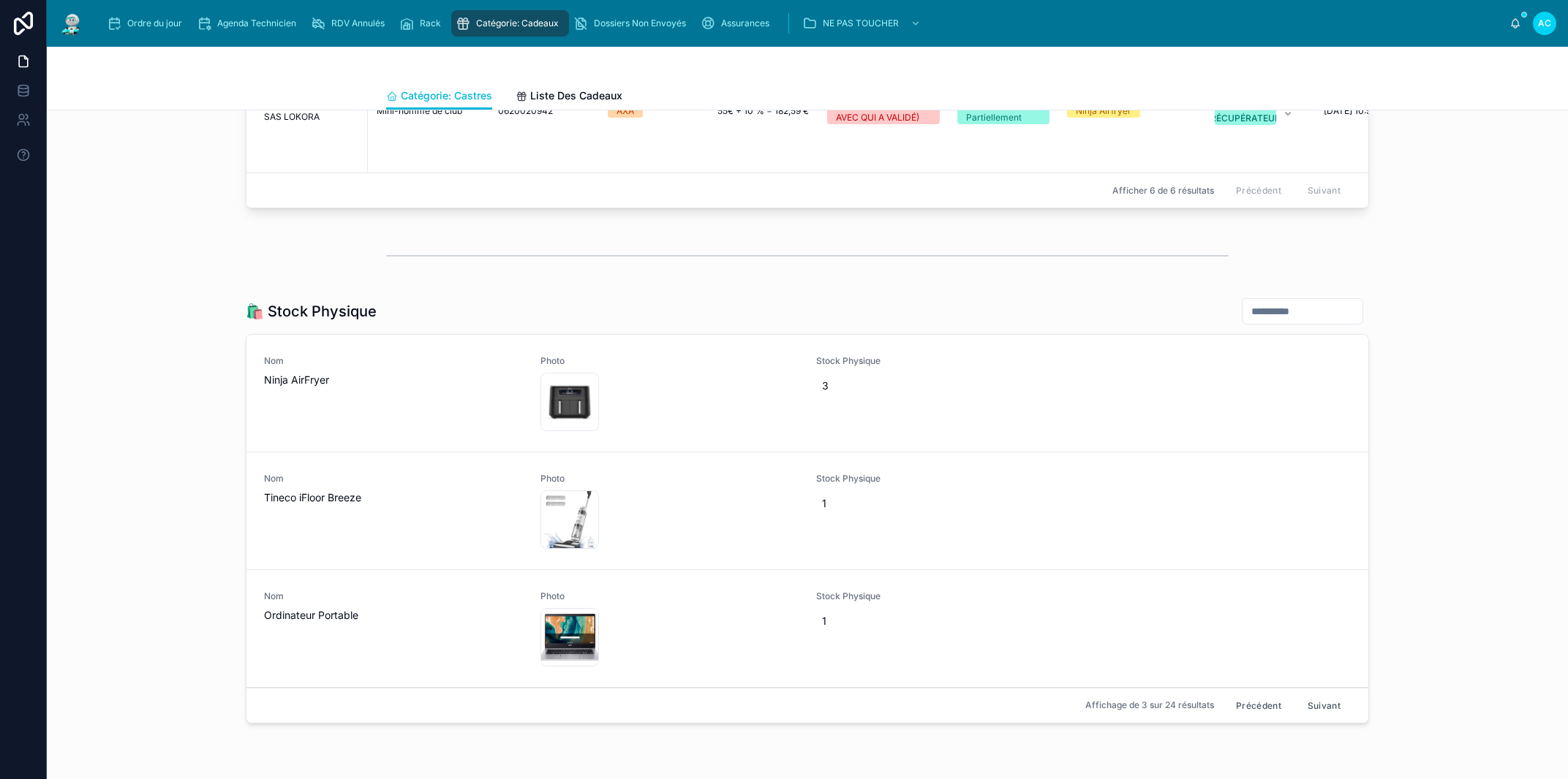
click at [1306, 701] on button "Suivant" at bounding box center [1324, 706] width 53 height 22
click at [1320, 704] on button "Suivant" at bounding box center [1324, 706] width 53 height 22
click at [1322, 705] on button "Suivant" at bounding box center [1324, 706] width 53 height 22
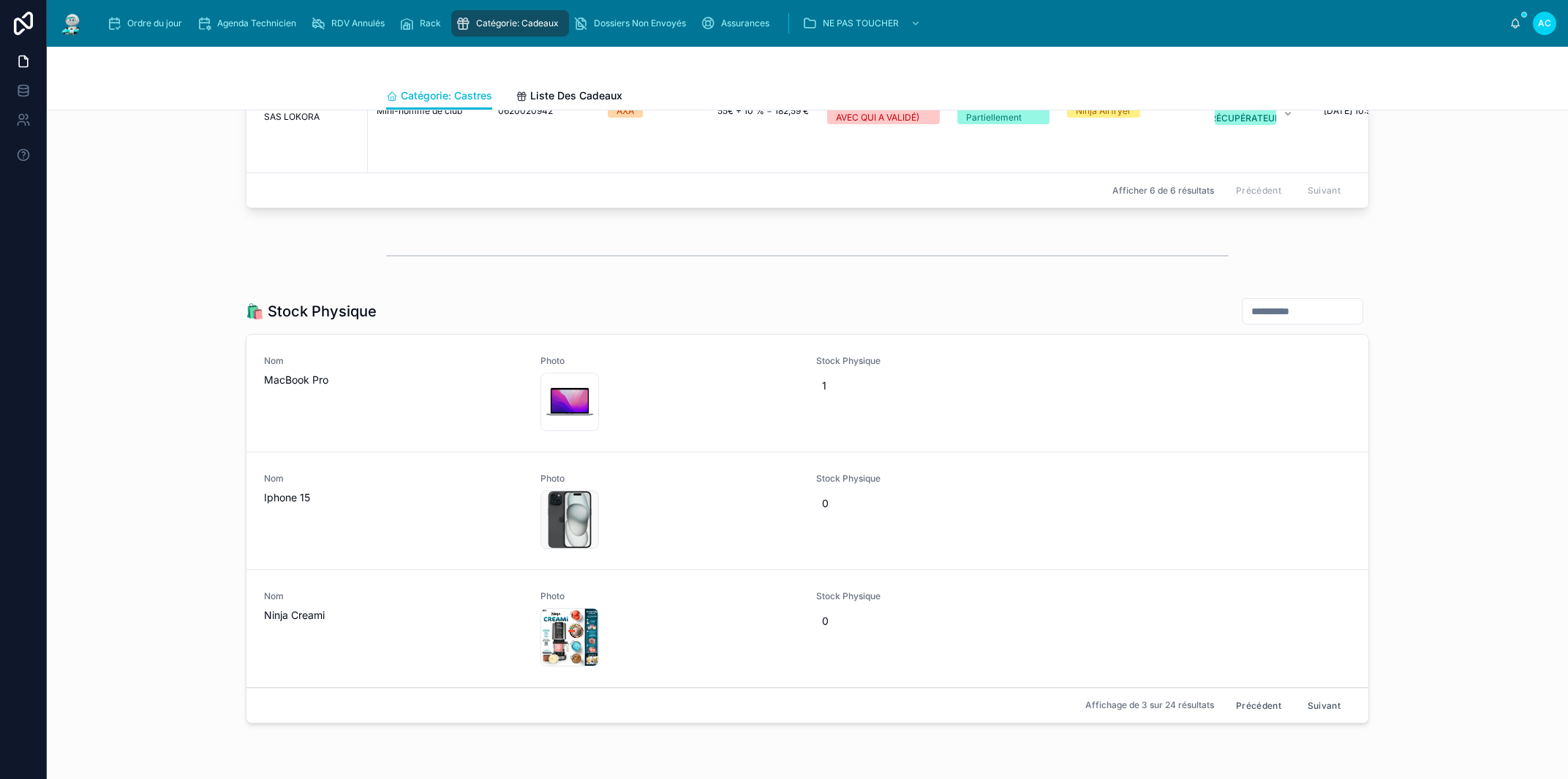
click at [1322, 705] on button "Suivant" at bounding box center [1324, 706] width 53 height 22
click at [1461, 565] on div "🛍️ Stock Physique Nom Ninja AirFryer Photo 71lLLGyzpBL .jpg Stock Physique 3 No…" at bounding box center [807, 513] width 1498 height 444
click at [188, 22] on div "Ordre du jour" at bounding box center [148, 23] width 81 height 23
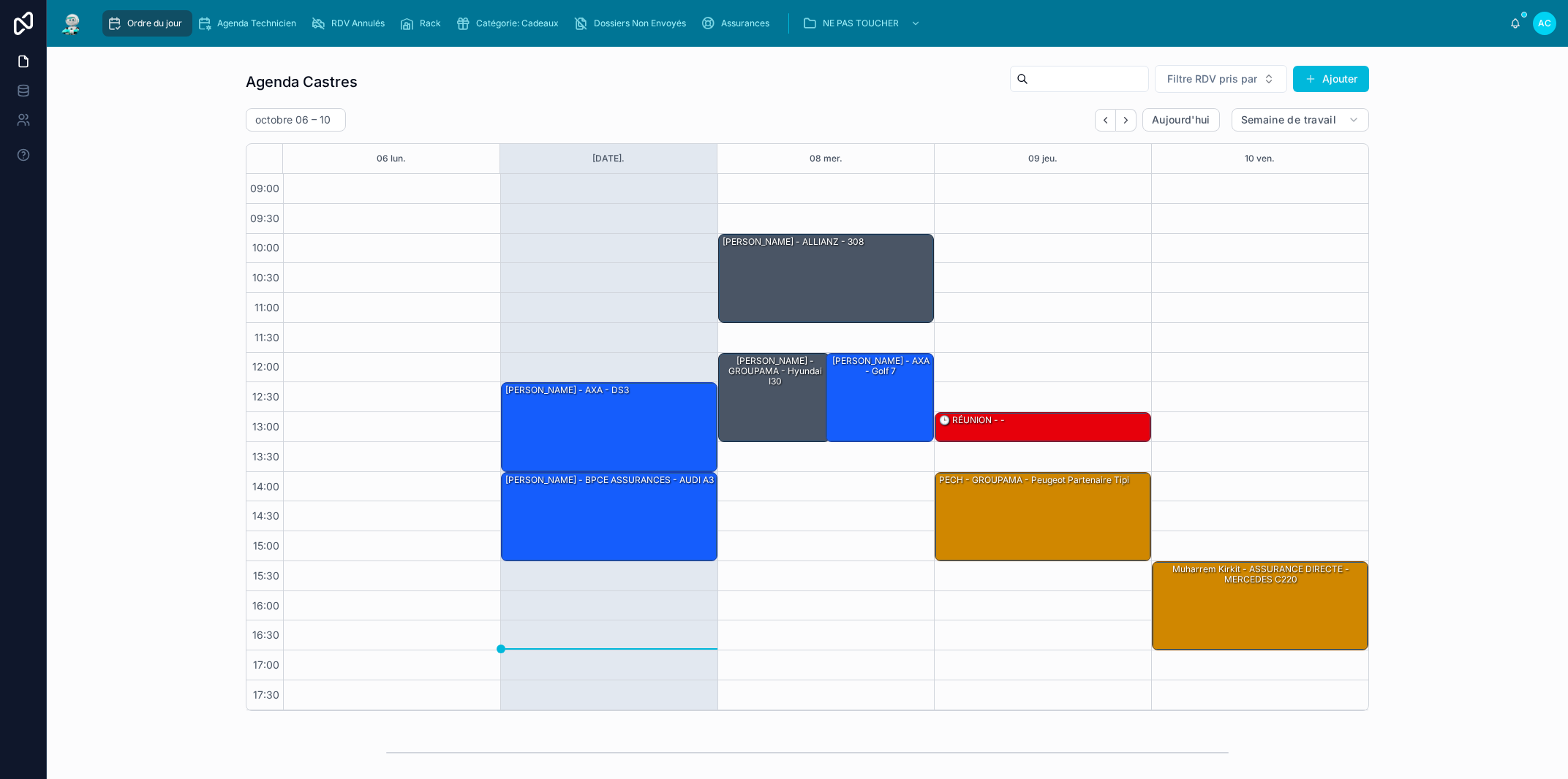
click at [104, 8] on div "Ordre du jour Agenda Technicien RDV Annulés Rack Catégorie: Cadeaux Dossiers No…" at bounding box center [803, 23] width 1413 height 32
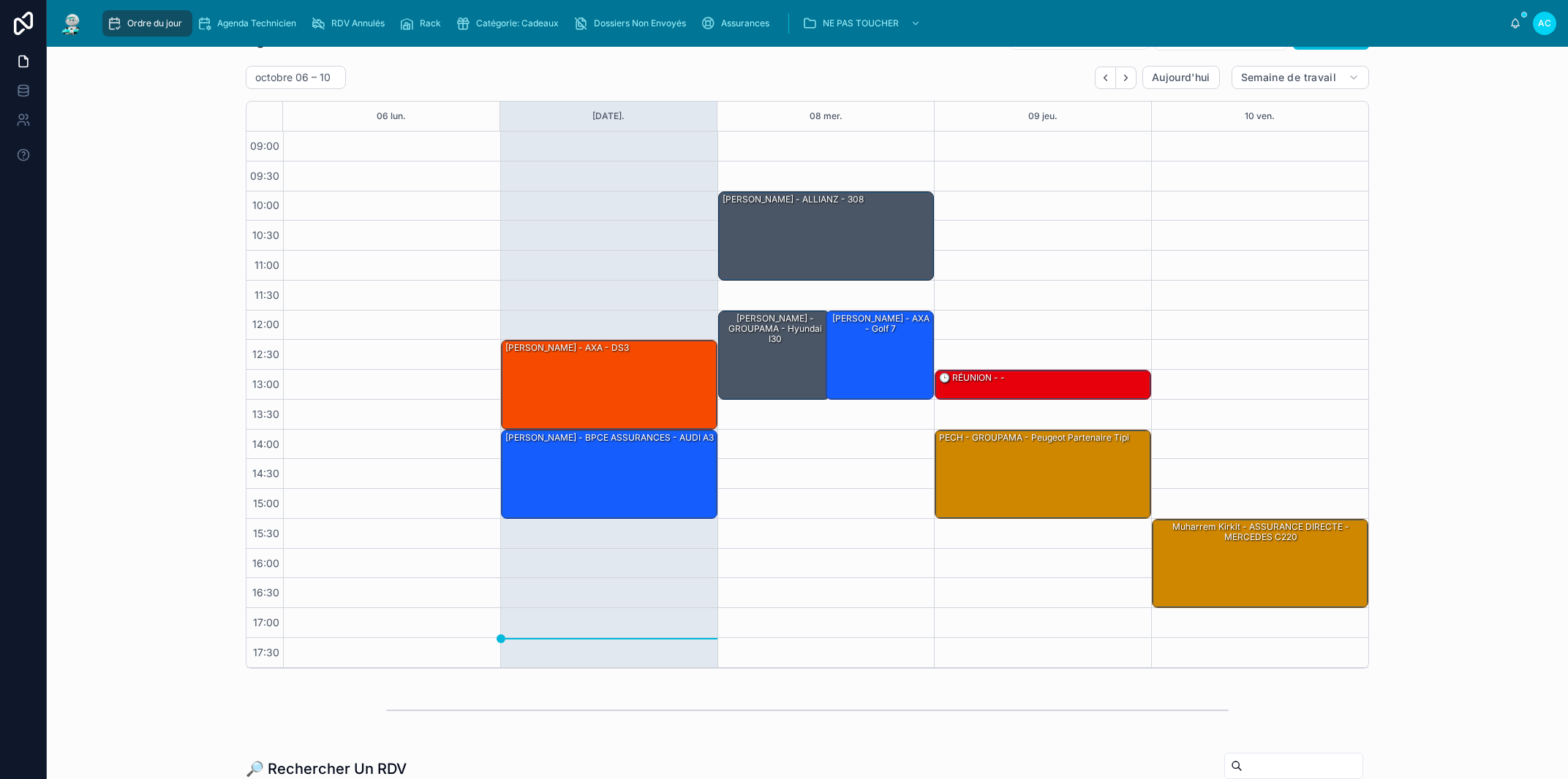
scroll to position [365, 0]
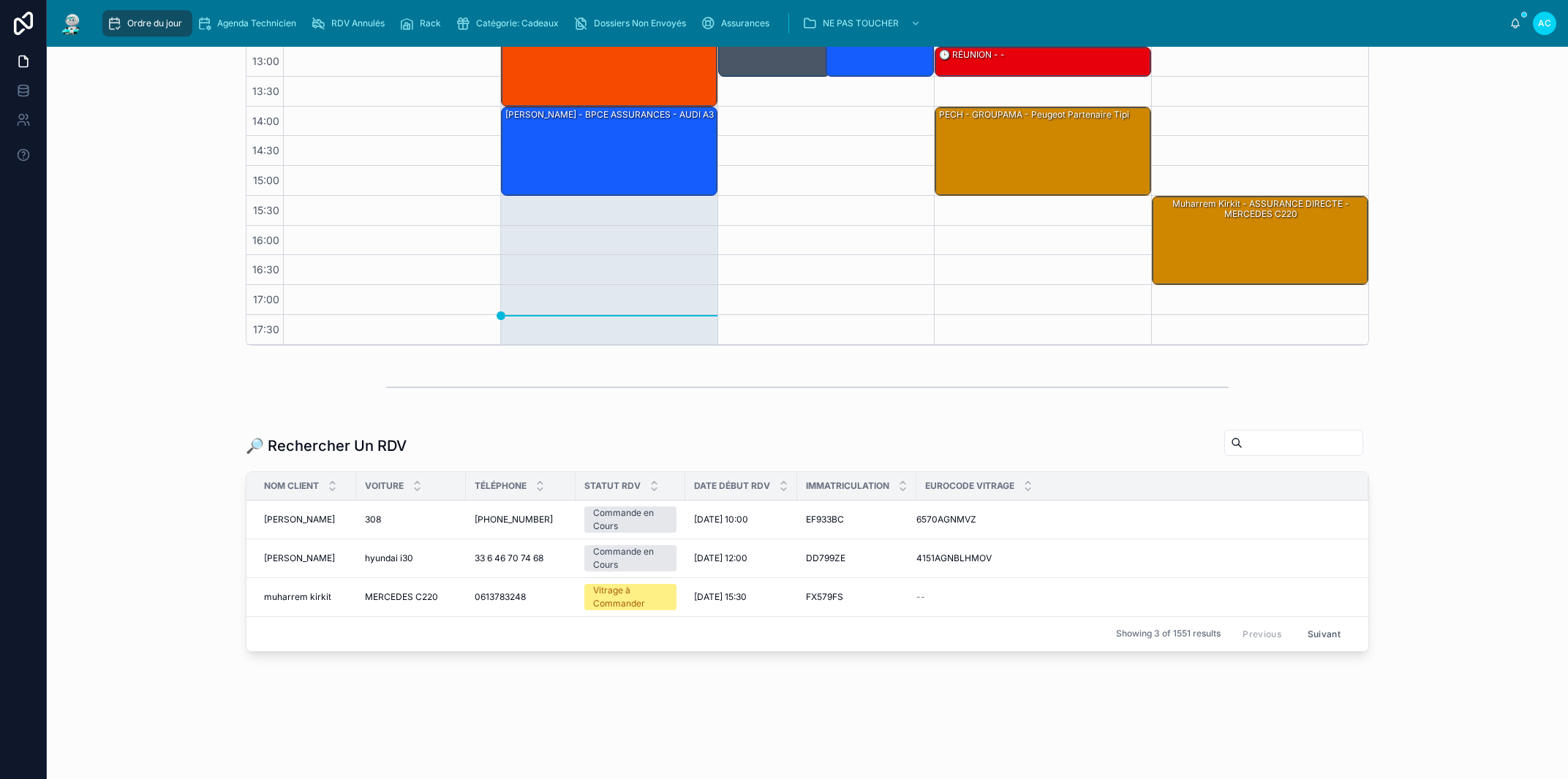
click at [1314, 441] on input "text" at bounding box center [1302, 443] width 120 height 21
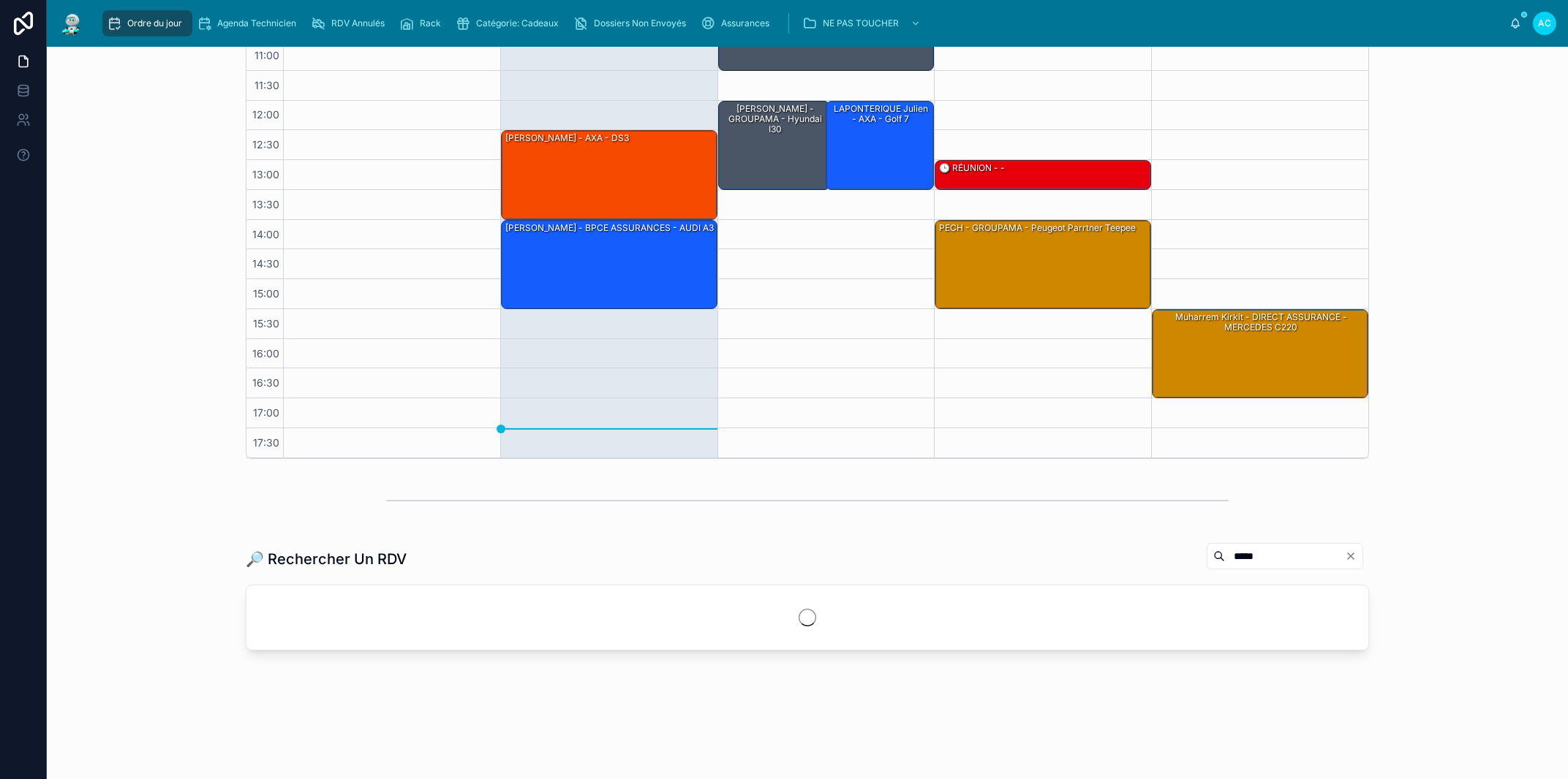
scroll to position [251, 0]
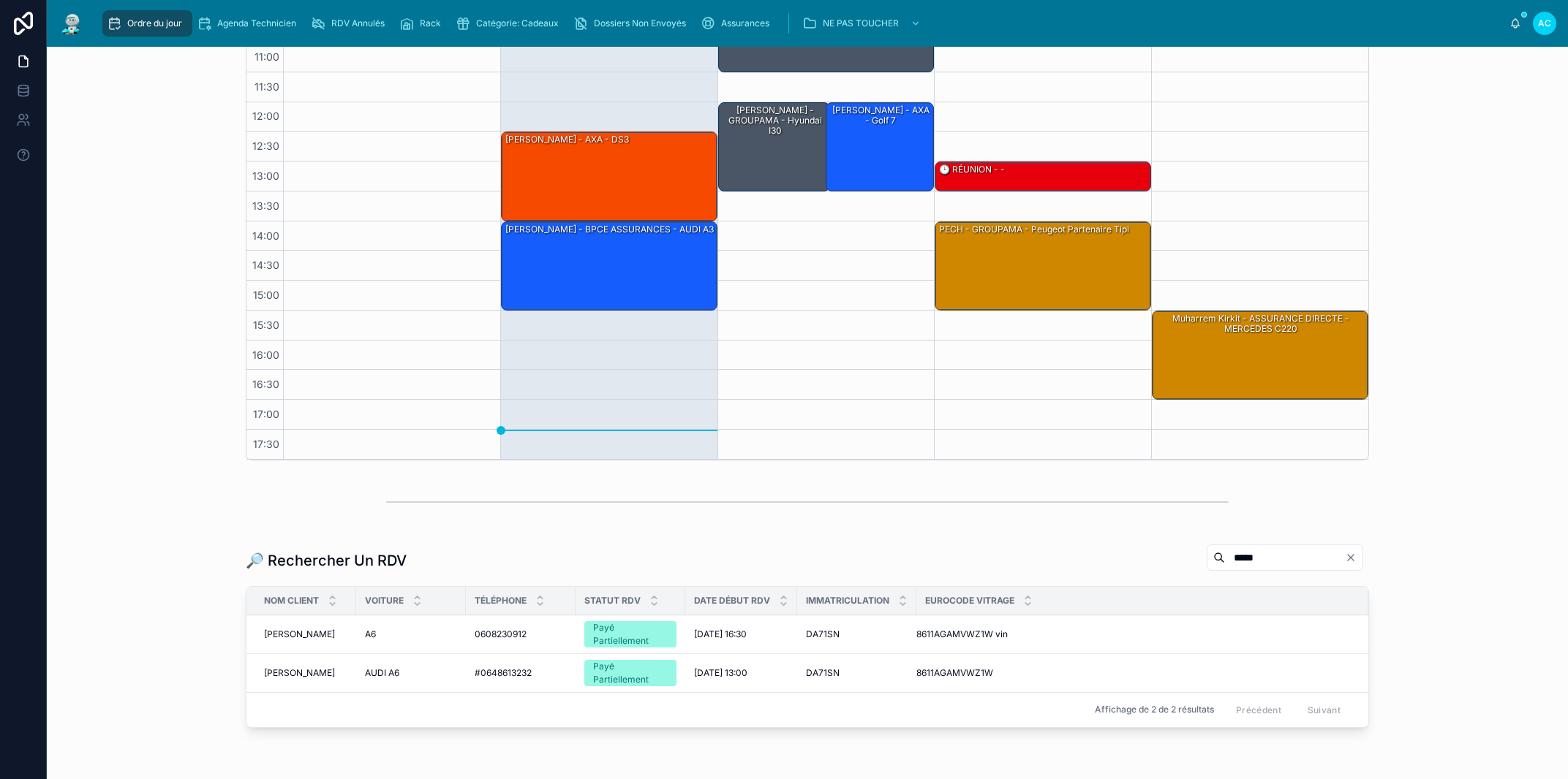
type input "*****"
click at [314, 631] on span "TANDRYA Jérémy" at bounding box center [299, 635] width 71 height 12
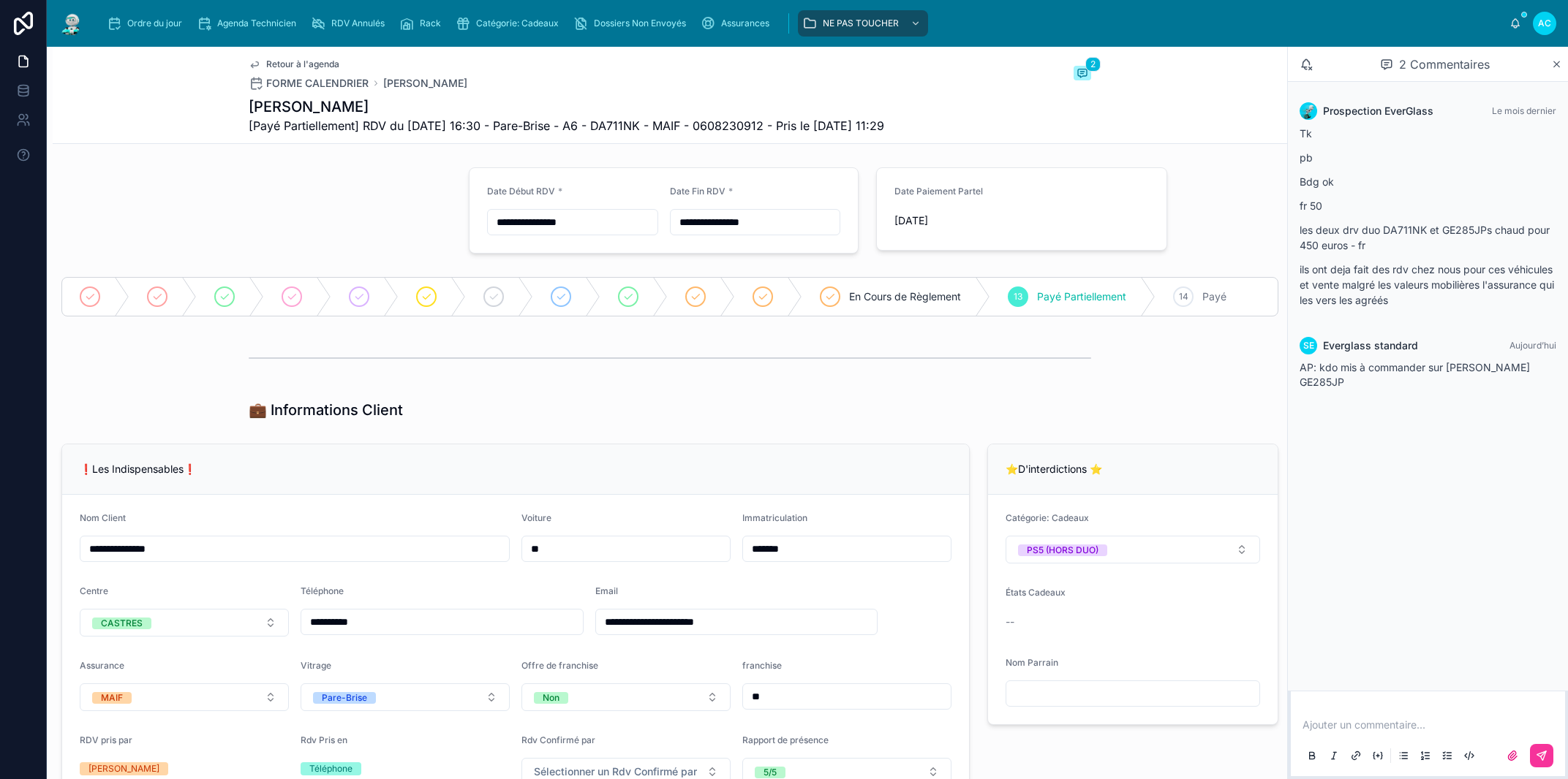
click at [327, 365] on div at bounding box center [670, 358] width 842 height 37
drag, startPoint x: 687, startPoint y: 440, endPoint x: 384, endPoint y: 311, distance: 329.3
click at [687, 439] on div "**********" at bounding box center [515, 624] width 926 height 372
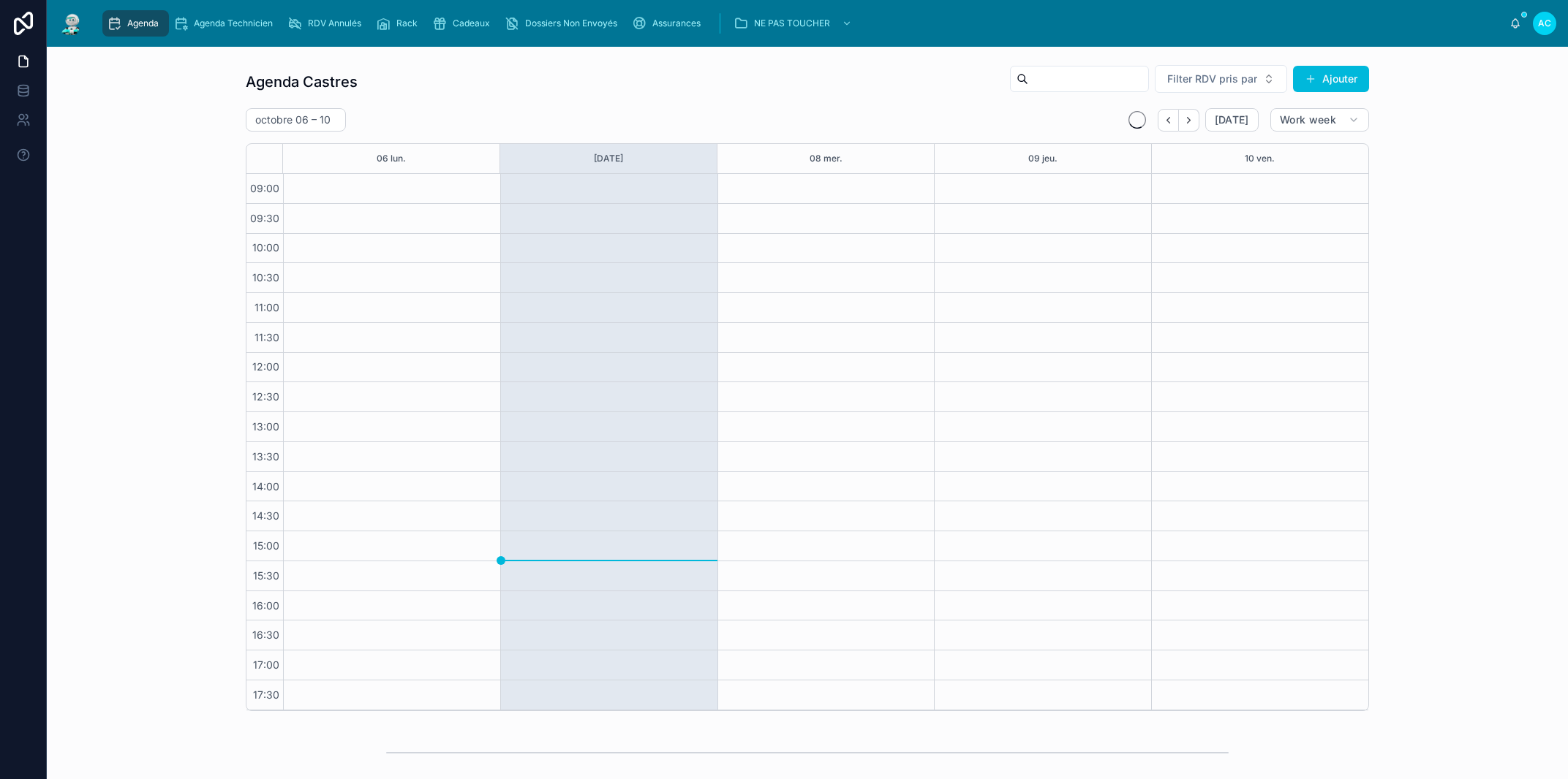
scroll to position [365, 0]
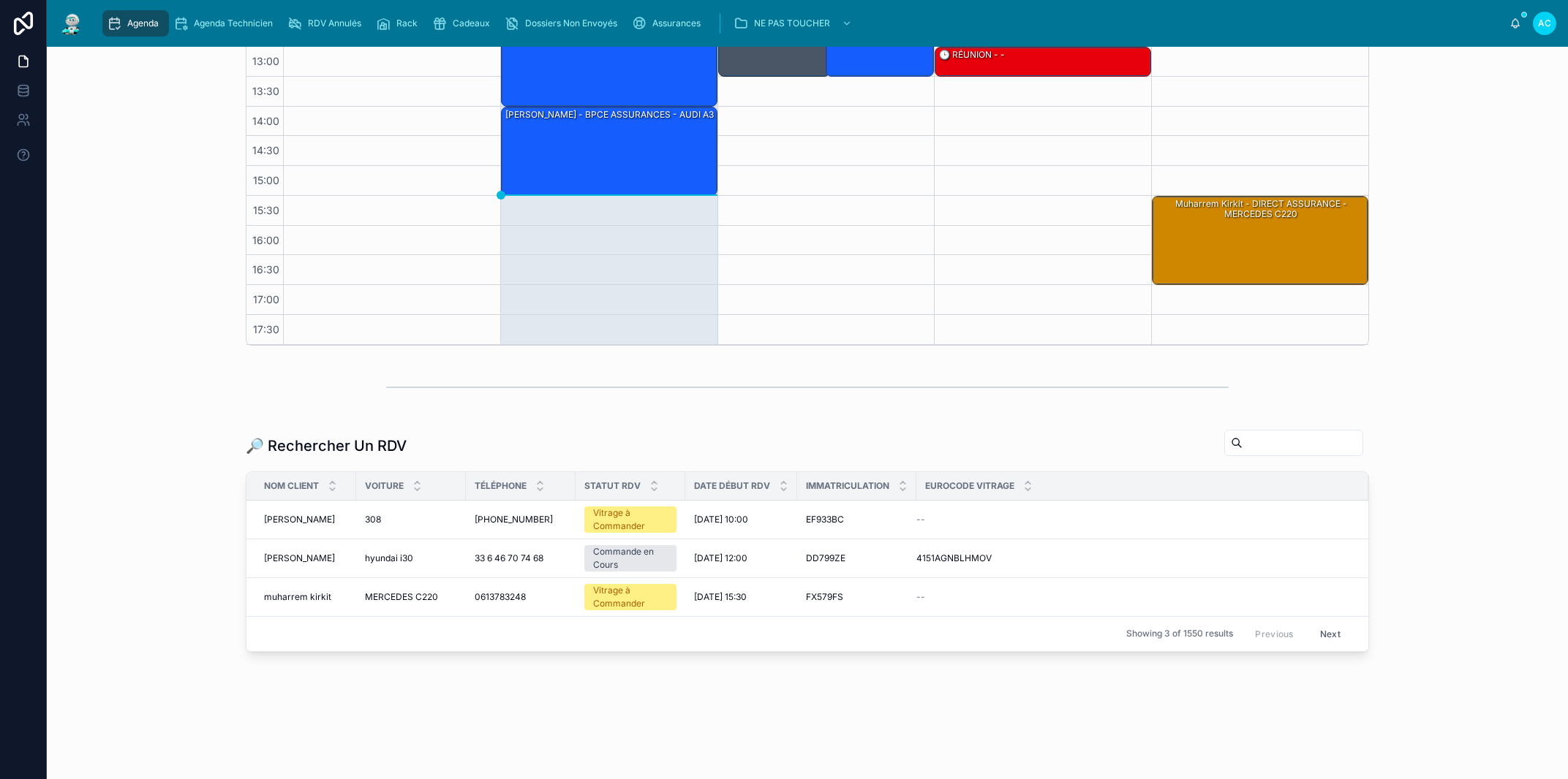
click at [1293, 448] on input "text" at bounding box center [1302, 443] width 120 height 21
paste input "**********"
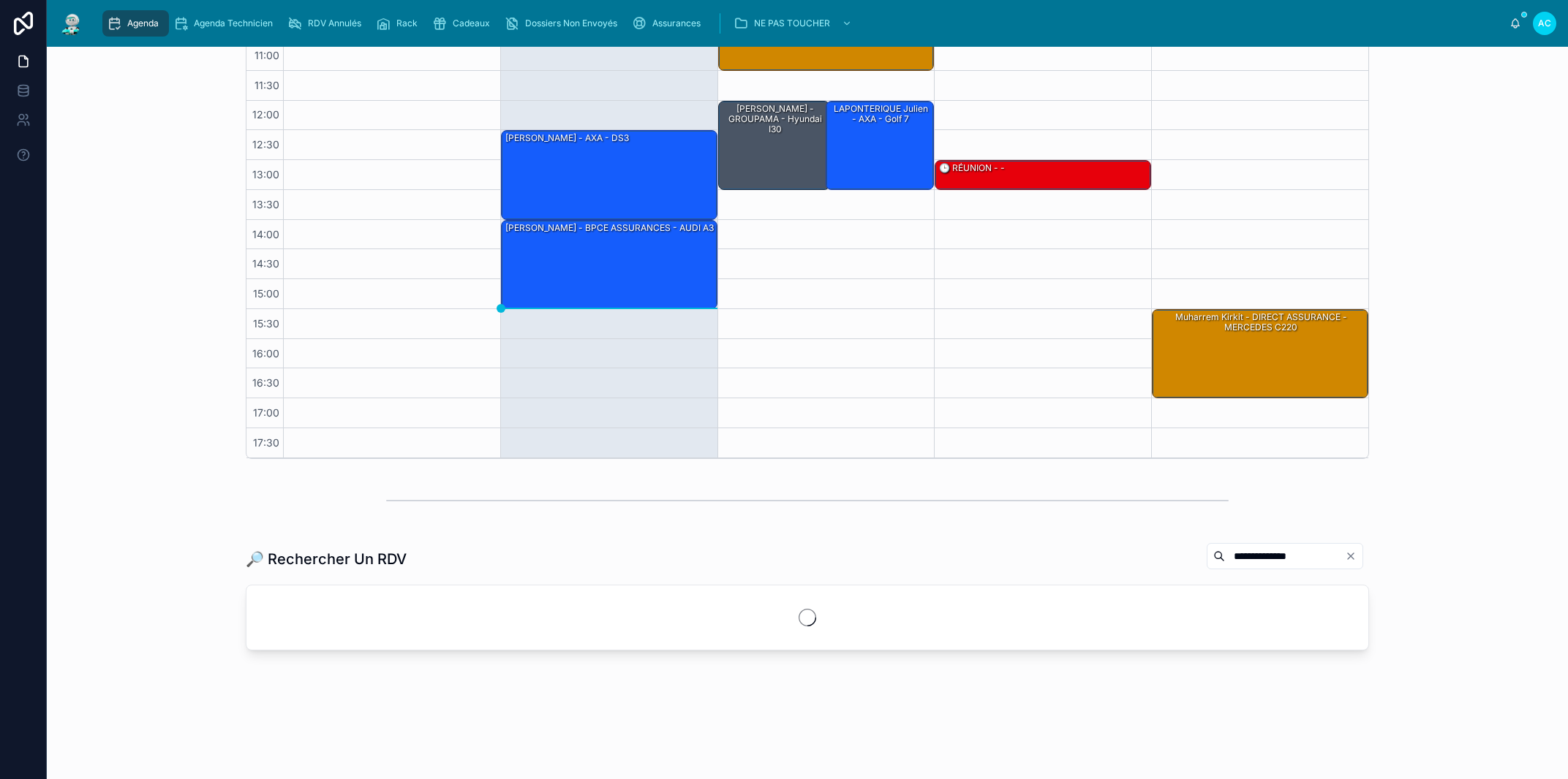
scroll to position [251, 0]
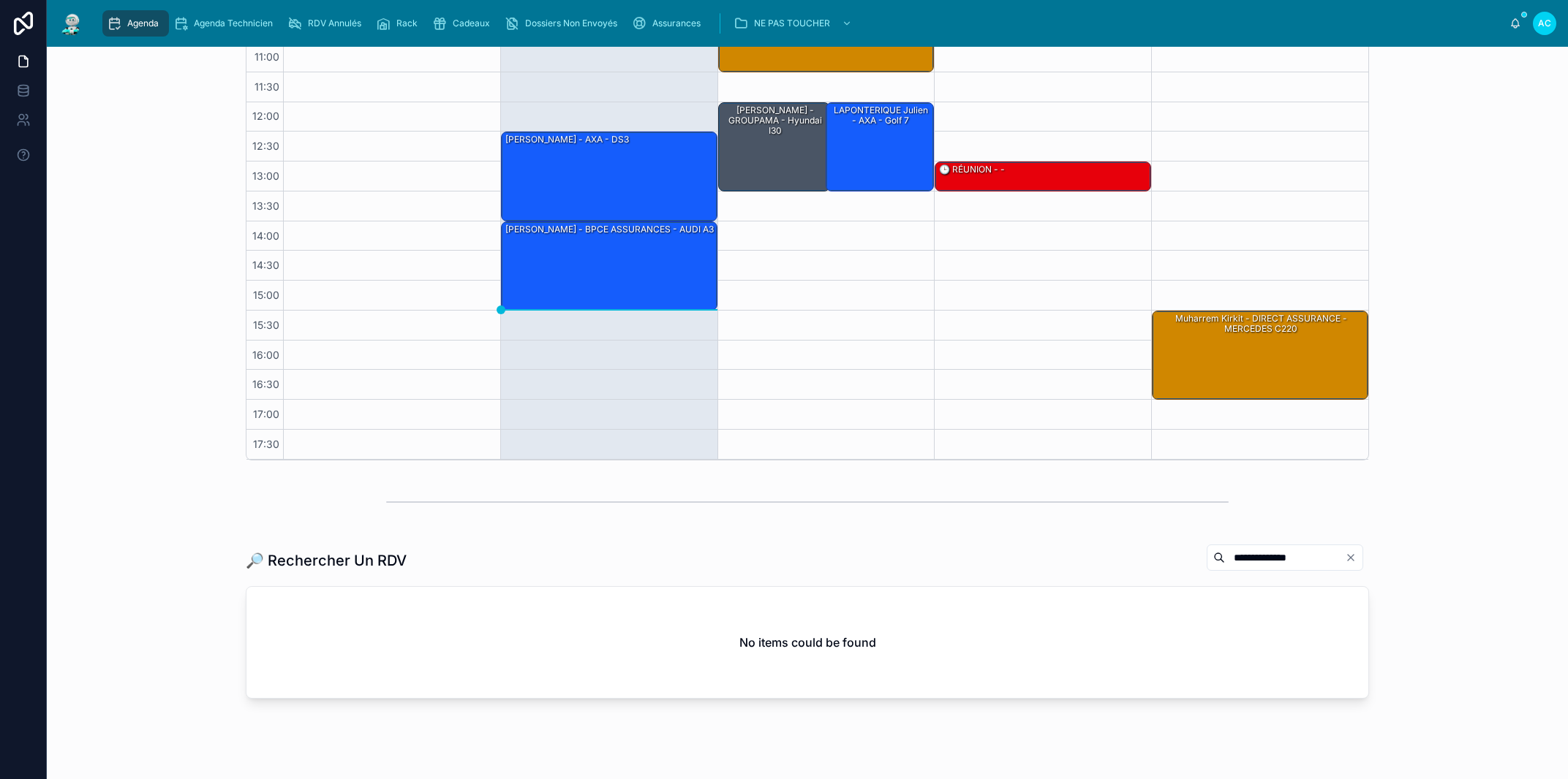
drag, startPoint x: 1285, startPoint y: 561, endPoint x: 1136, endPoint y: 565, distance: 149.1
click at [1225, 565] on input "**********" at bounding box center [1285, 558] width 120 height 21
click at [1152, 547] on div "**********" at bounding box center [807, 561] width 1123 height 33
drag, startPoint x: 1153, startPoint y: 537, endPoint x: 1203, endPoint y: 561, distance: 55.5
click at [1156, 537] on div "**********" at bounding box center [807, 300] width 1521 height 1009
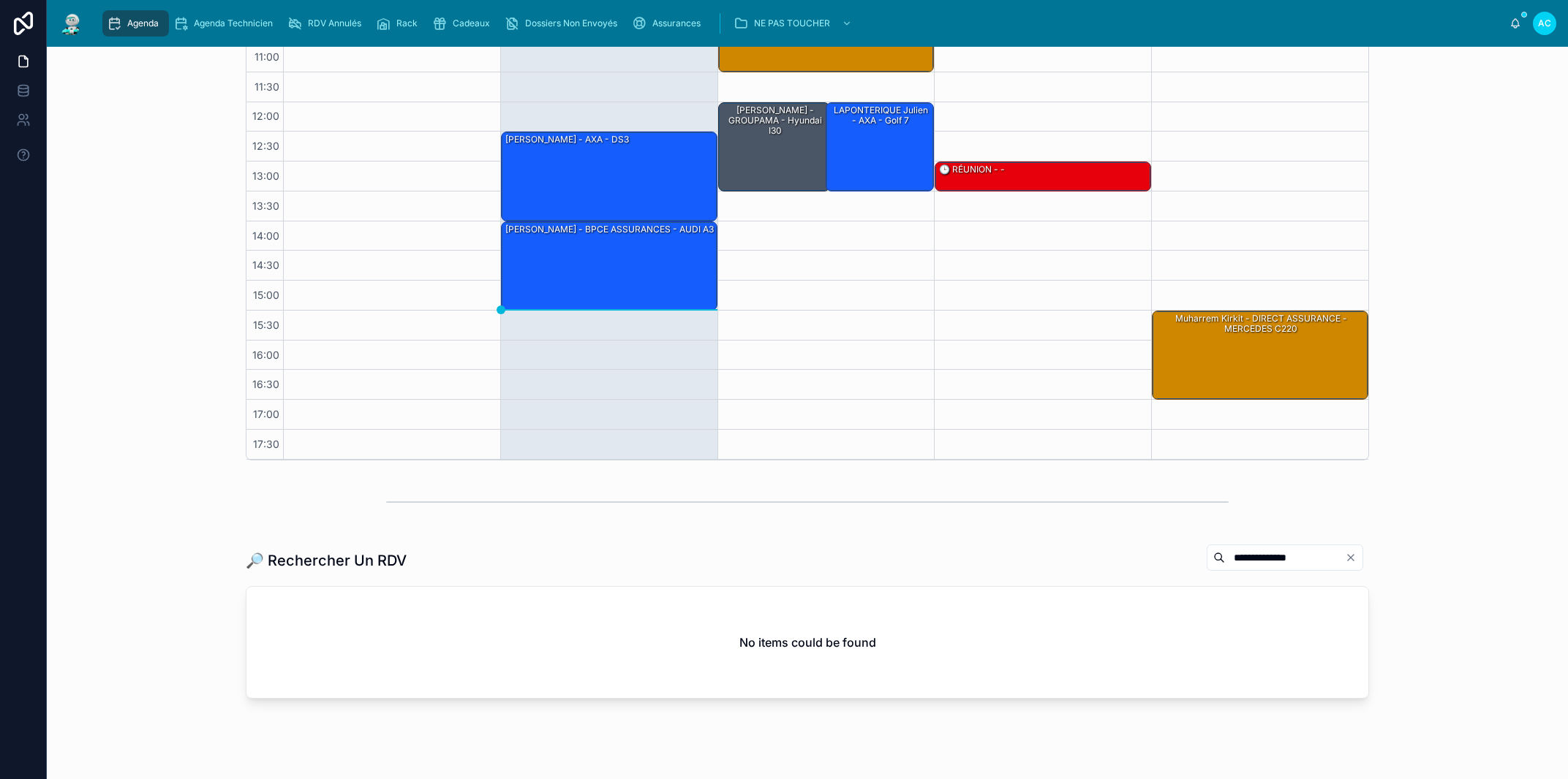
click at [1237, 558] on input "**********" at bounding box center [1285, 558] width 120 height 21
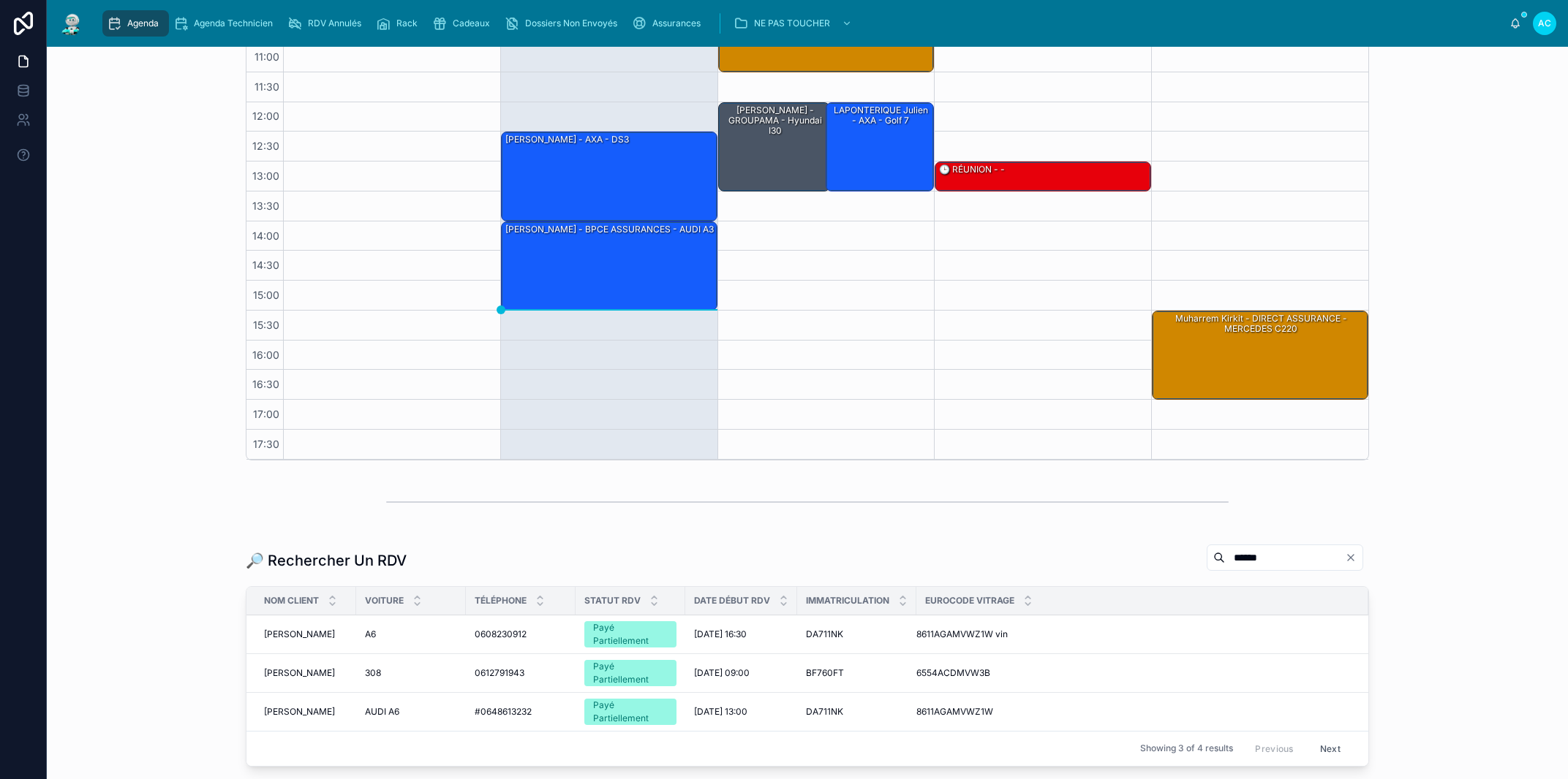
type input "******"
click at [309, 635] on span "TANDRYA Jérémy" at bounding box center [299, 635] width 71 height 12
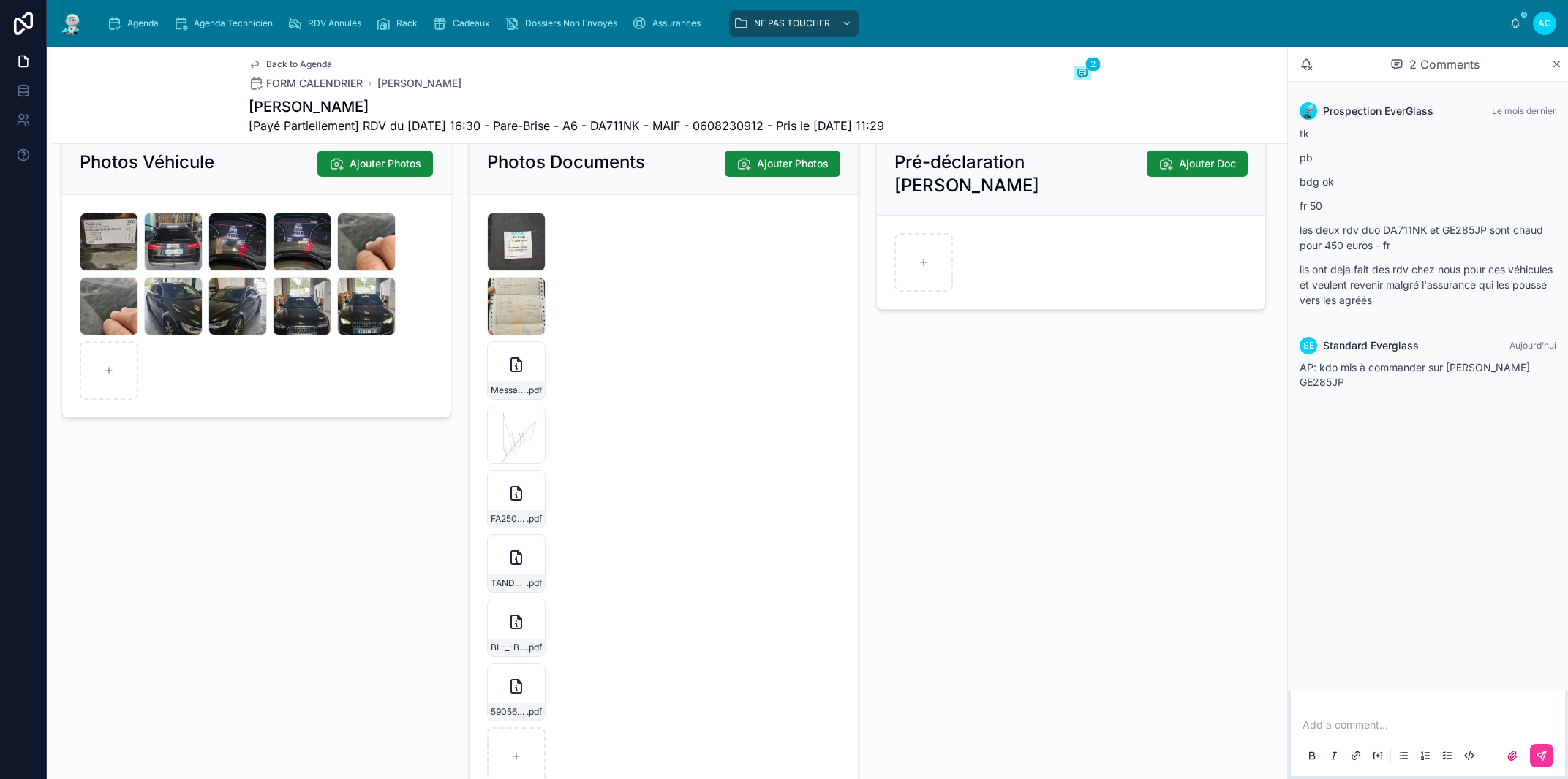
scroll to position [2165, 0]
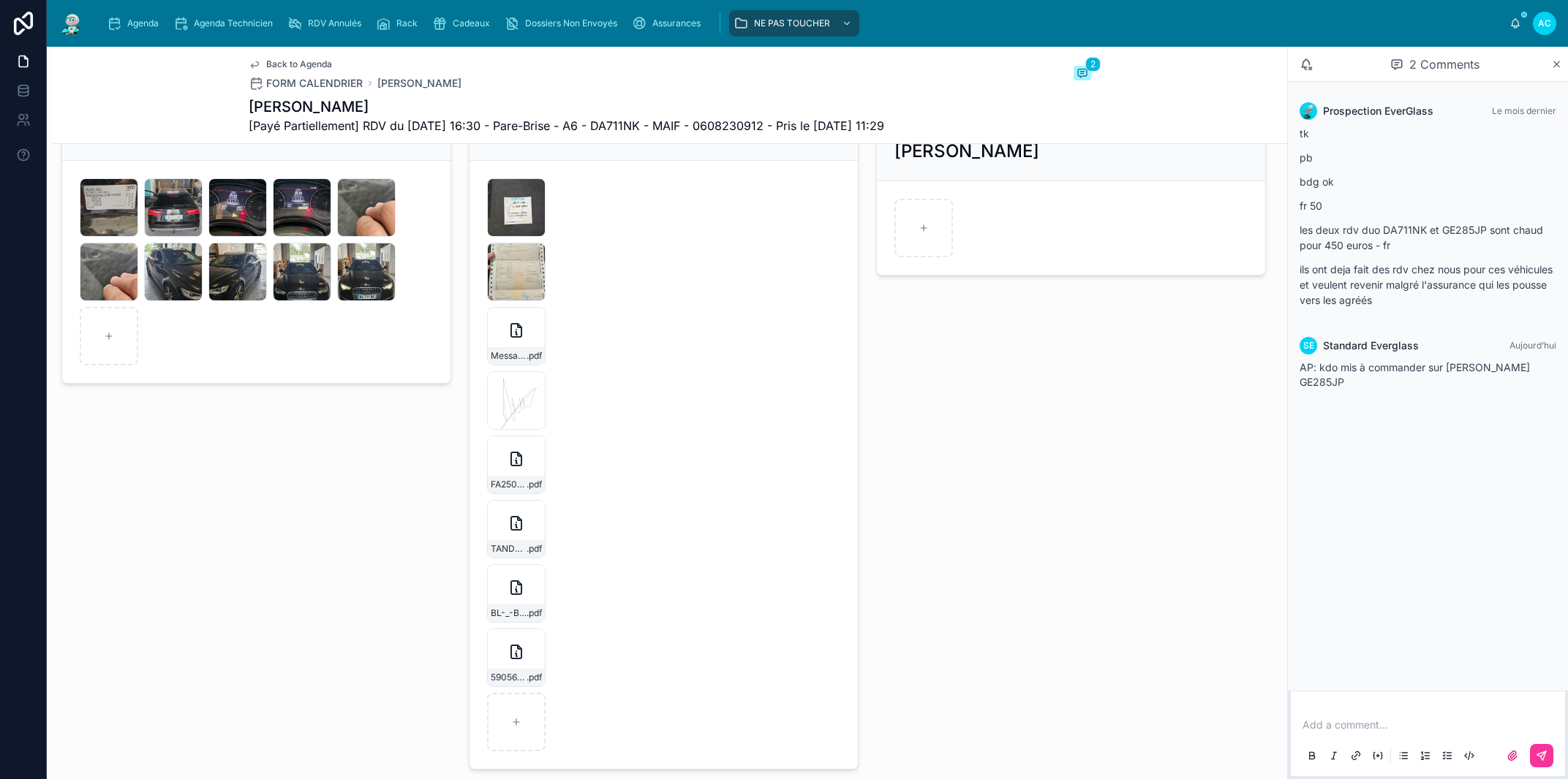
click at [516, 671] on div "590567251_4295004 .pdf" at bounding box center [517, 678] width 57 height 18
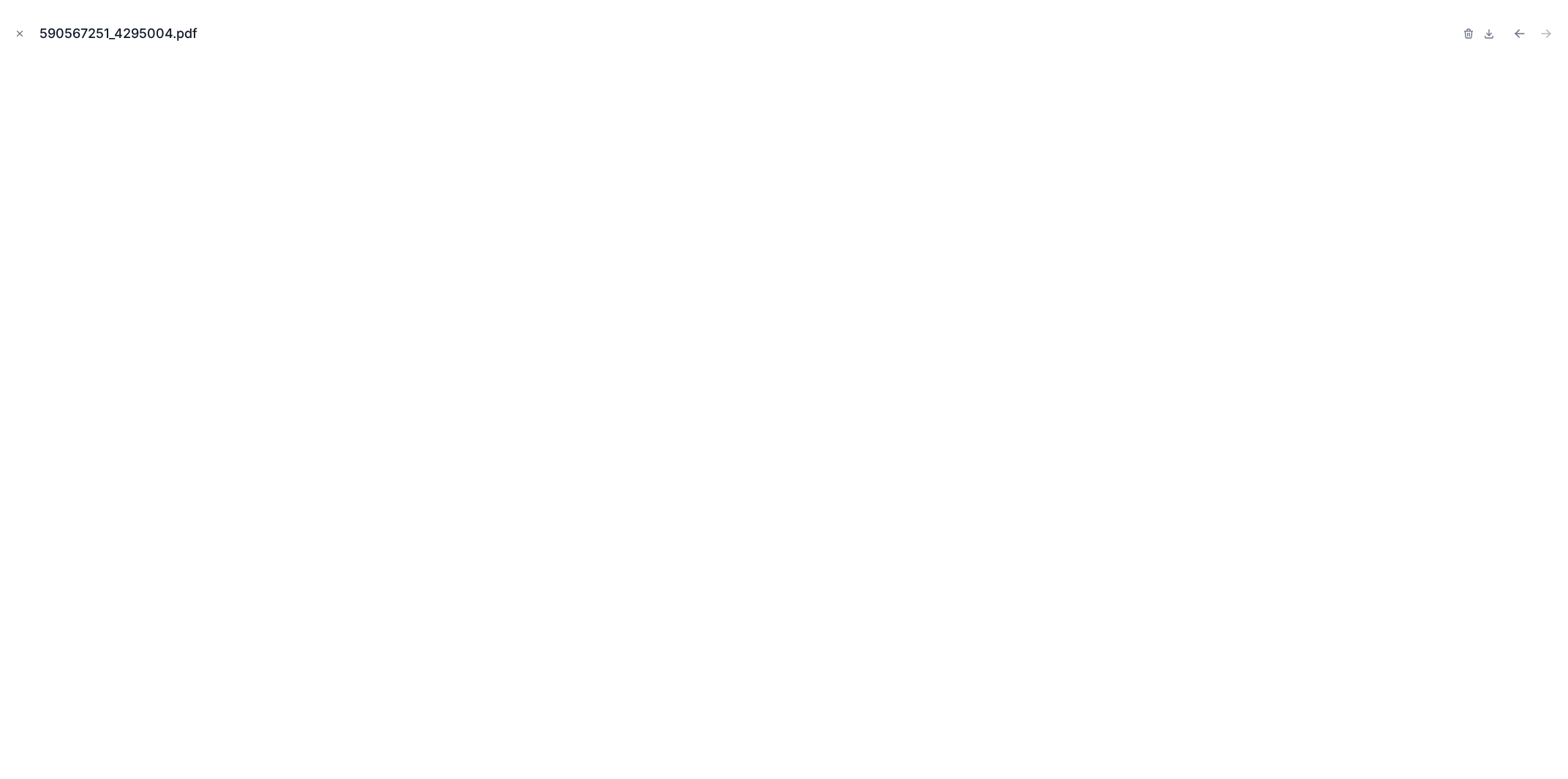
click at [21, 35] on icon "Close modal" at bounding box center [19, 33] width 10 height 10
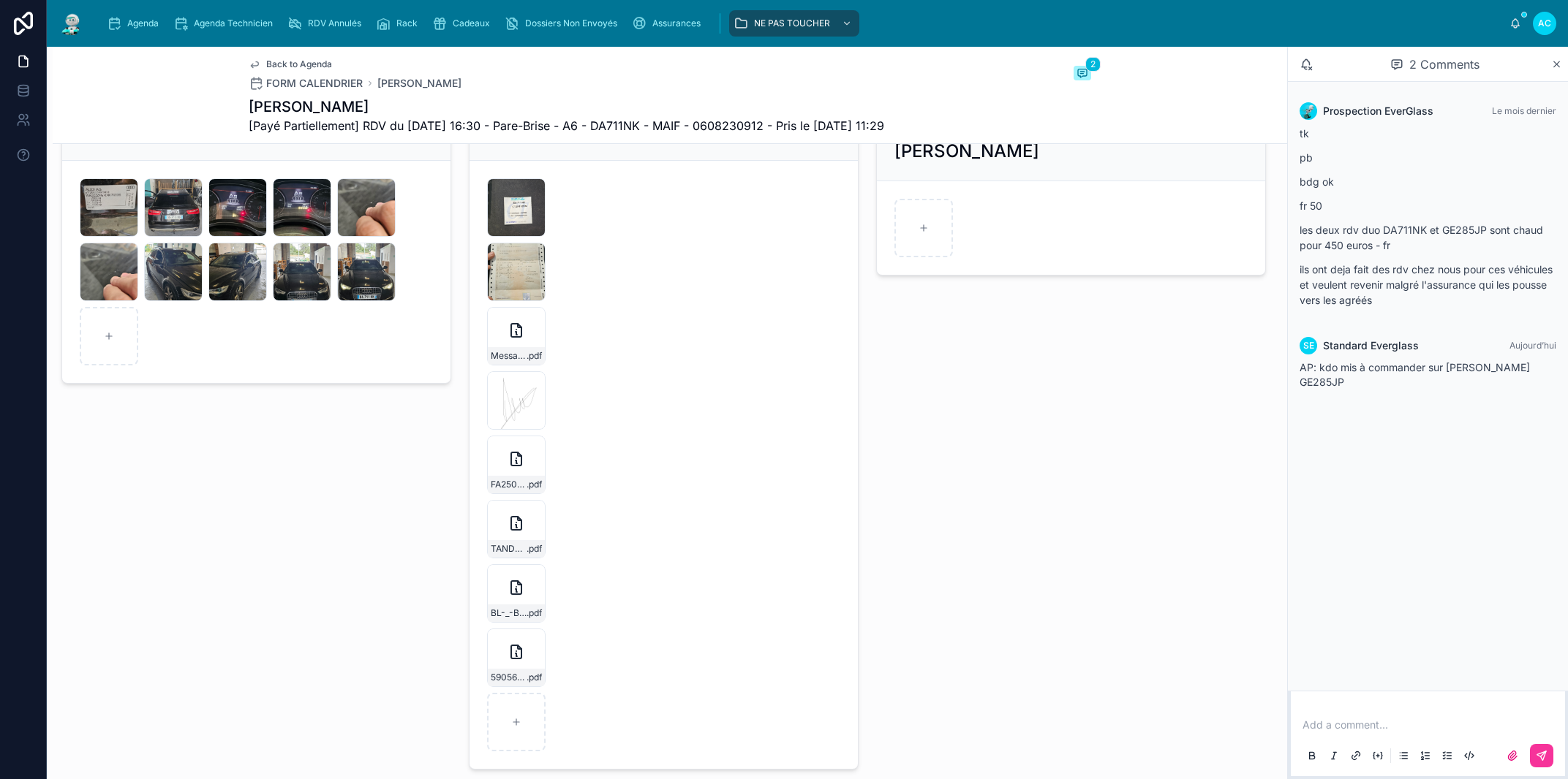
click at [498, 603] on div "BL-_-Bon-de-Livraison-_-400605850.-(2)-(1) .pdf" at bounding box center [516, 593] width 58 height 58
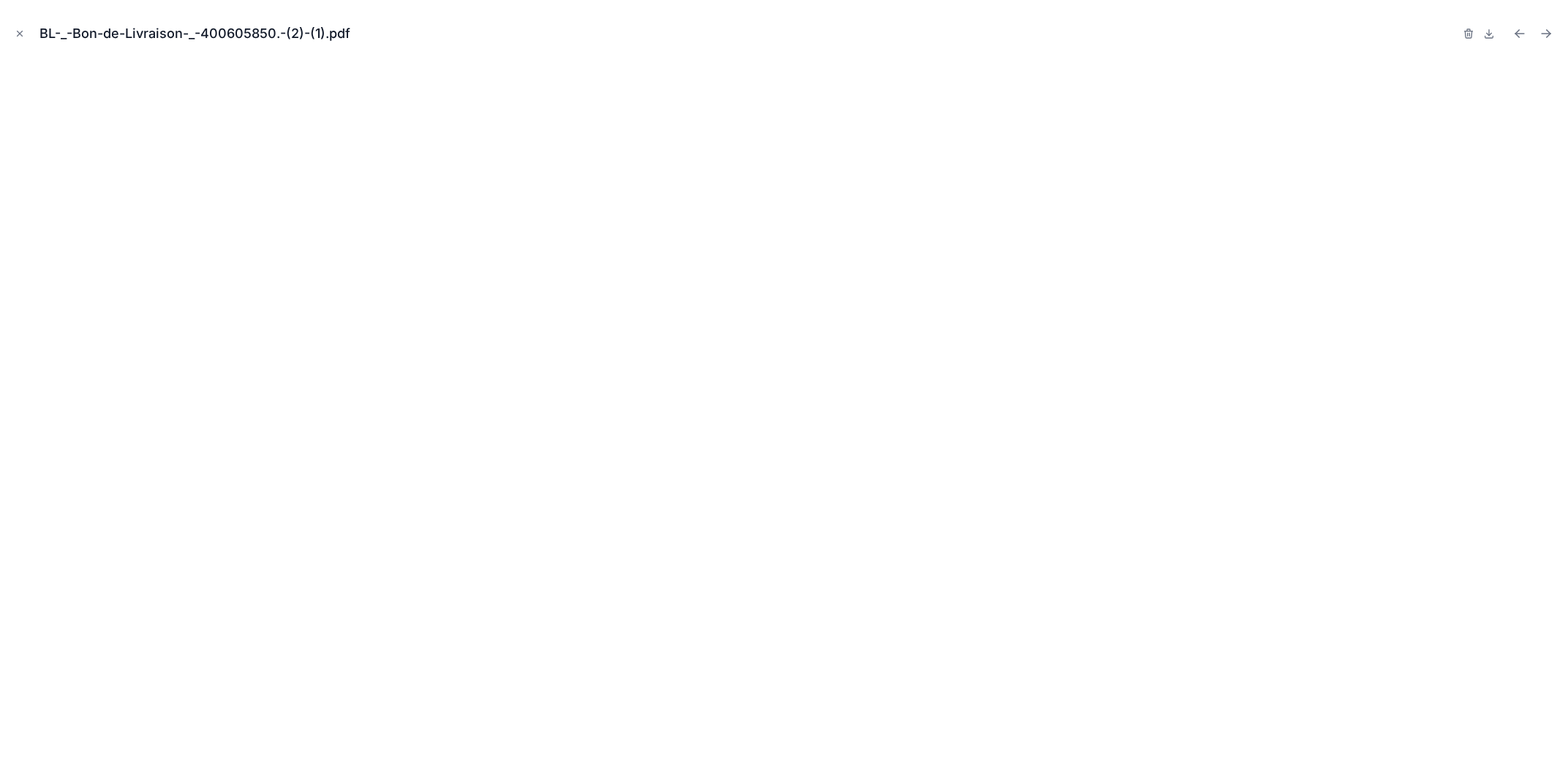
click at [23, 33] on icon "Close modal" at bounding box center [19, 33] width 10 height 10
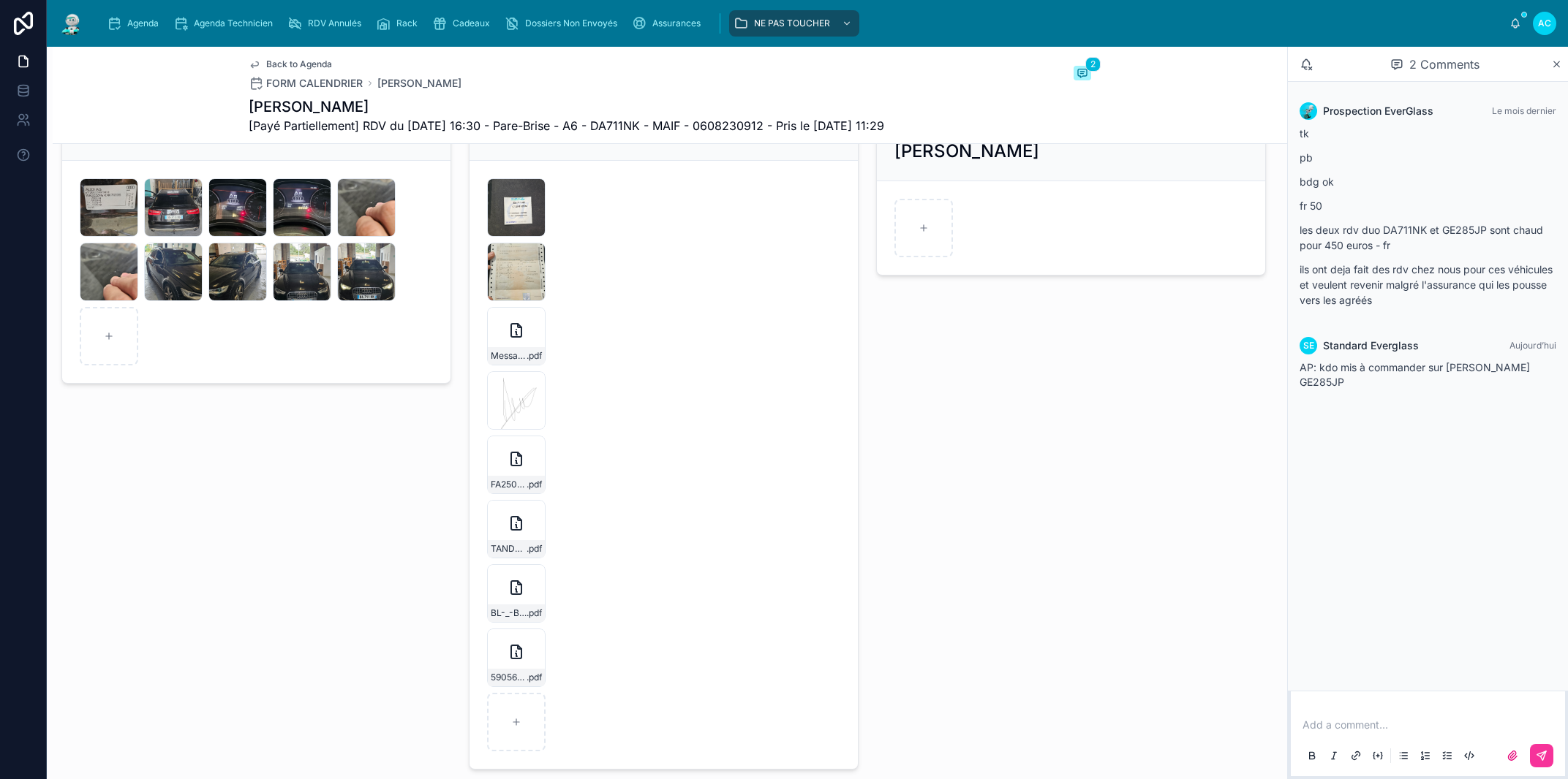
click at [514, 540] on div "TANDRYA-JEREMY-FA2509-7570 .pdf" at bounding box center [516, 529] width 58 height 58
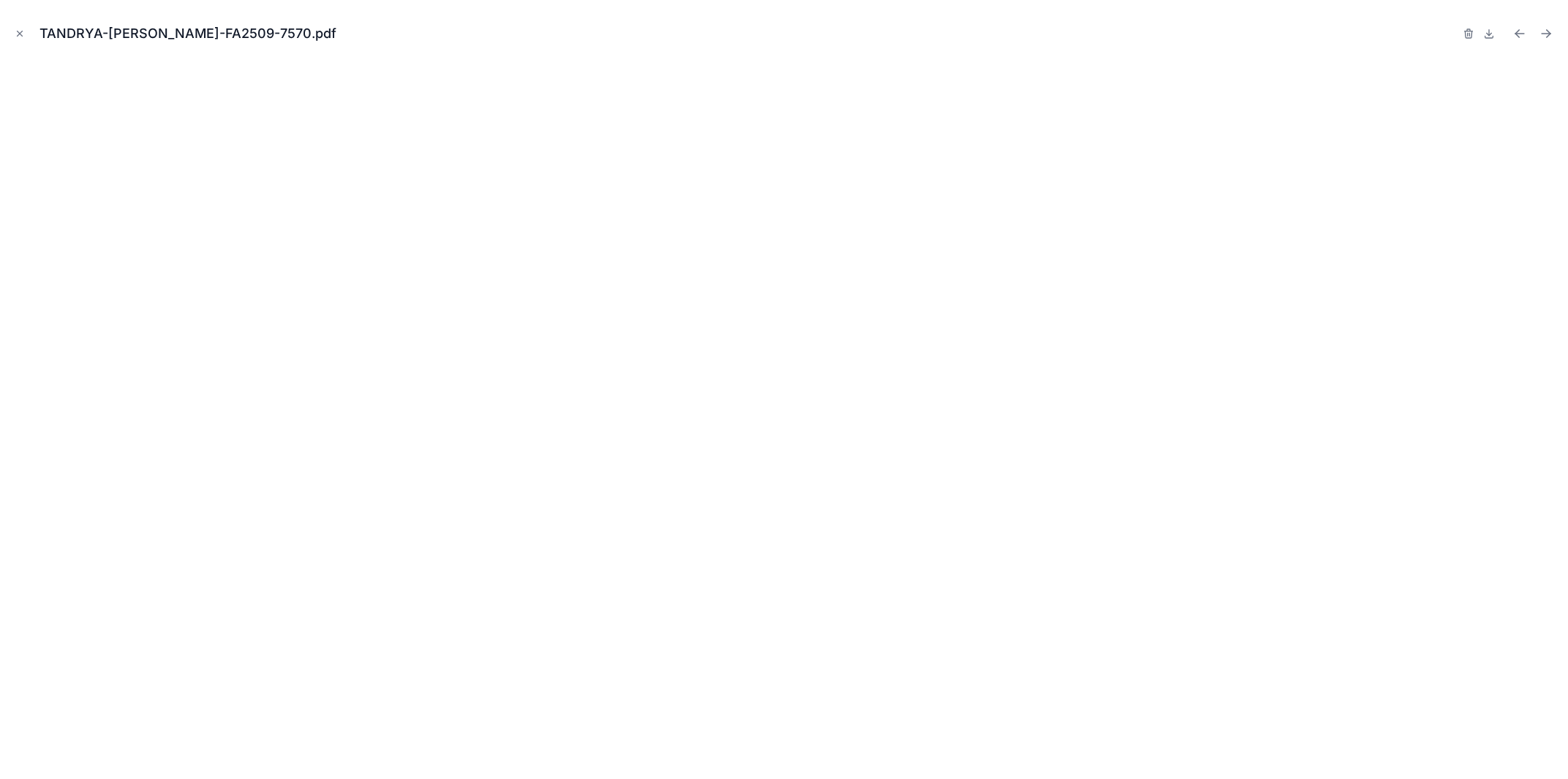
click at [22, 32] on icon "Close modal" at bounding box center [20, 33] width 5 height 5
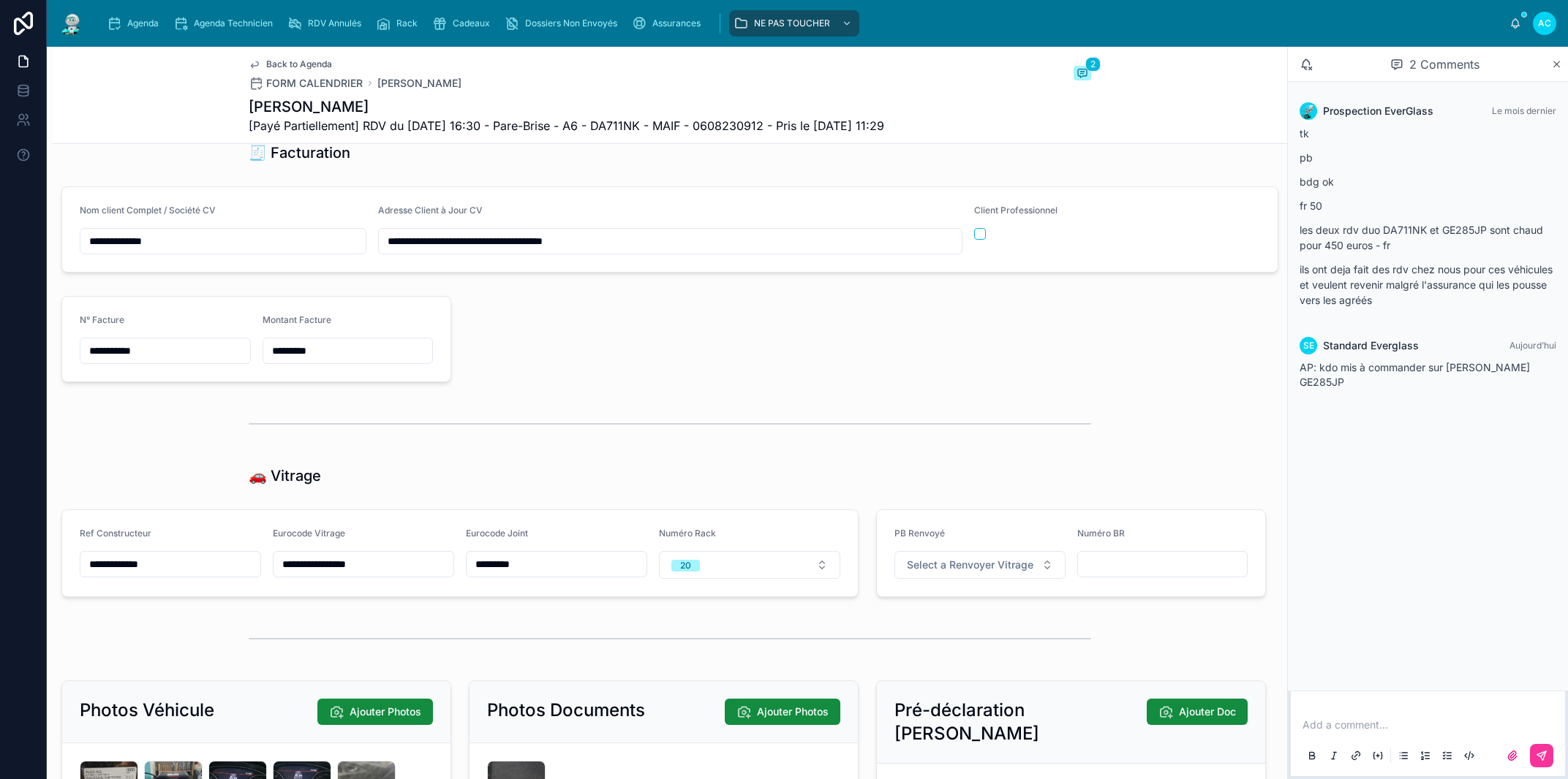
scroll to position [1998, 0]
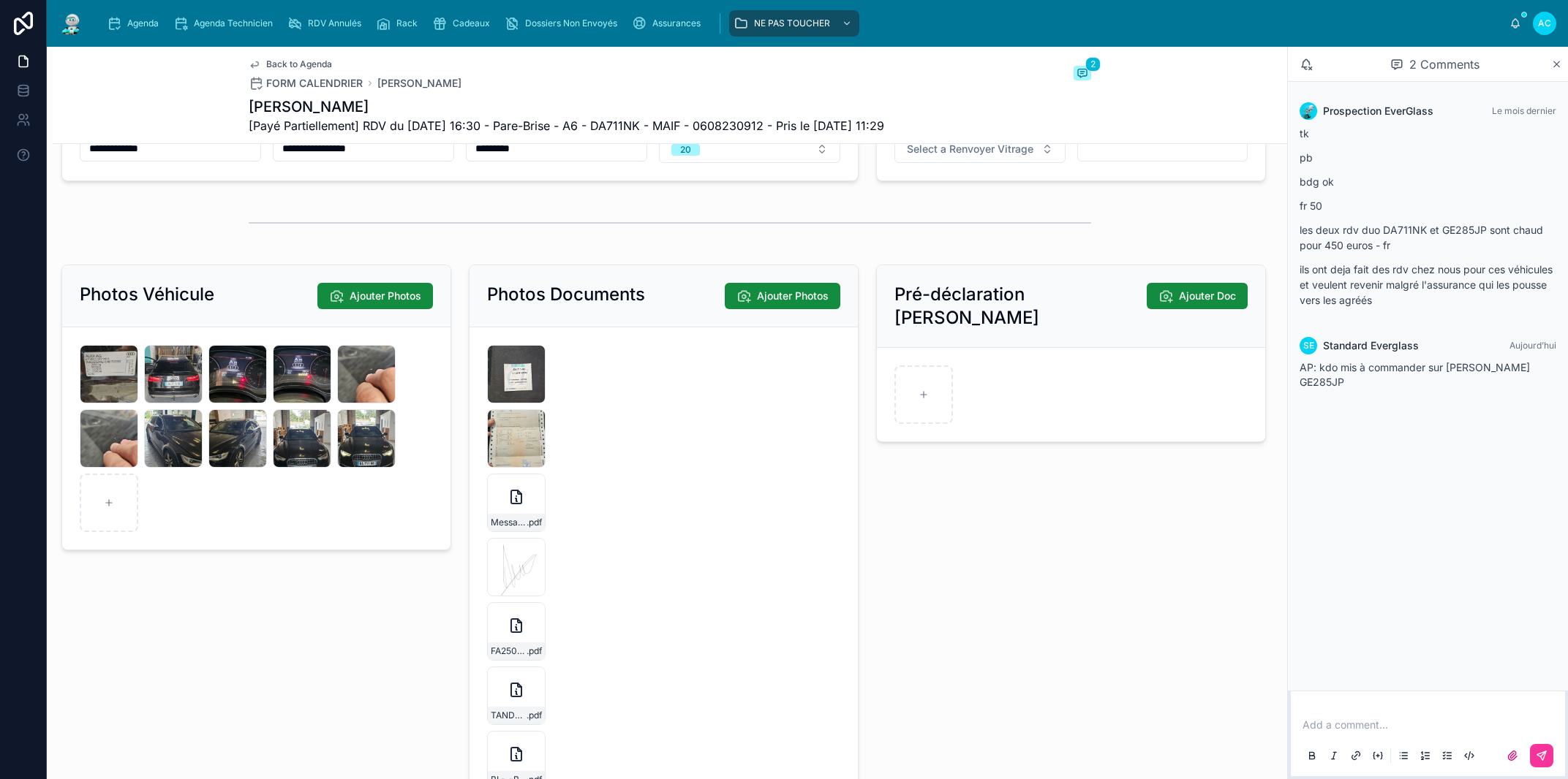
click at [520, 509] on div "Messagerie-Everglass---A6-TANDRYA-SIMON-_-Votre-déclaration-est-enregistrée.---…" at bounding box center [516, 502] width 58 height 58
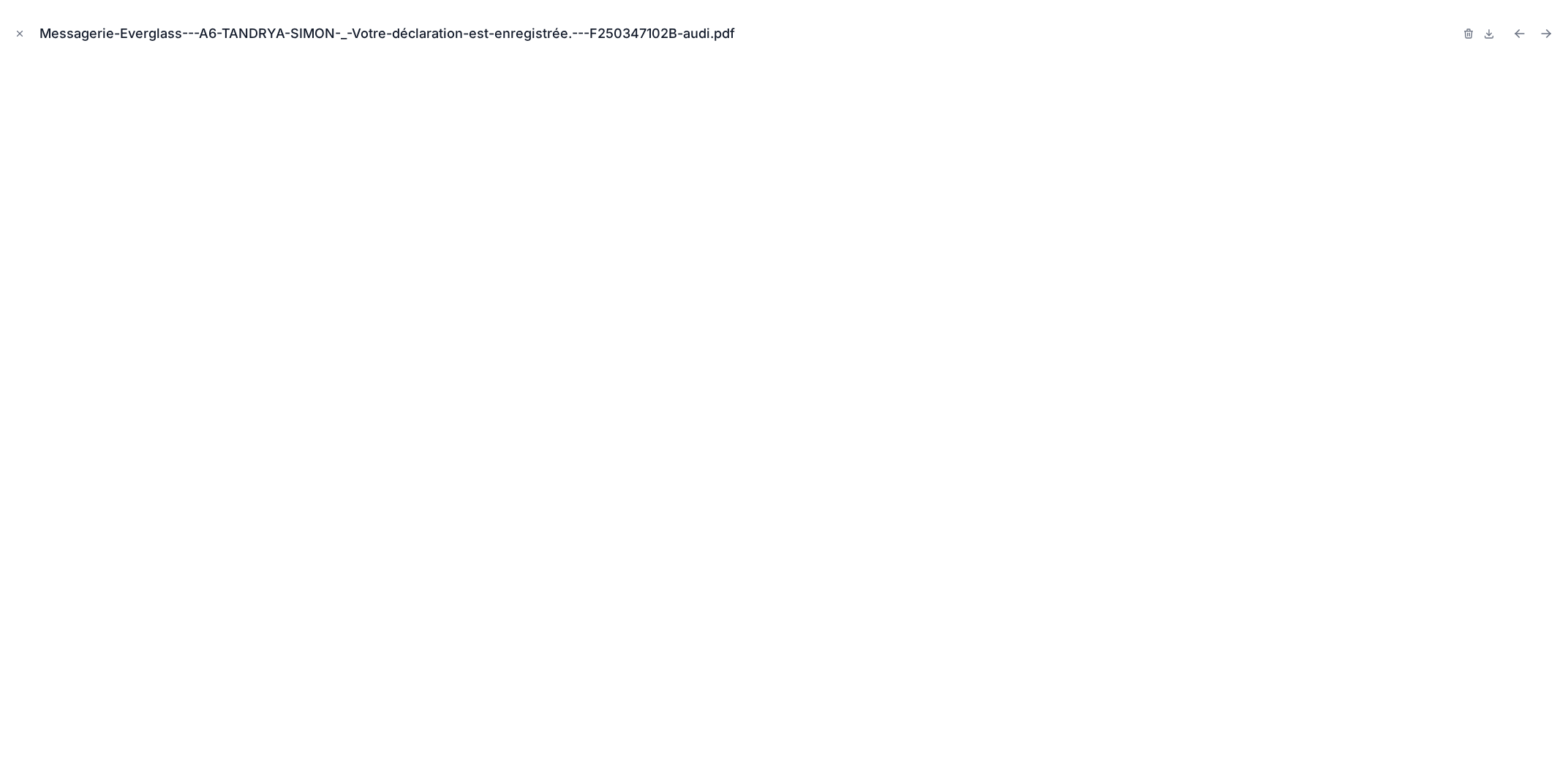
click at [22, 35] on icon "Close modal" at bounding box center [20, 33] width 5 height 5
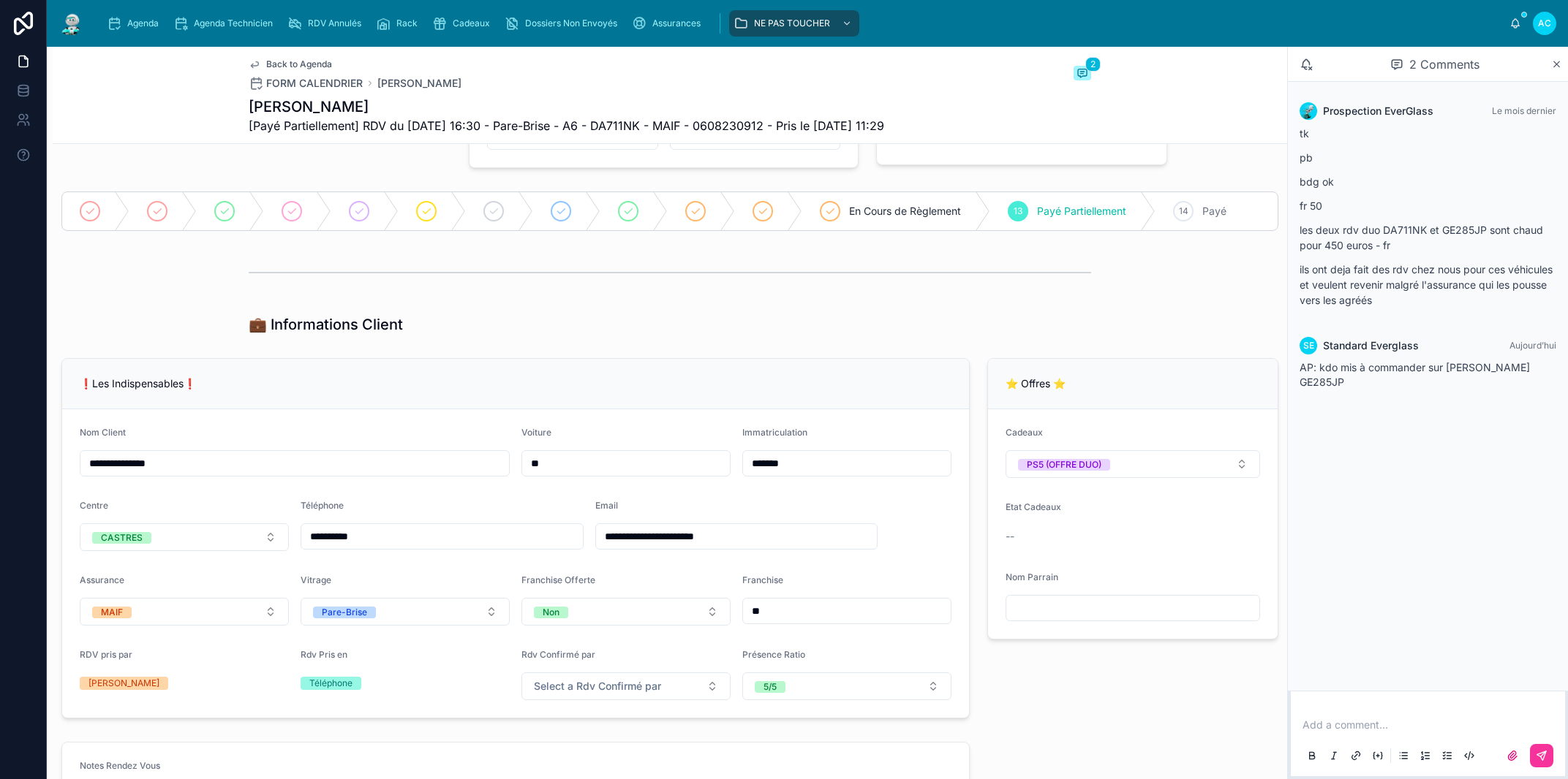
scroll to position [83, 0]
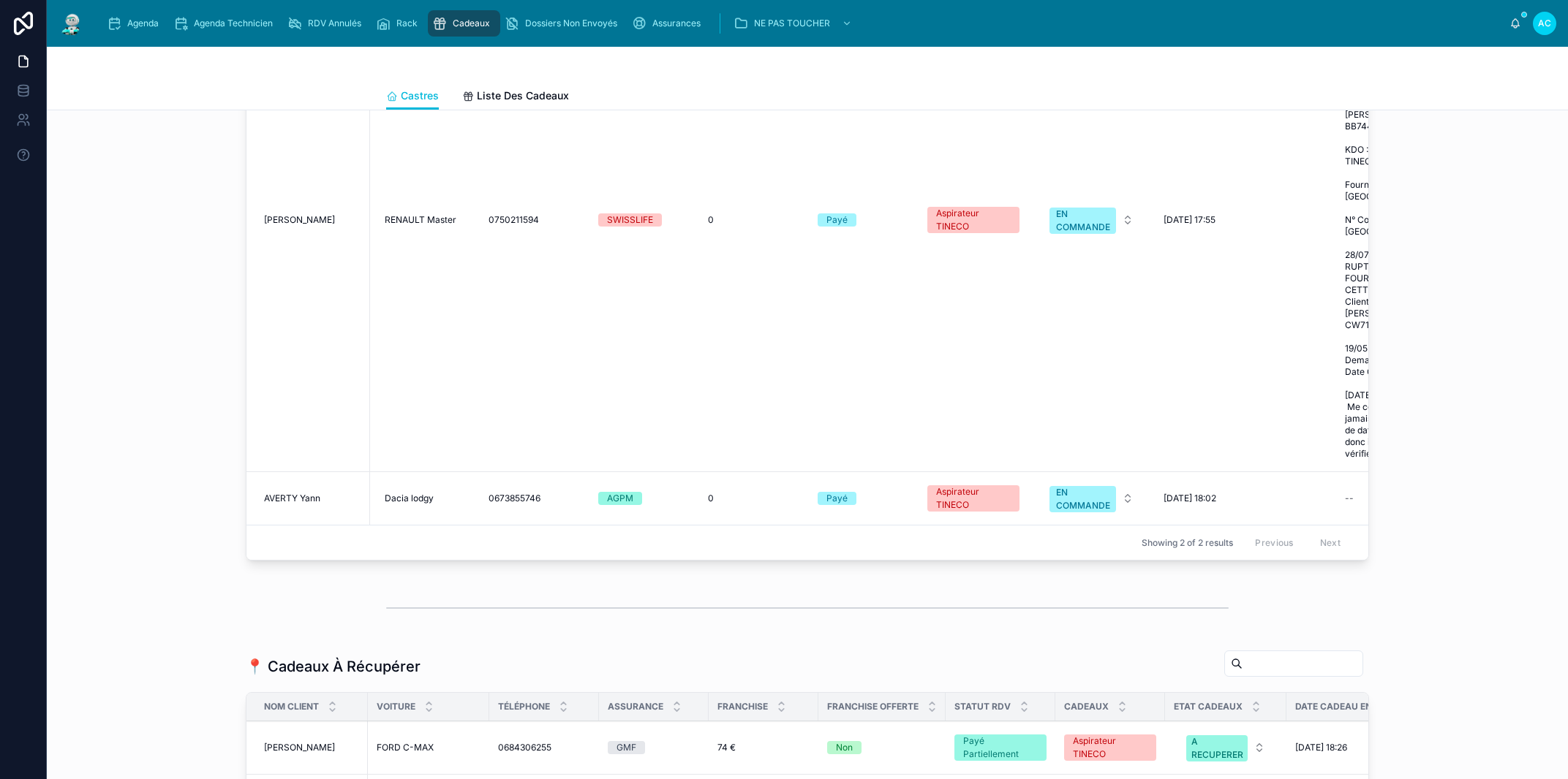
scroll to position [1332, 0]
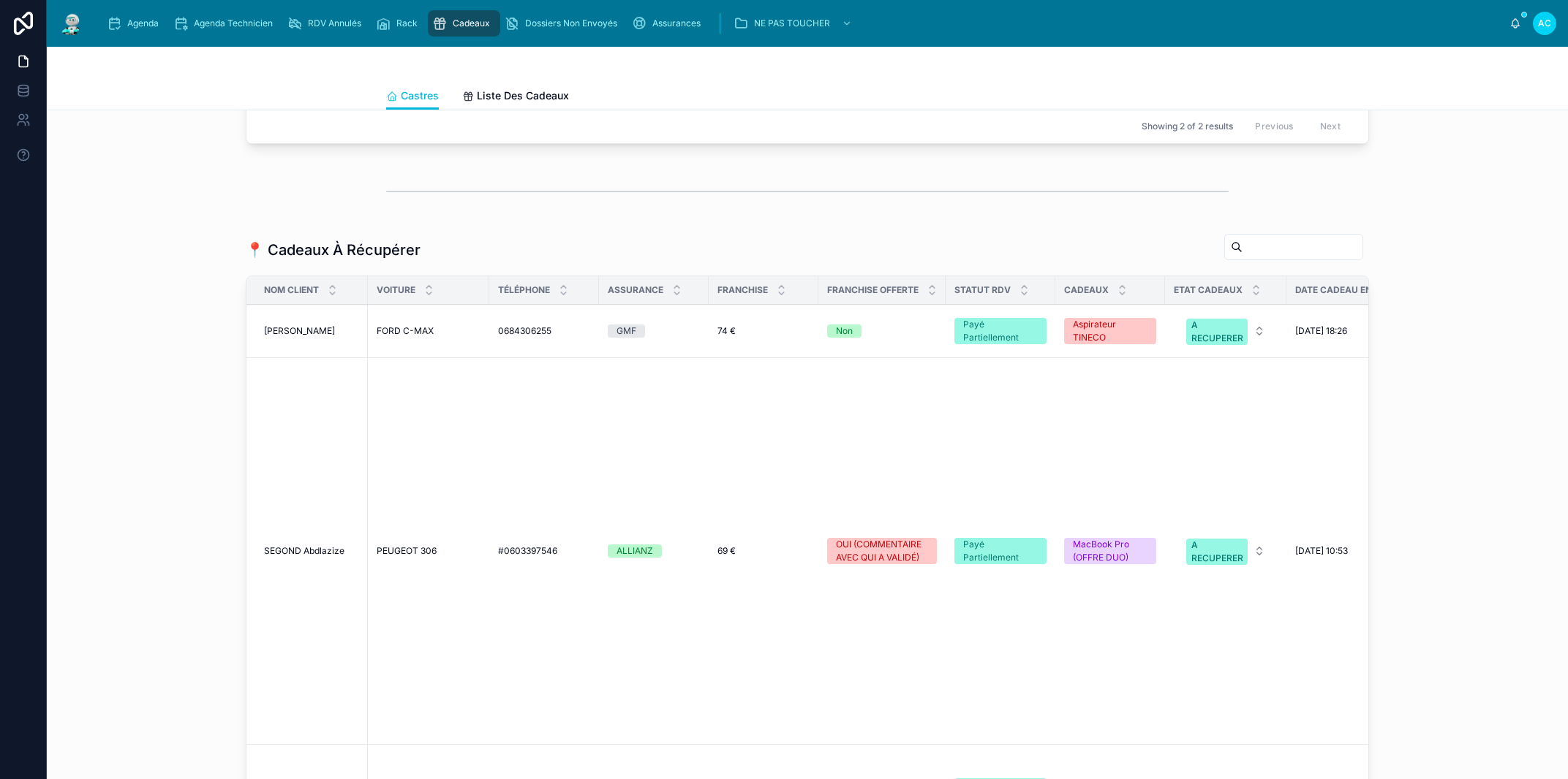
click at [395, 332] on span "FORD C-MAX" at bounding box center [405, 331] width 57 height 12
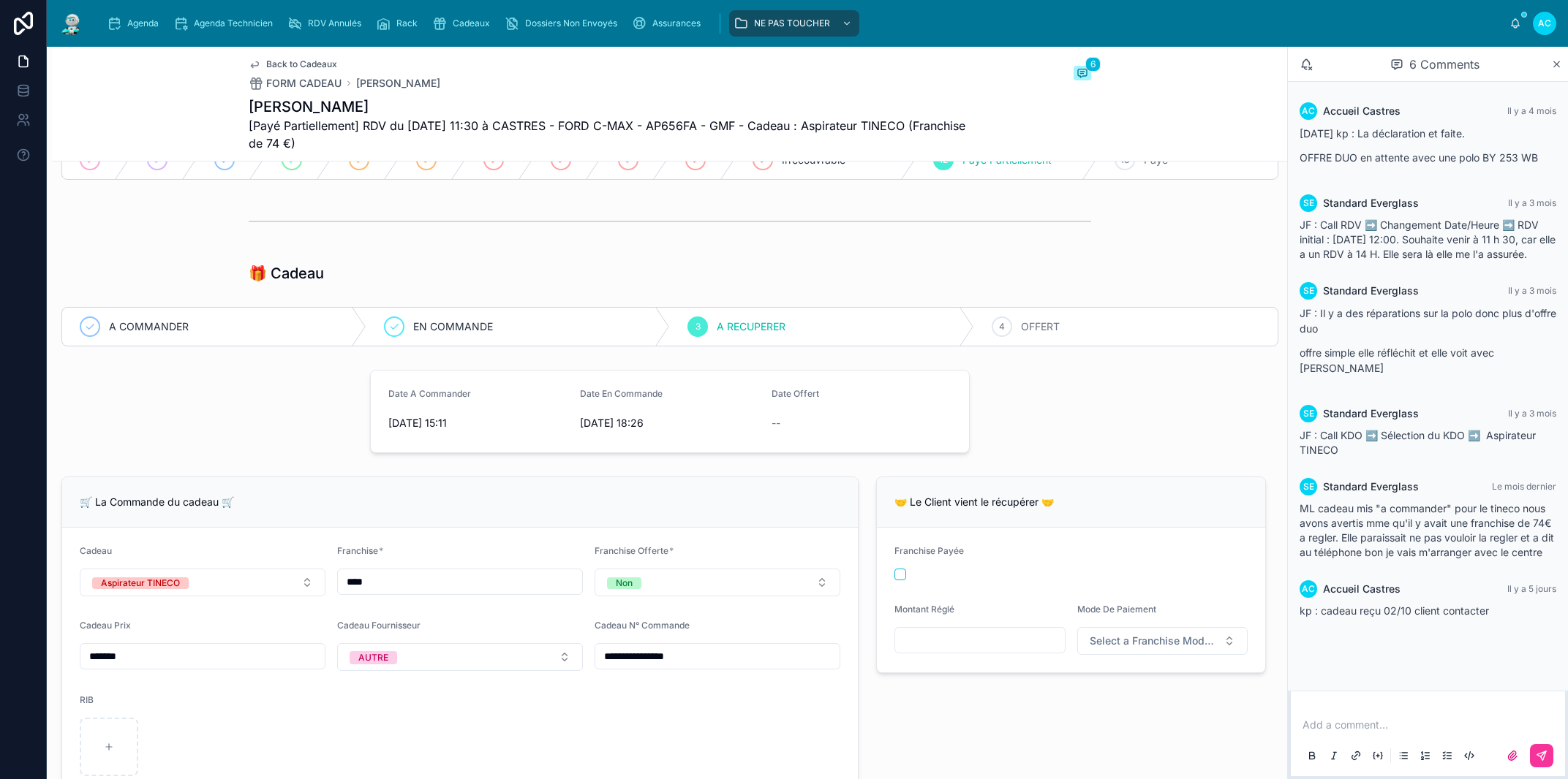
scroll to position [166, 0]
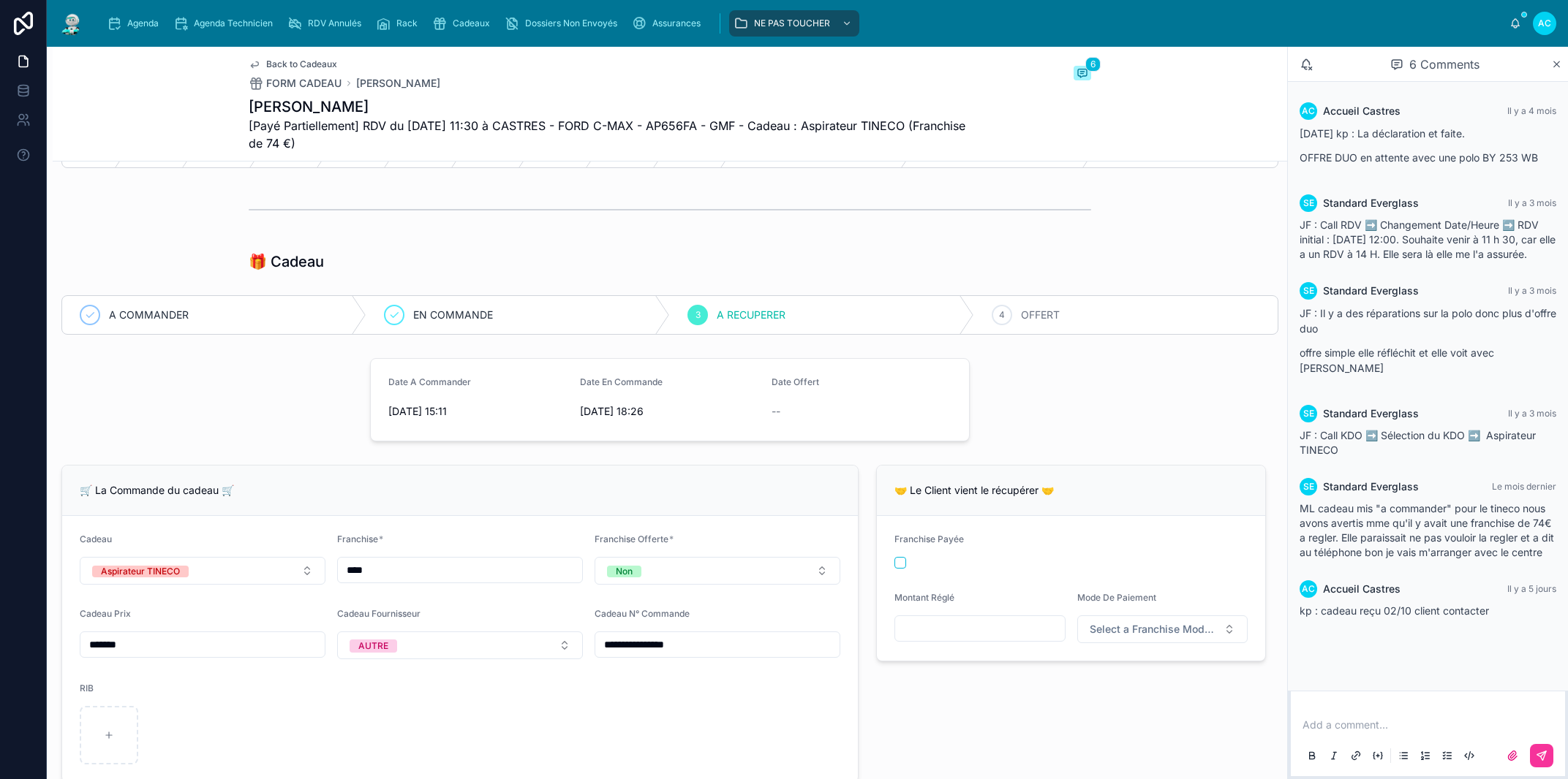
click at [1001, 311] on div "4 OFFERT" at bounding box center [1125, 315] width 304 height 38
click at [894, 562] on button "button" at bounding box center [900, 563] width 12 height 12
click at [1016, 632] on input "text" at bounding box center [979, 629] width 170 height 21
type input "******"
click at [1152, 628] on span "Select a Franchise Mode De Paiement" at bounding box center [1153, 629] width 128 height 14
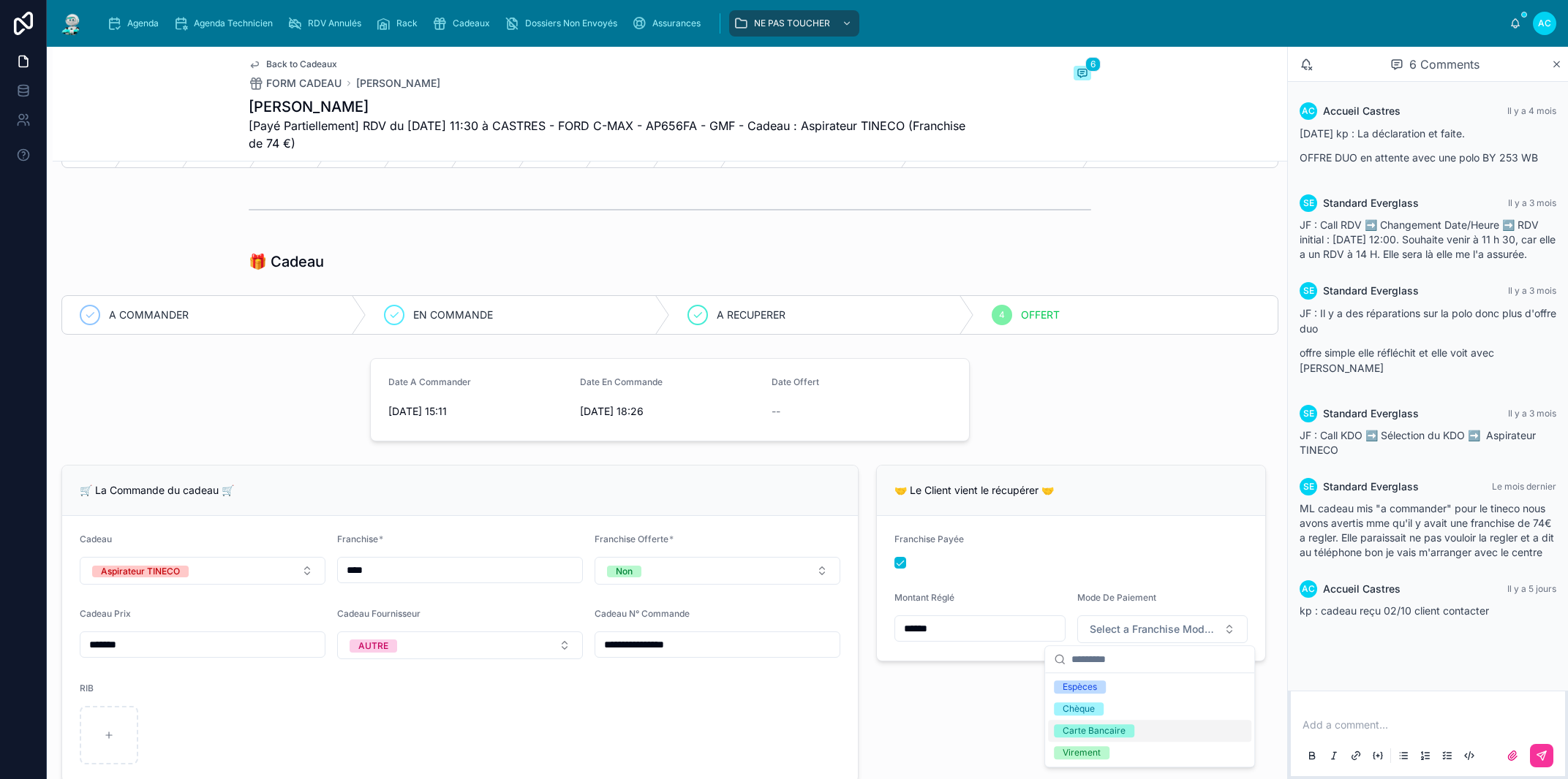
click at [1099, 736] on div "Carte Bancaire" at bounding box center [1093, 731] width 63 height 14
click at [1343, 734] on div "Add a comment..." at bounding box center [1428, 739] width 257 height 61
click at [1326, 723] on p at bounding box center [1431, 725] width 257 height 14
drag, startPoint x: 1302, startPoint y: 729, endPoint x: 1318, endPoint y: 746, distance: 23.3
click at [1306, 729] on span "**********" at bounding box center [1350, 725] width 97 height 10
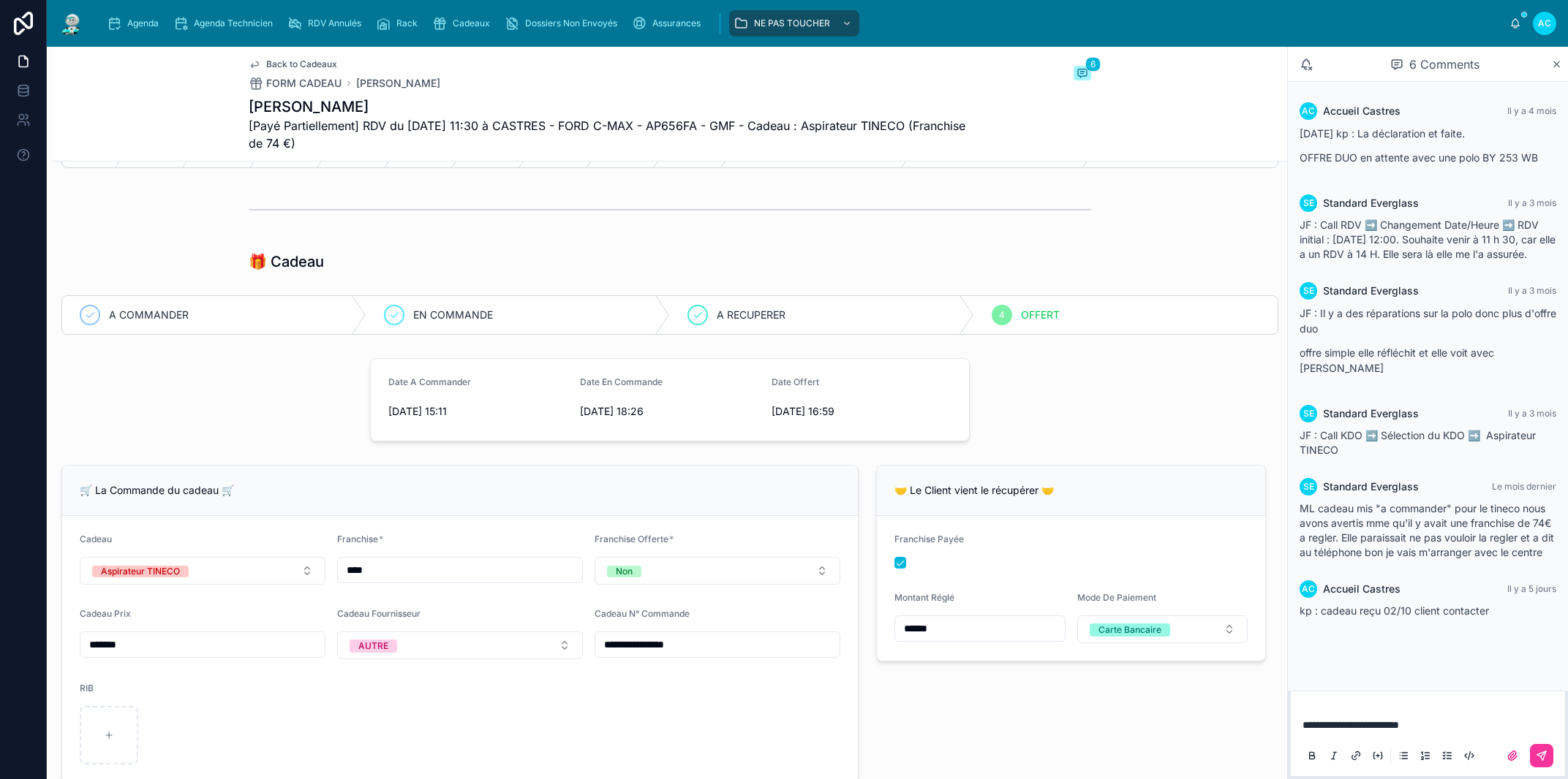
click at [1312, 707] on div "**********" at bounding box center [1428, 740] width 274 height 73
click at [1302, 727] on span "**********" at bounding box center [1350, 725] width 97 height 10
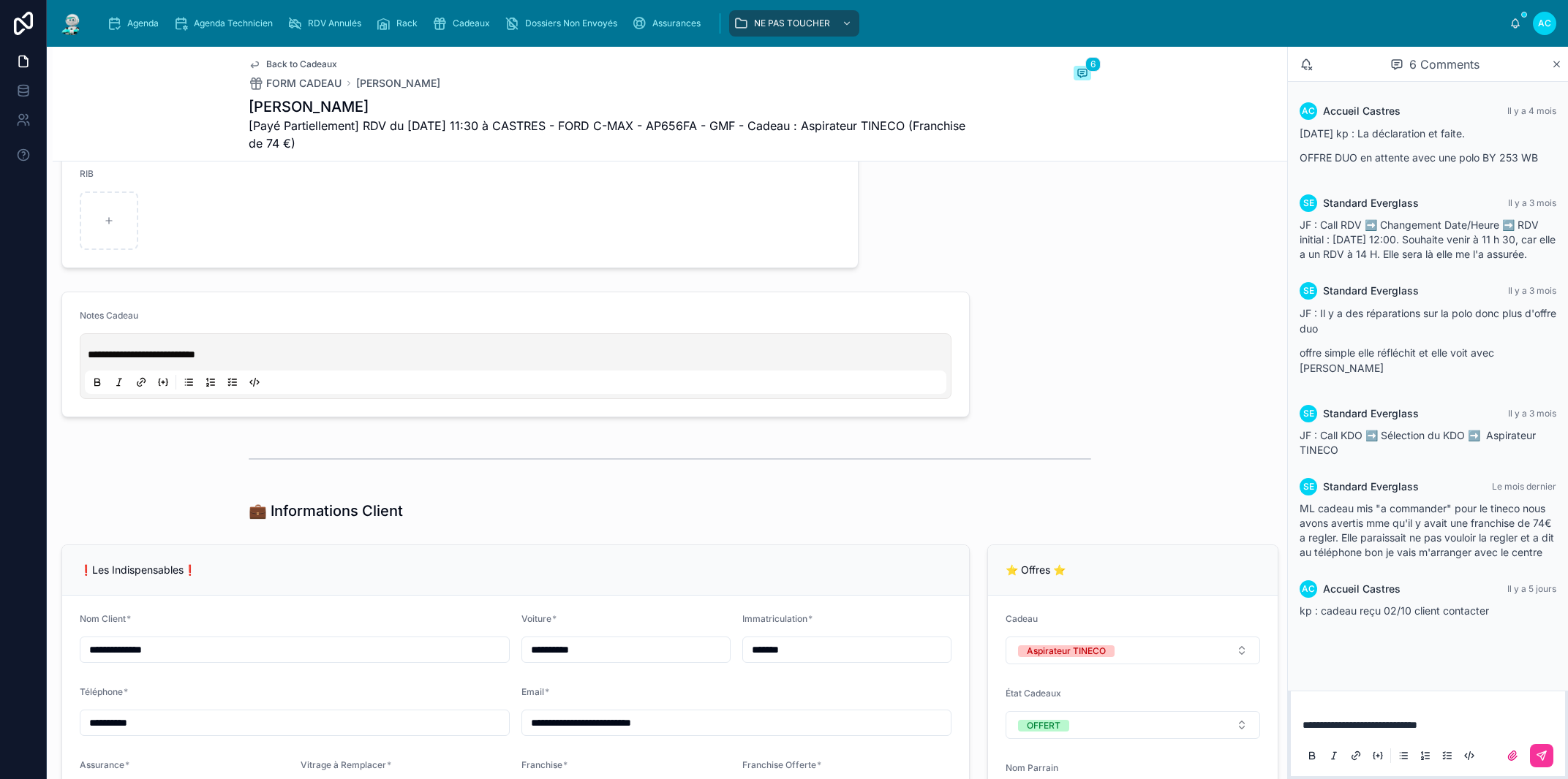
scroll to position [749, 0]
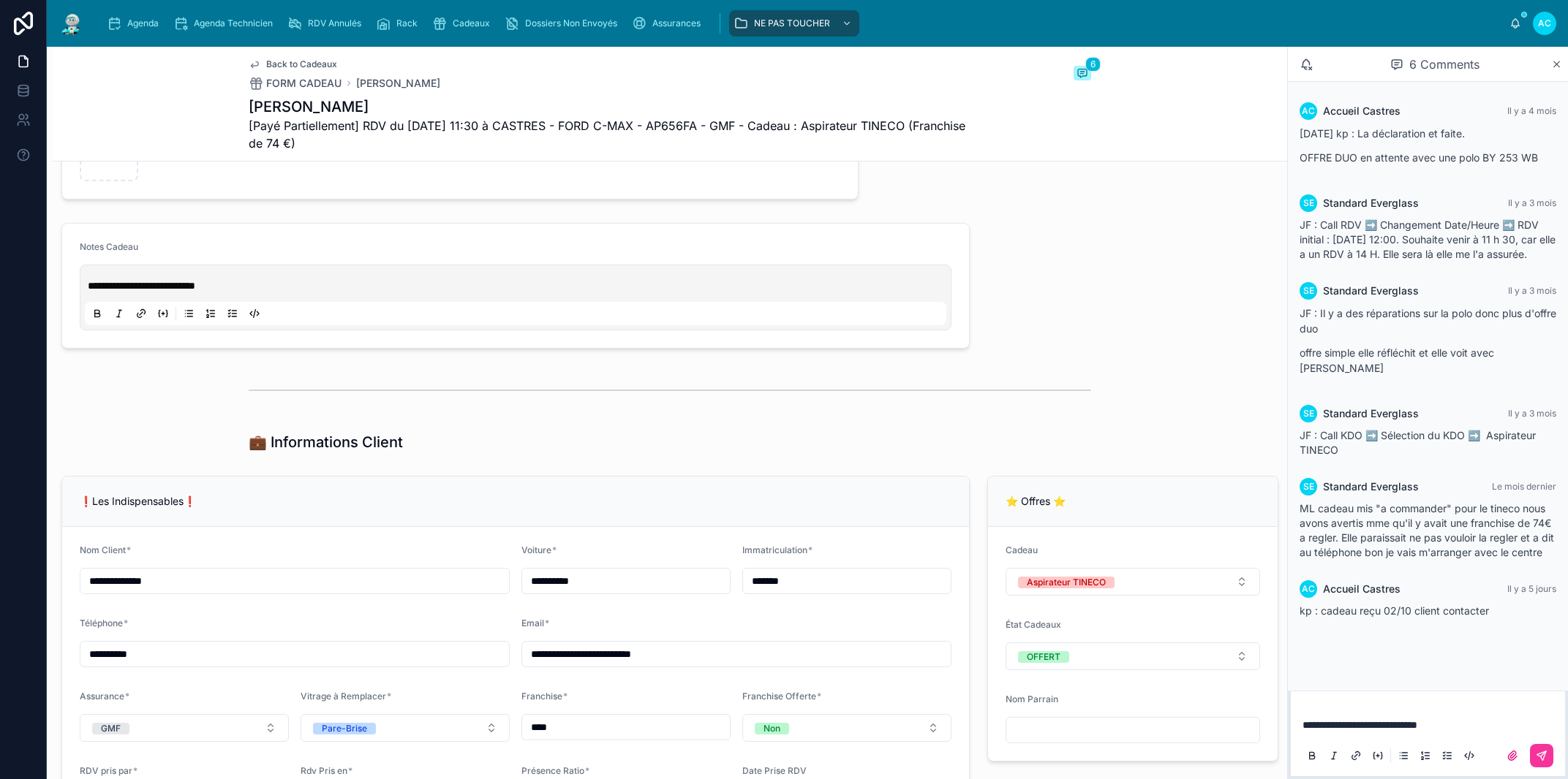
click at [1540, 757] on icon at bounding box center [1542, 756] width 12 height 12
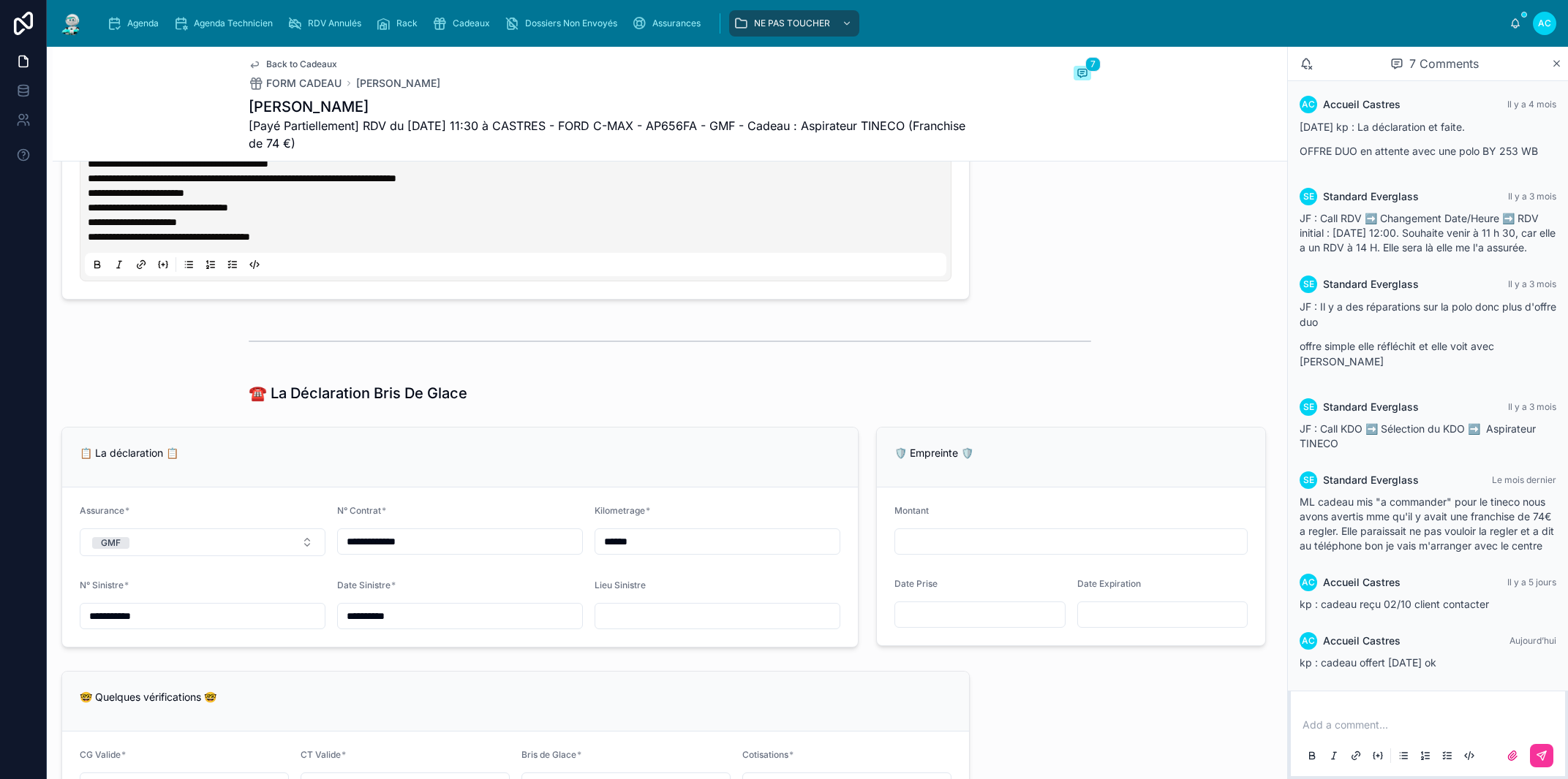
scroll to position [1582, 0]
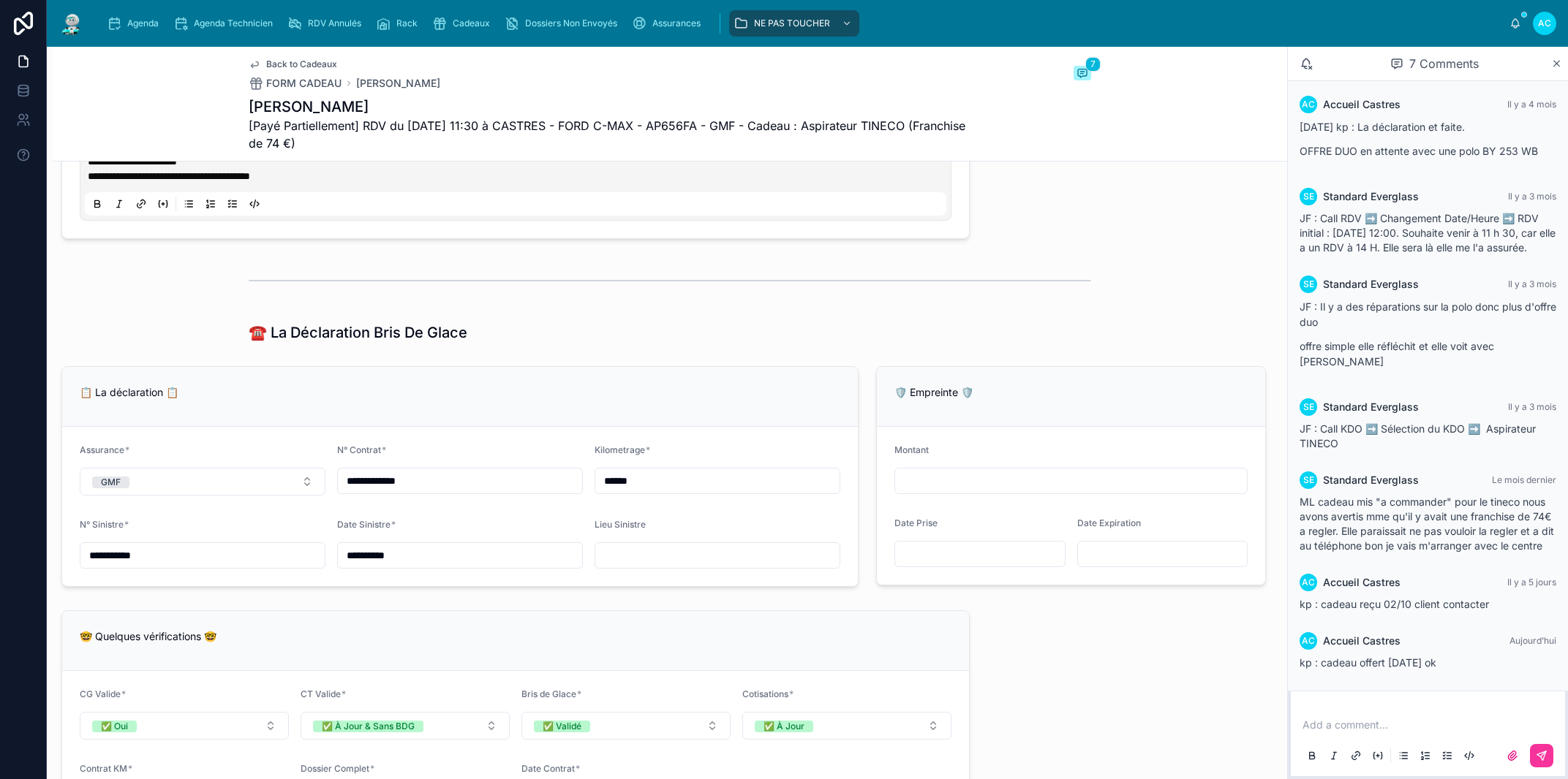
click at [462, 26] on span "Cadeaux" at bounding box center [471, 23] width 37 height 12
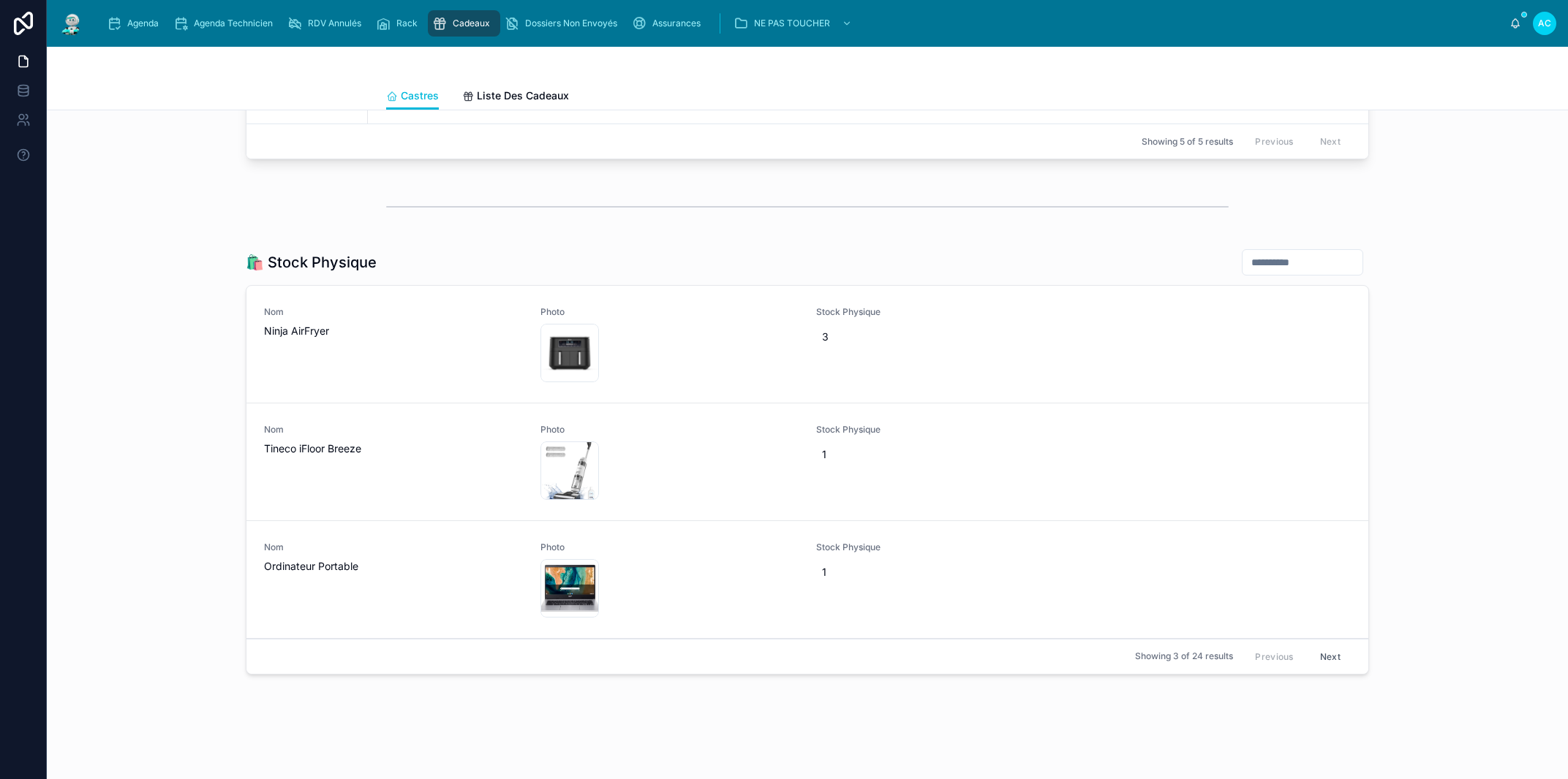
scroll to position [2122, 0]
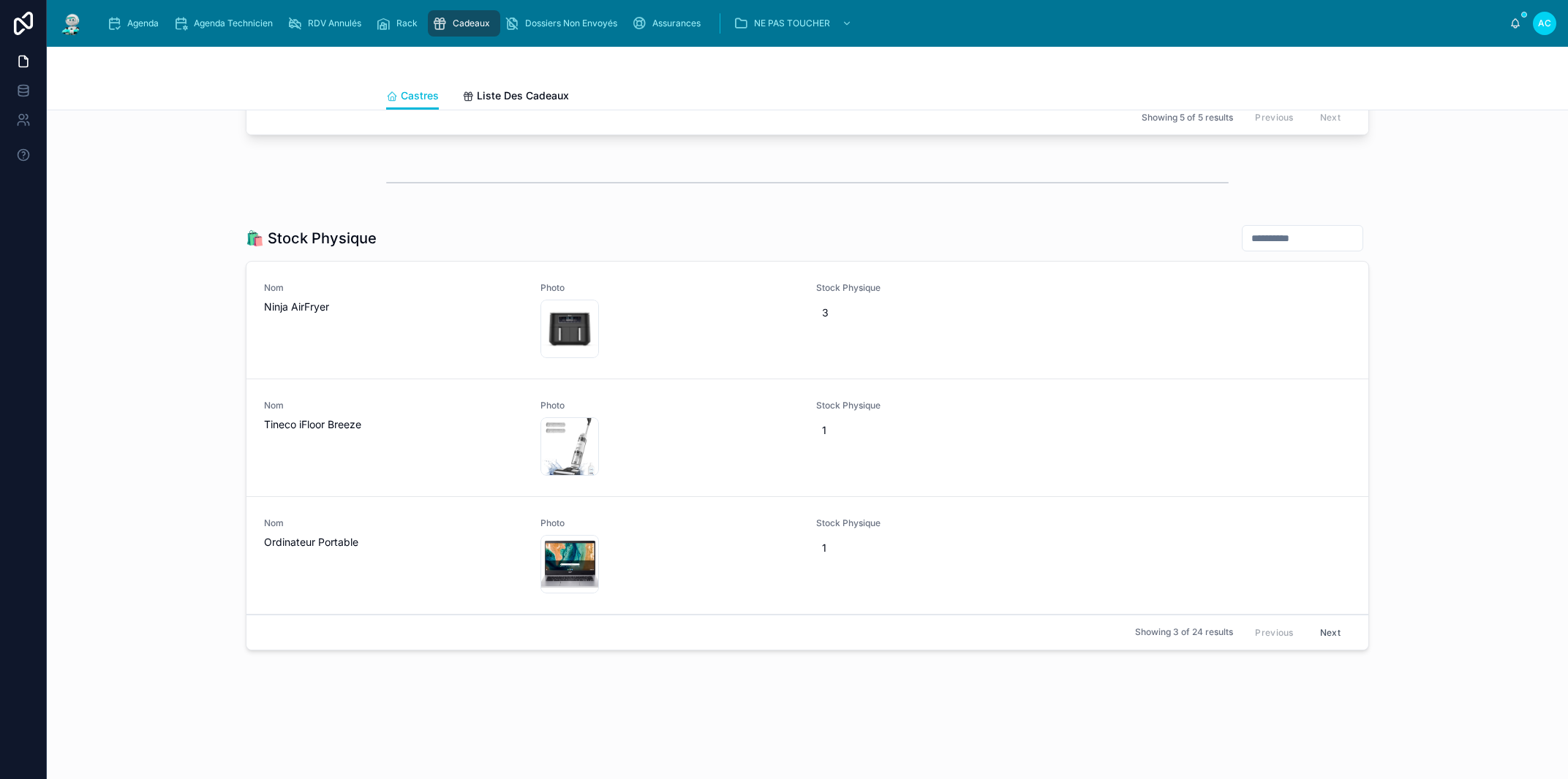
click at [824, 436] on span "1" at bounding box center [946, 431] width 247 height 14
type input "*"
click at [995, 447] on icon "submit" at bounding box center [995, 450] width 12 height 12
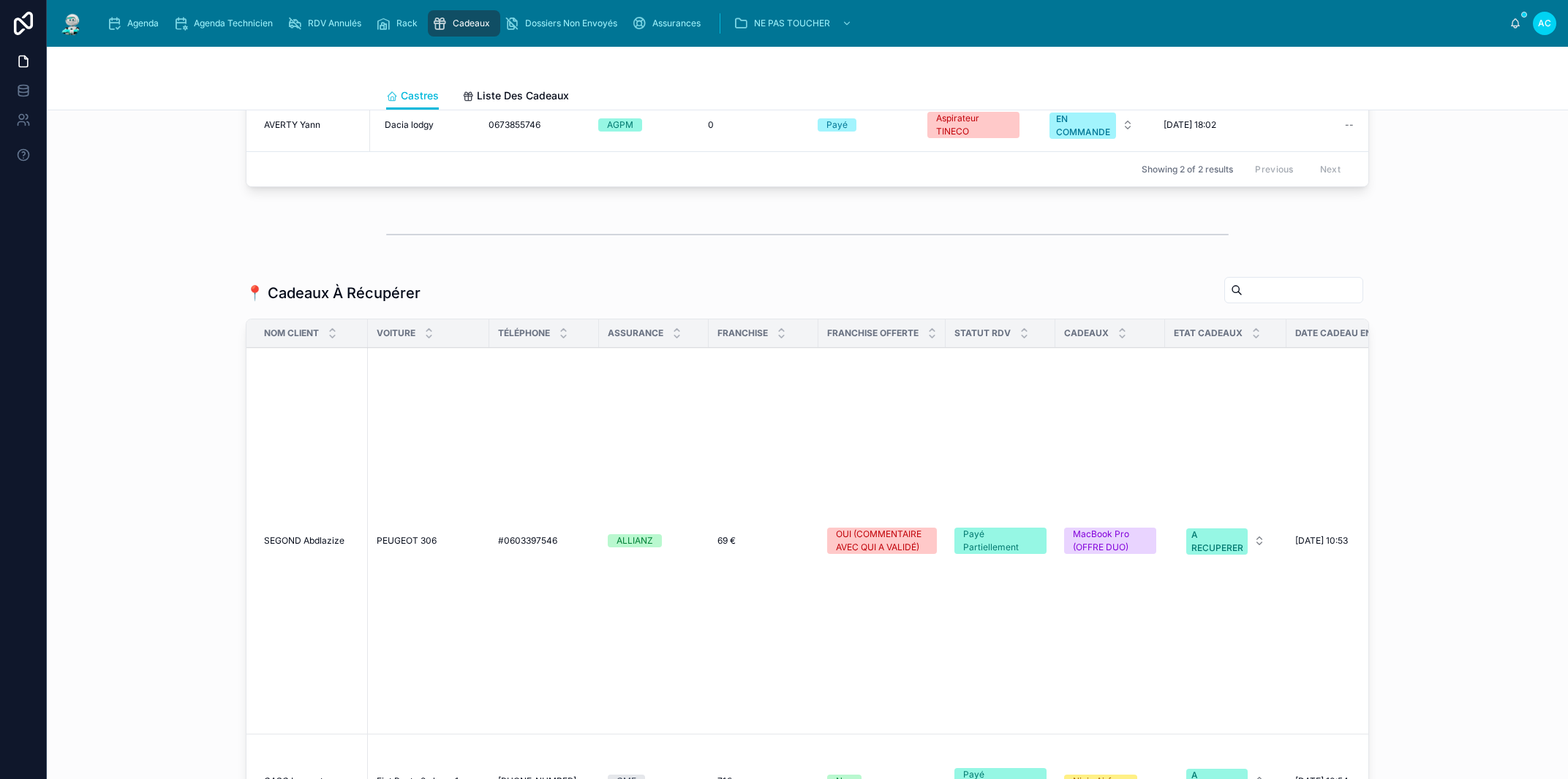
scroll to position [1039, 0]
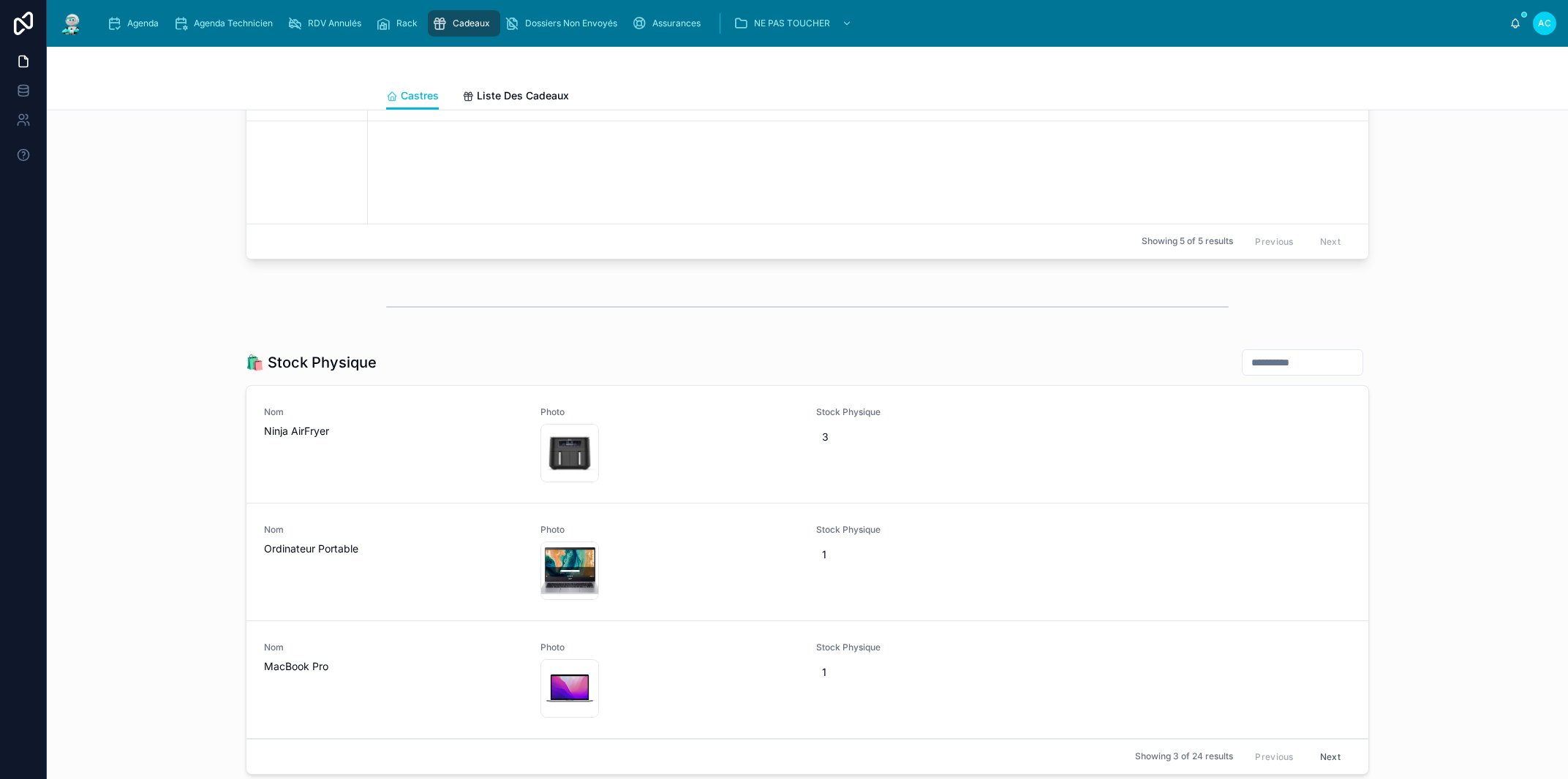
scroll to position [2062, 0]
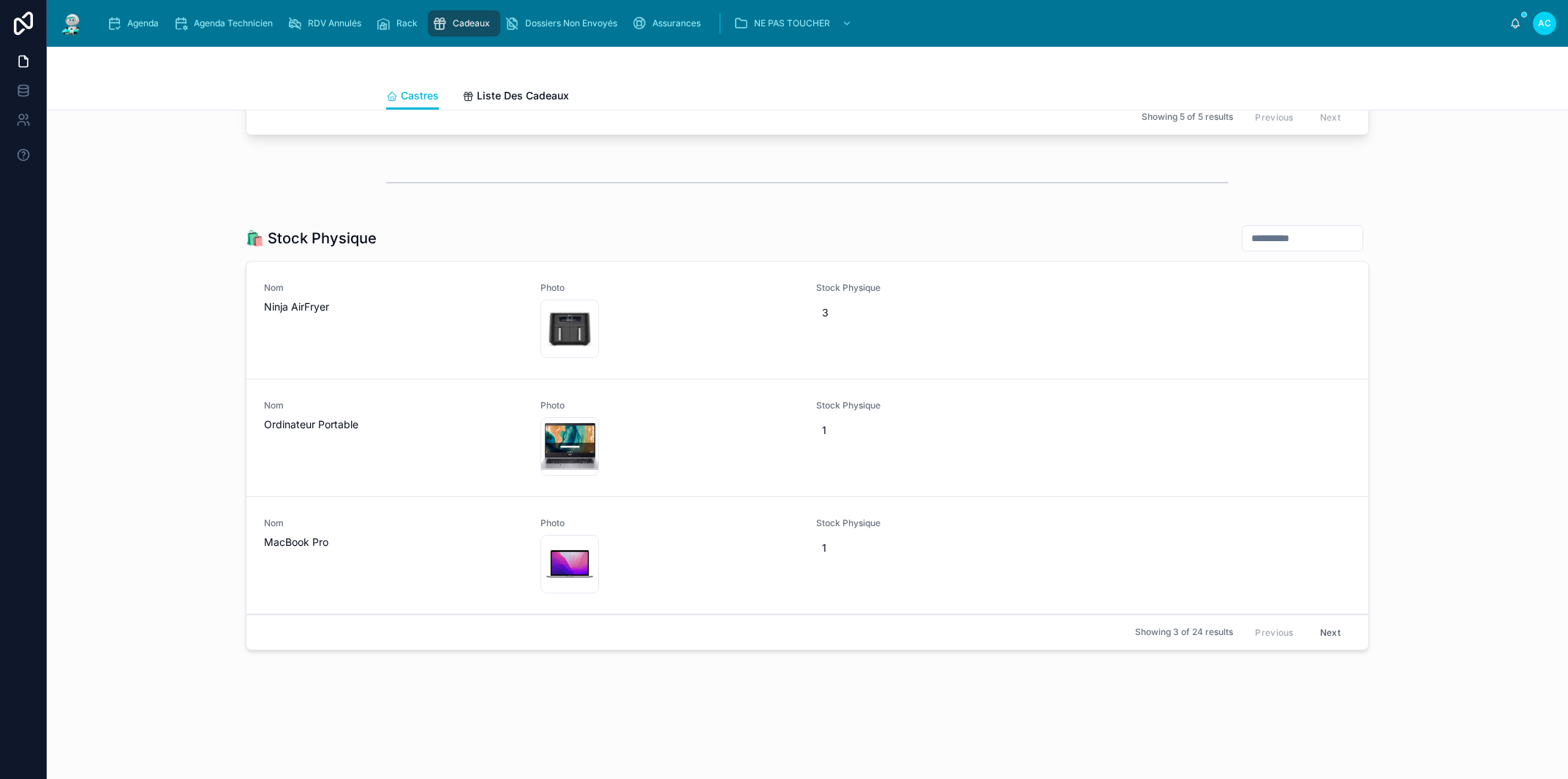
click at [835, 315] on span "3" at bounding box center [946, 313] width 247 height 14
type input "*"
click at [1024, 407] on span "Stock Physique" at bounding box center [945, 406] width 259 height 12
click at [842, 430] on span "1" at bounding box center [946, 431] width 247 height 14
type input "*"
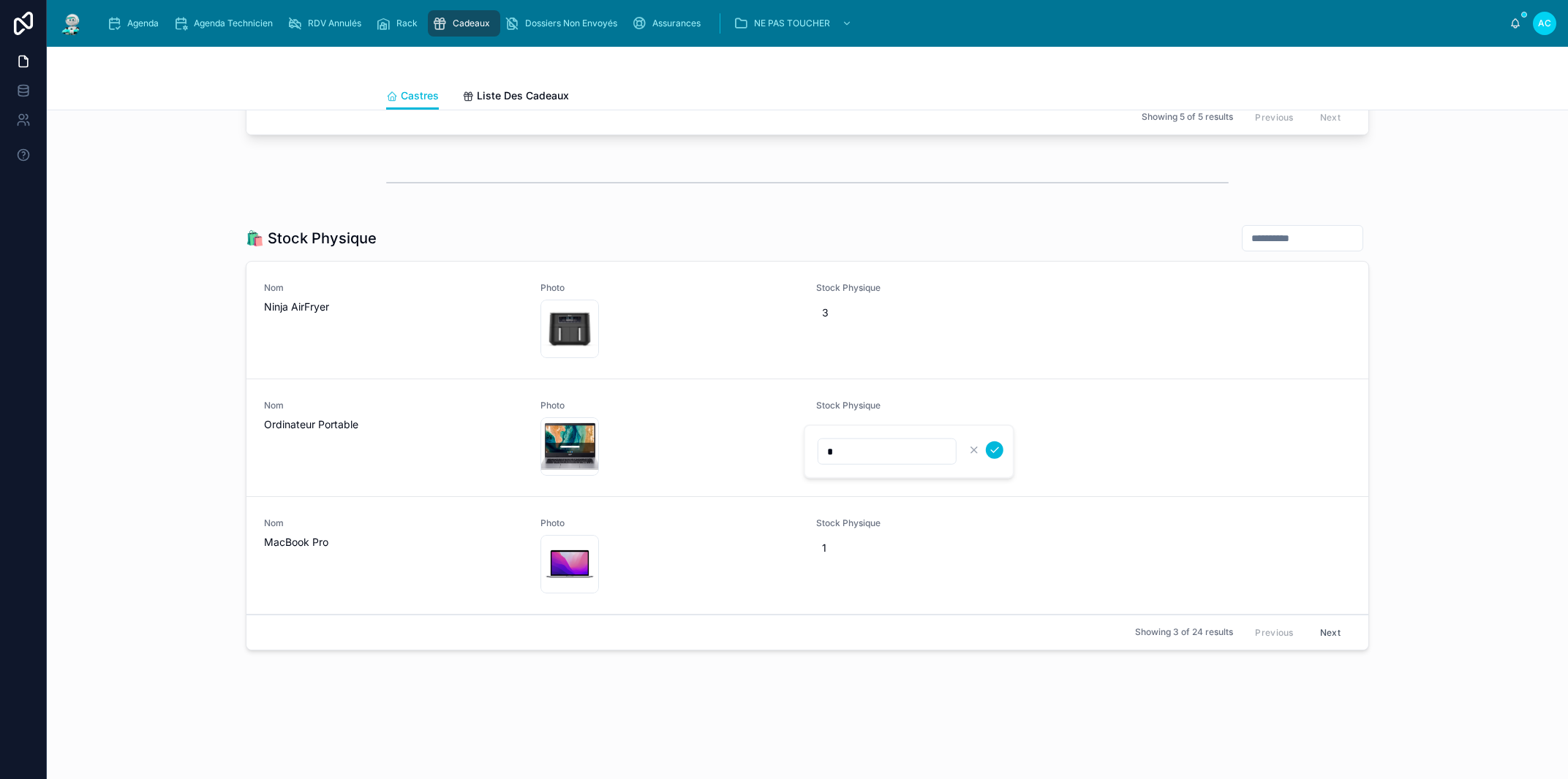
drag, startPoint x: 1072, startPoint y: 443, endPoint x: 1055, endPoint y: 460, distance: 24.0
click at [1072, 443] on div "Nom Ordinateur Portable Photo download .png Stock Physique 1" at bounding box center [807, 438] width 1087 height 76
click at [833, 317] on span "3" at bounding box center [946, 313] width 247 height 14
click at [999, 330] on icon "submit" at bounding box center [995, 332] width 12 height 12
click at [839, 317] on span "1" at bounding box center [946, 313] width 247 height 14
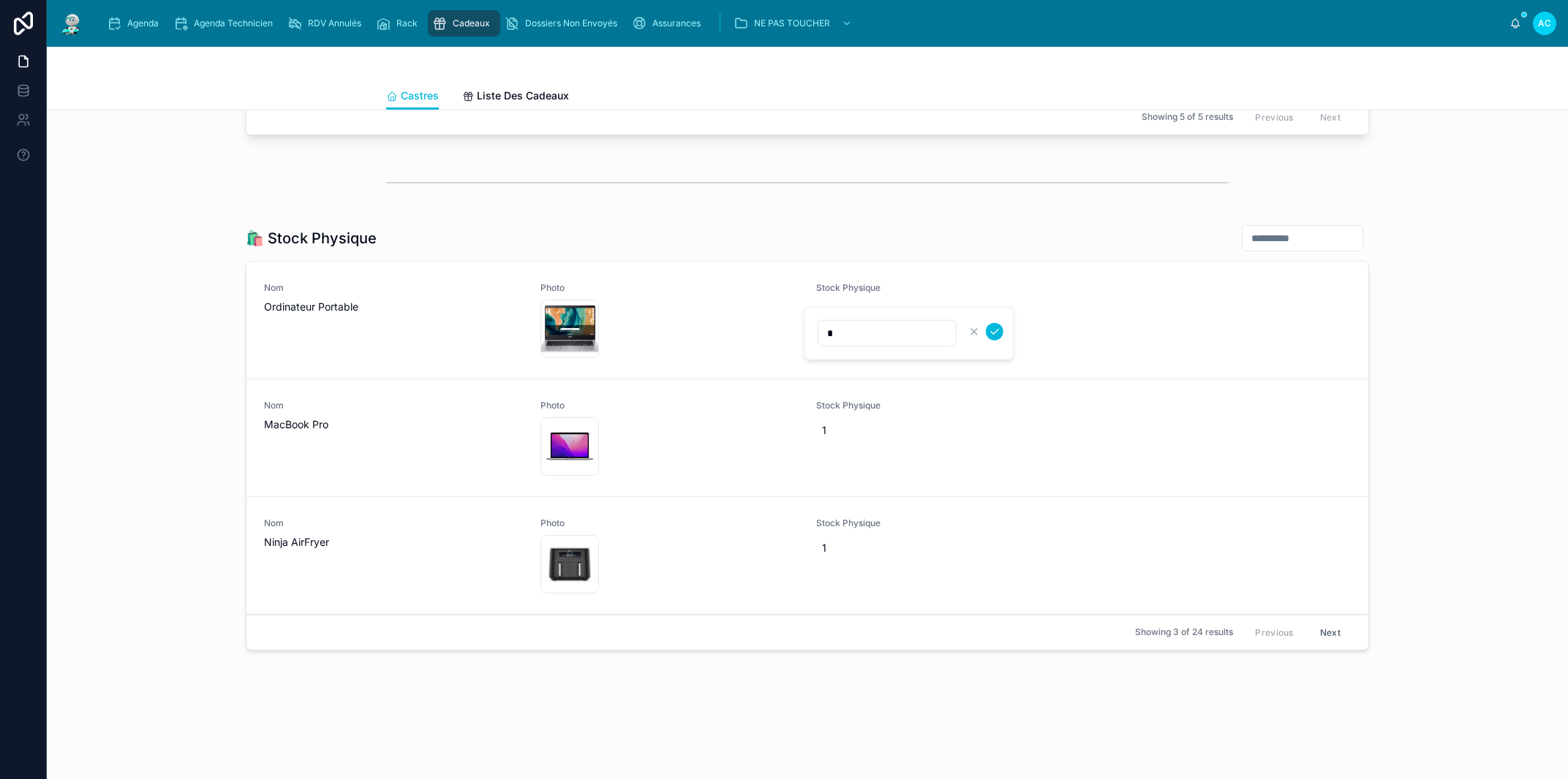
click at [995, 329] on icon "submit" at bounding box center [995, 332] width 12 height 12
click at [1321, 631] on button "Next" at bounding box center [1330, 632] width 41 height 22
click at [1326, 628] on button "Next" at bounding box center [1330, 632] width 41 height 22
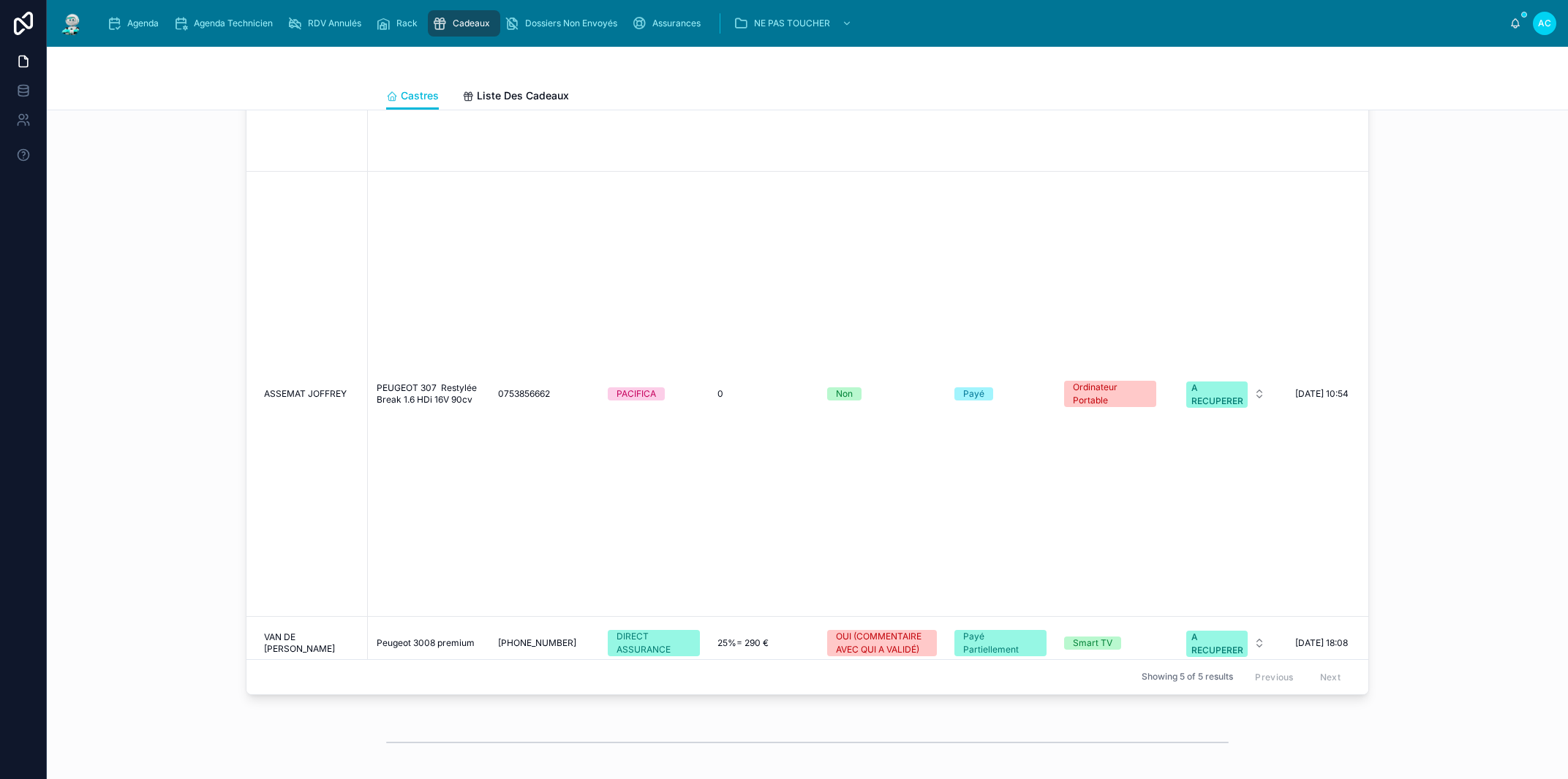
scroll to position [1217, 0]
